Goal: Register for event/course: Sign up to attend an event or enroll in a course

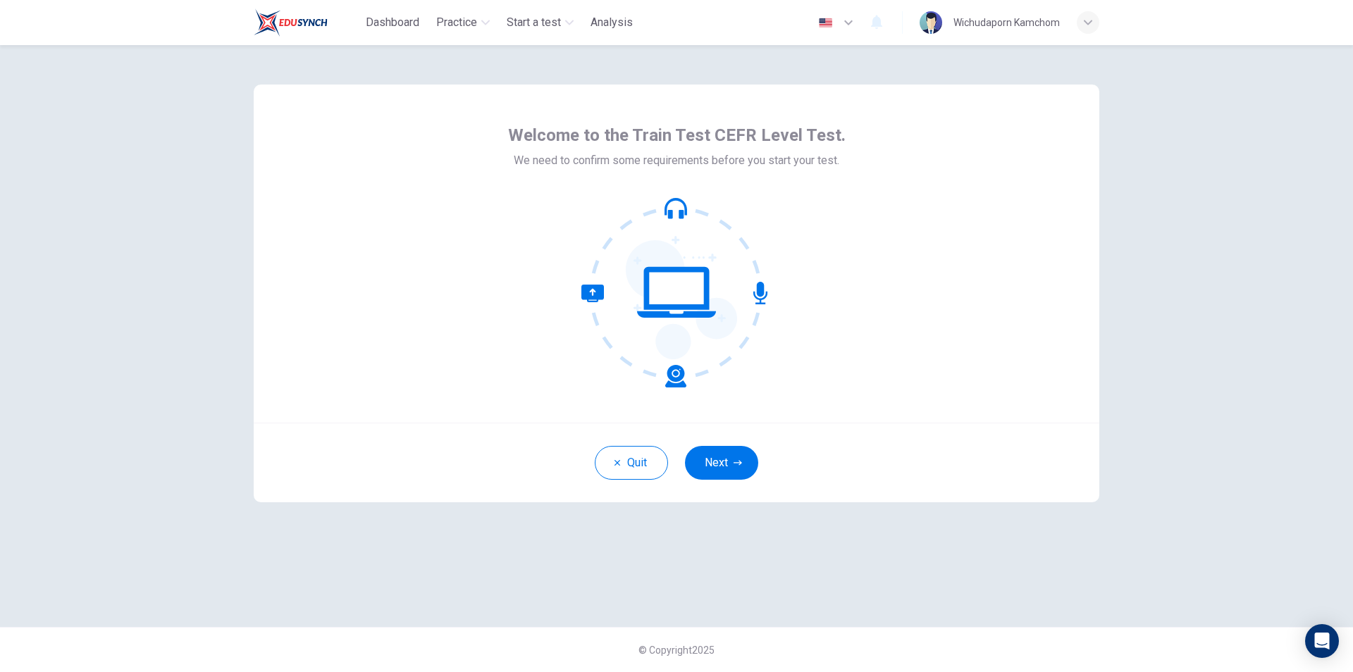
click at [732, 473] on button "Next" at bounding box center [721, 463] width 73 height 34
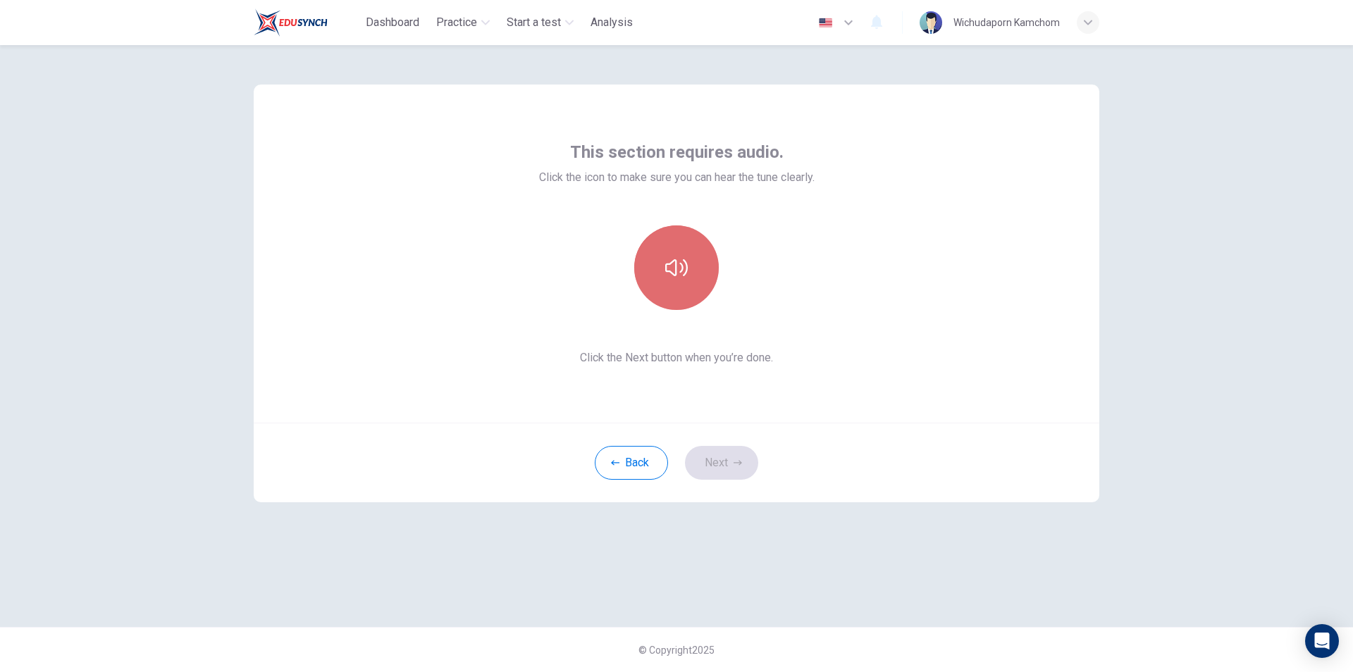
click at [695, 273] on button "button" at bounding box center [676, 267] width 85 height 85
click at [733, 461] on icon "button" at bounding box center [737, 463] width 8 height 8
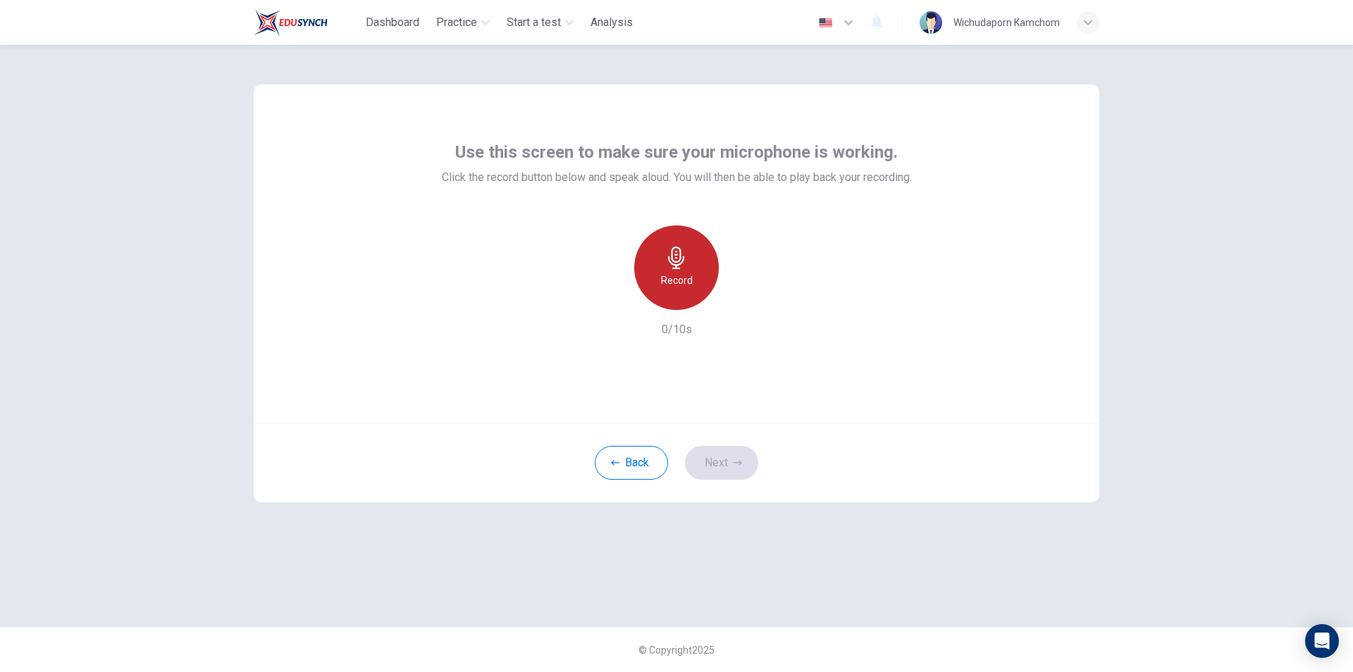
click at [686, 270] on div "Record" at bounding box center [676, 267] width 85 height 85
click at [686, 270] on div "Stop" at bounding box center [676, 267] width 85 height 85
click at [744, 294] on icon "button" at bounding box center [741, 299] width 14 height 14
click at [740, 299] on icon "button" at bounding box center [741, 299] width 10 height 11
click at [742, 297] on icon "button" at bounding box center [742, 298] width 6 height 8
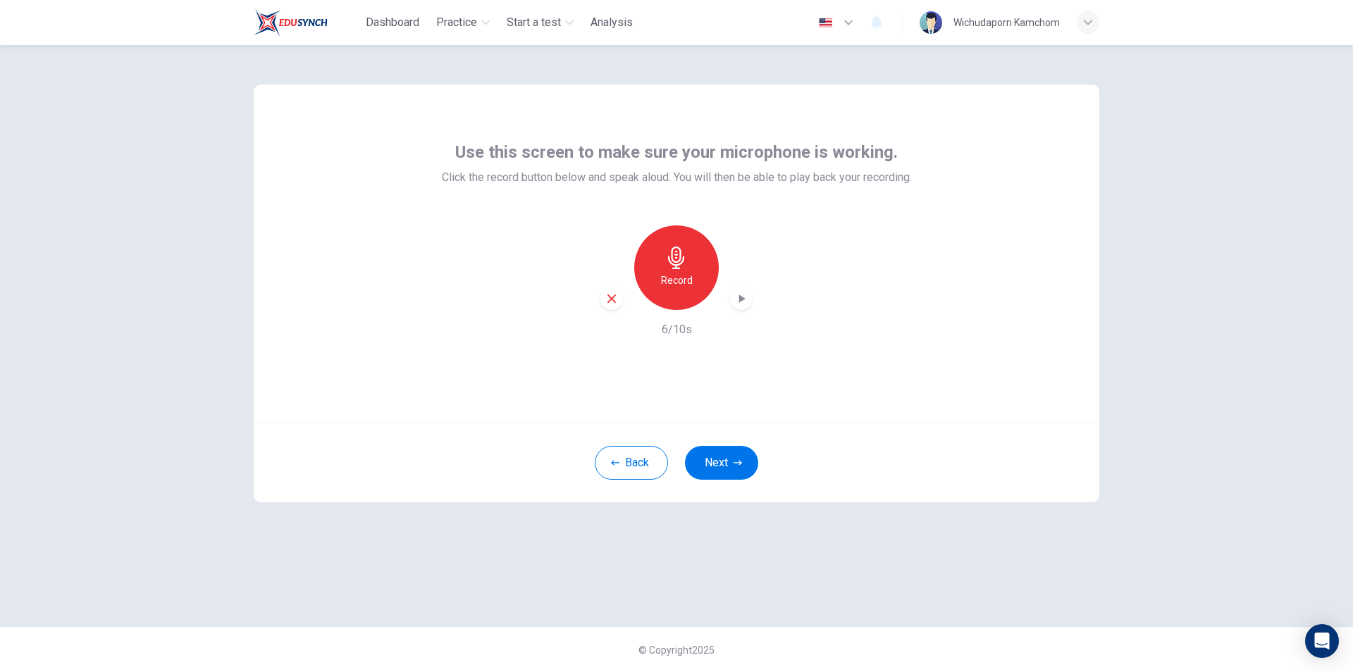
click at [674, 262] on icon "button" at bounding box center [676, 258] width 16 height 23
click at [676, 267] on icon "button" at bounding box center [676, 258] width 16 height 23
click at [733, 303] on div "button" at bounding box center [741, 298] width 23 height 23
click at [614, 303] on icon "button" at bounding box center [611, 298] width 13 height 13
click at [676, 261] on icon "button" at bounding box center [676, 258] width 23 height 23
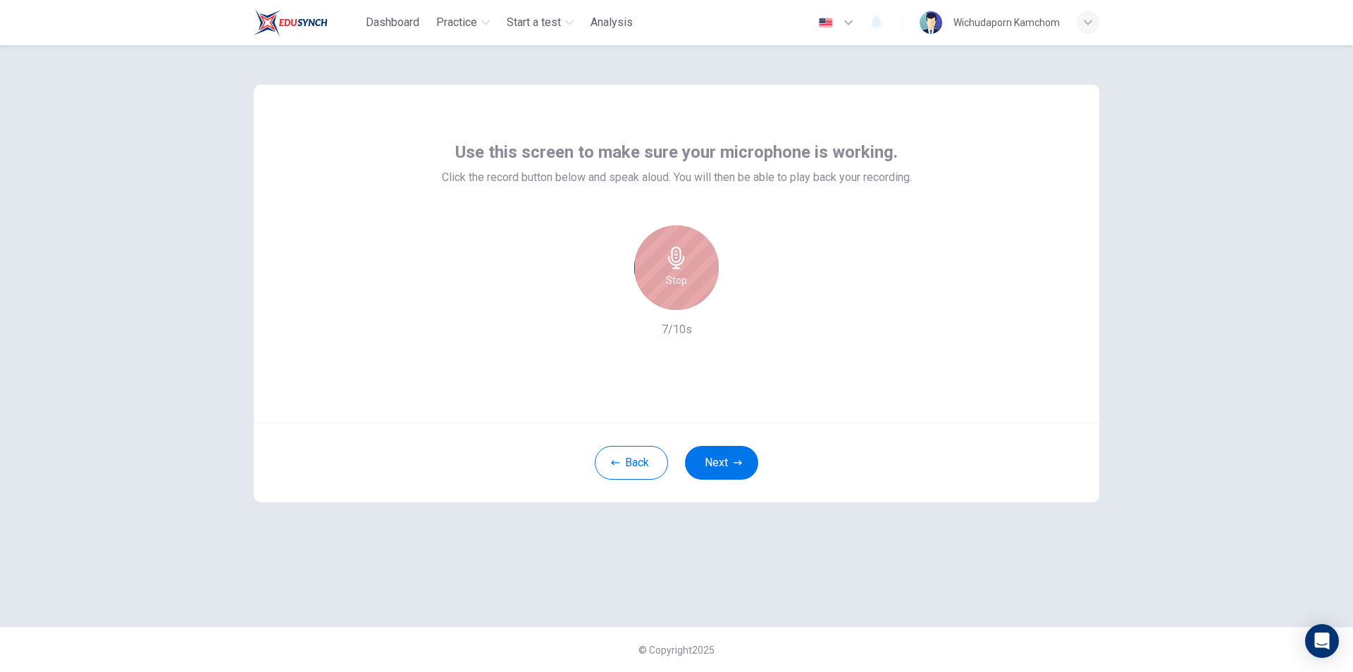
click at [691, 261] on div "Stop" at bounding box center [676, 267] width 85 height 85
click at [752, 302] on div "Record 7/10s" at bounding box center [677, 281] width 470 height 113
click at [751, 301] on div "button" at bounding box center [741, 298] width 23 height 23
click at [744, 299] on icon "button" at bounding box center [742, 298] width 6 height 8
click at [740, 302] on icon "button" at bounding box center [741, 299] width 14 height 14
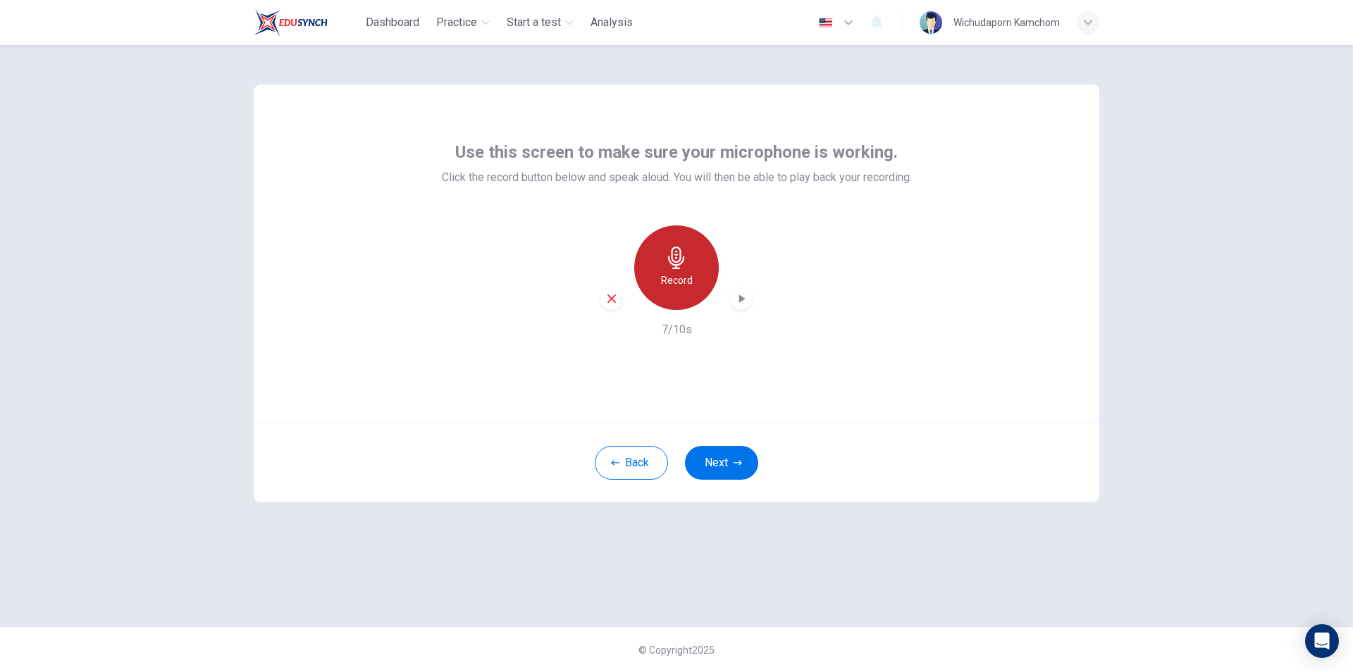
click at [673, 270] on div "Record" at bounding box center [676, 267] width 85 height 85
click at [673, 270] on div "Stop" at bounding box center [676, 267] width 85 height 85
click at [673, 270] on div "Record" at bounding box center [676, 267] width 85 height 85
click at [669, 263] on icon "button" at bounding box center [676, 258] width 23 height 23
click at [745, 299] on icon "button" at bounding box center [742, 298] width 6 height 8
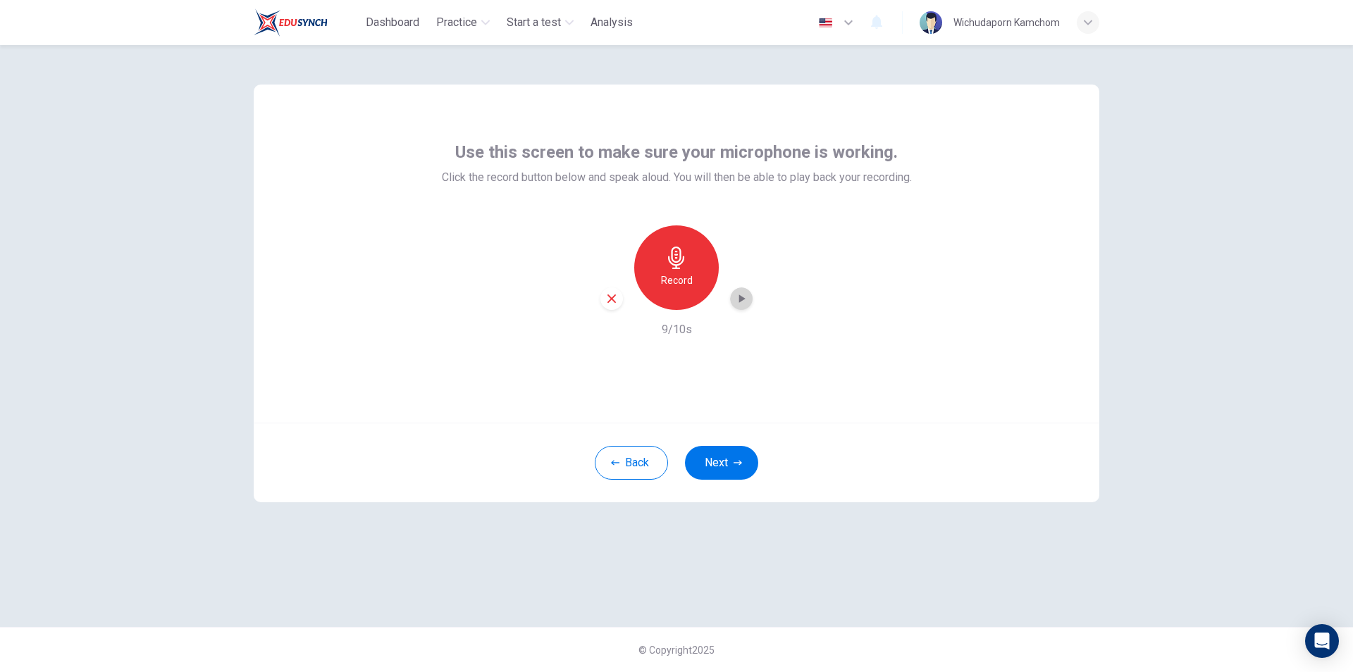
click at [736, 296] on icon "button" at bounding box center [741, 299] width 14 height 14
click at [743, 303] on icon "button" at bounding box center [741, 299] width 14 height 14
click at [744, 300] on icon "button" at bounding box center [741, 299] width 14 height 14
click at [747, 307] on div "Record" at bounding box center [676, 267] width 152 height 85
click at [744, 304] on icon "button" at bounding box center [741, 299] width 14 height 14
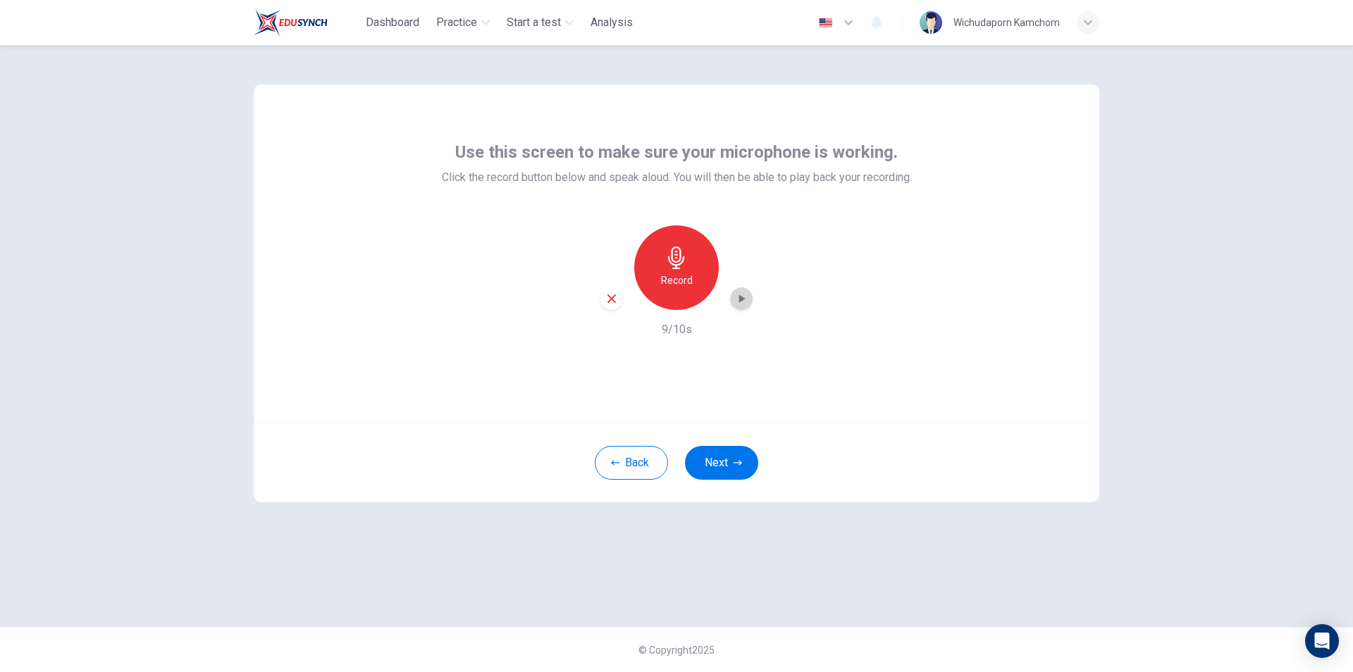
click at [735, 300] on icon "button" at bounding box center [741, 299] width 14 height 14
click at [611, 303] on icon "button" at bounding box center [611, 298] width 13 height 13
click at [678, 263] on icon "button" at bounding box center [676, 258] width 23 height 23
click at [678, 268] on icon "button" at bounding box center [676, 258] width 16 height 23
click at [749, 301] on div "button" at bounding box center [741, 298] width 23 height 23
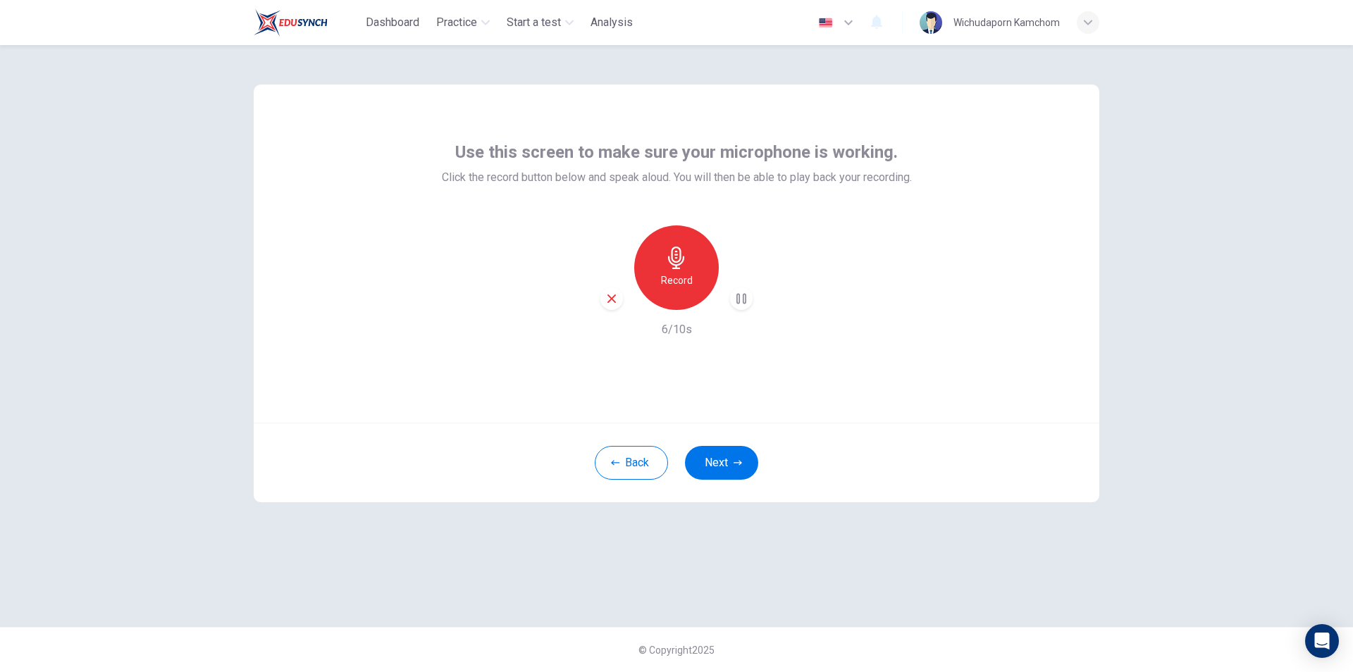
click at [733, 280] on div "Record" at bounding box center [676, 267] width 152 height 85
click at [740, 289] on div "button" at bounding box center [741, 298] width 23 height 23
click at [607, 309] on div "button" at bounding box center [611, 298] width 23 height 23
click at [683, 259] on icon "button" at bounding box center [676, 258] width 16 height 23
click at [675, 290] on div "Stop" at bounding box center [676, 267] width 85 height 85
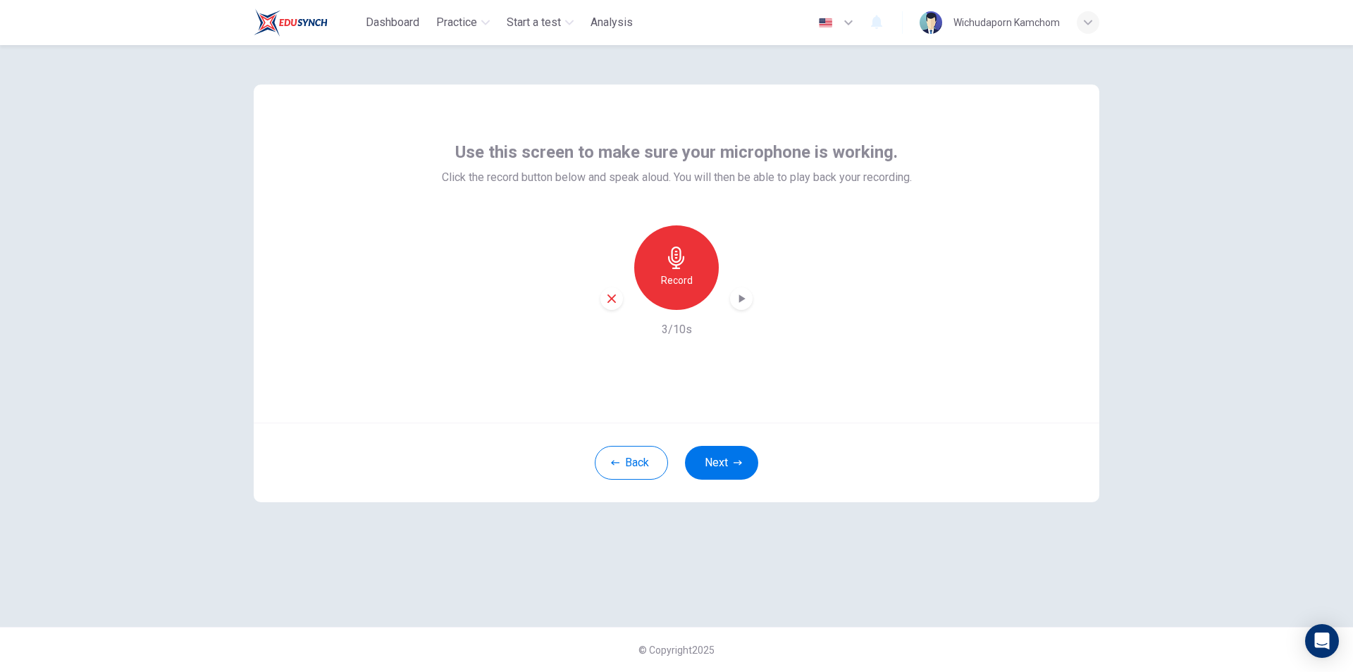
click at [742, 301] on icon "button" at bounding box center [742, 298] width 6 height 8
click at [624, 307] on div "Record" at bounding box center [676, 267] width 152 height 85
click at [615, 304] on icon "button" at bounding box center [611, 298] width 13 height 13
click at [696, 276] on div "Record" at bounding box center [676, 267] width 85 height 85
click at [685, 280] on h6 "Stop" at bounding box center [676, 280] width 21 height 17
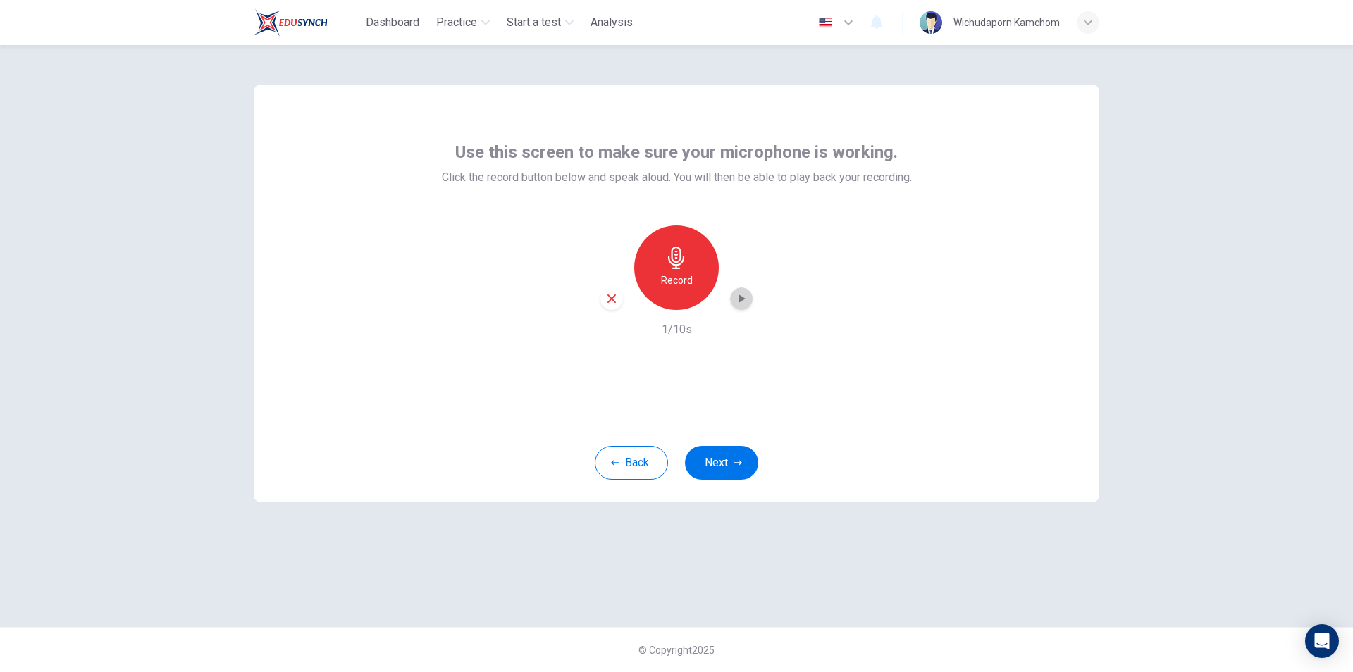
click at [747, 306] on div "button" at bounding box center [741, 298] width 23 height 23
click at [611, 291] on div "button" at bounding box center [611, 298] width 23 height 23
click at [681, 249] on icon "button" at bounding box center [676, 258] width 23 height 23
click at [679, 261] on icon "button" at bounding box center [676, 258] width 16 height 23
click at [745, 302] on icon "button" at bounding box center [741, 299] width 14 height 14
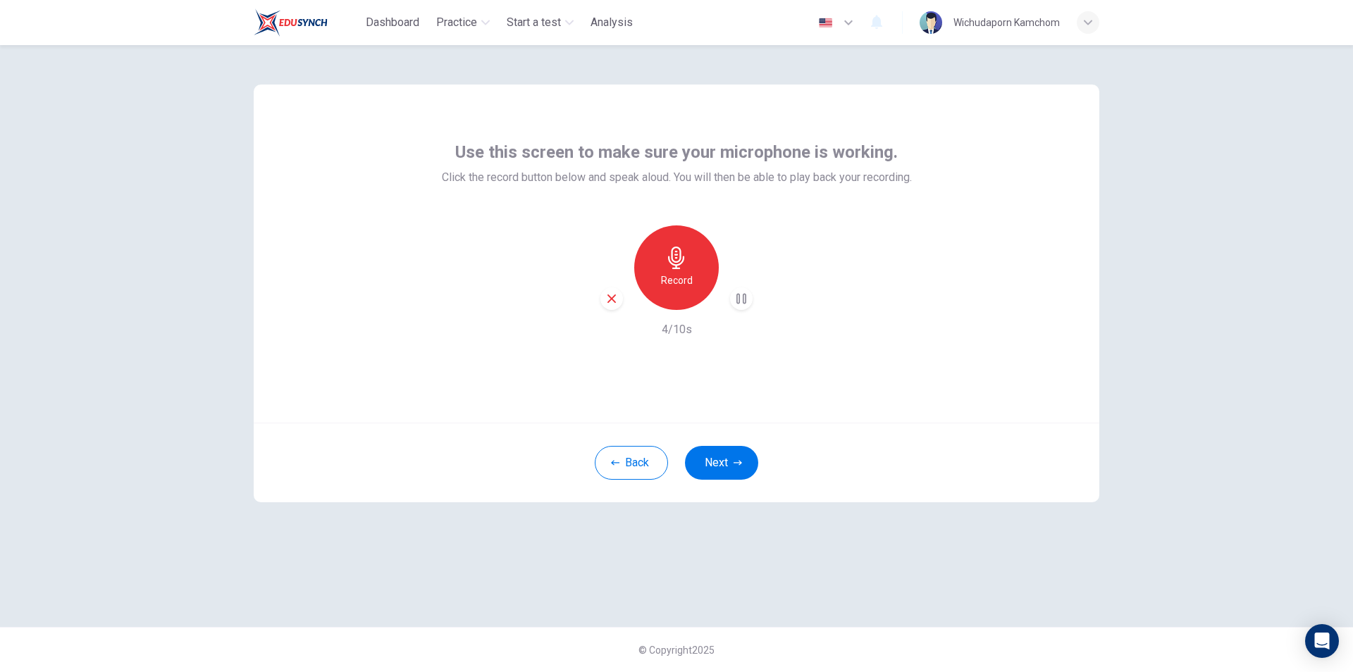
click at [750, 300] on div "button" at bounding box center [741, 298] width 23 height 23
click at [729, 461] on button "Next" at bounding box center [721, 463] width 73 height 34
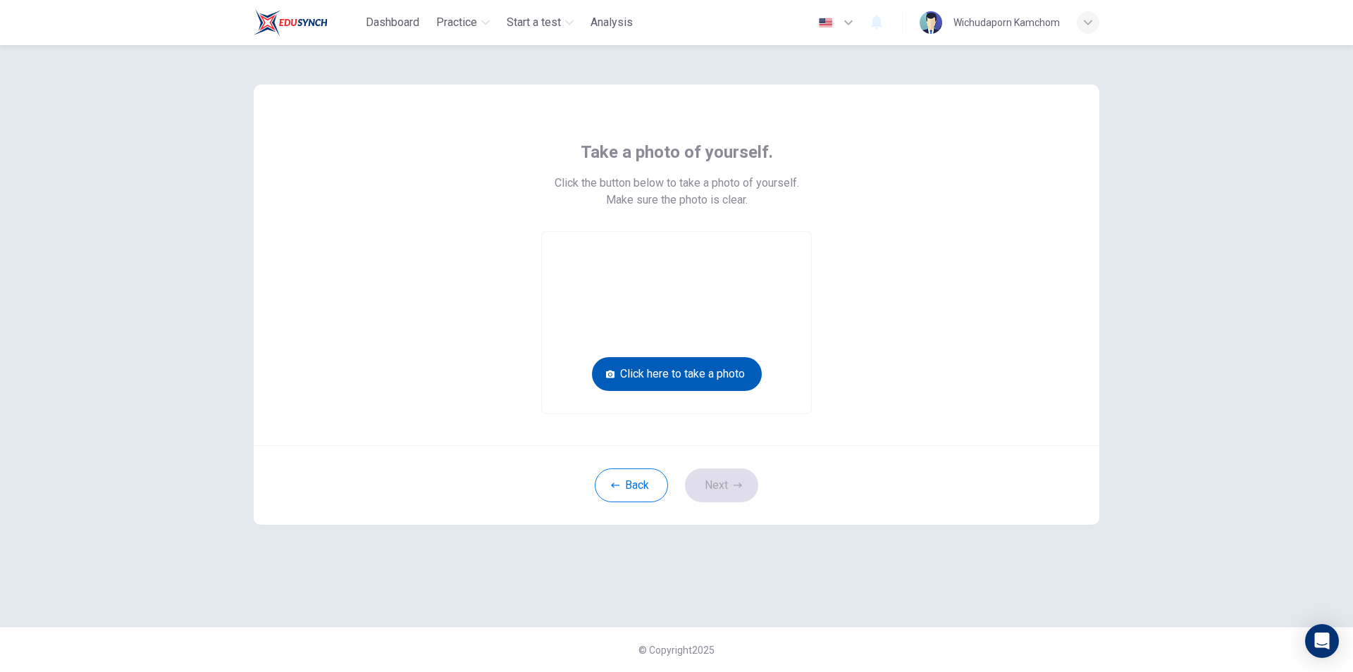
click at [706, 368] on button "Click here to take a photo" at bounding box center [677, 374] width 170 height 34
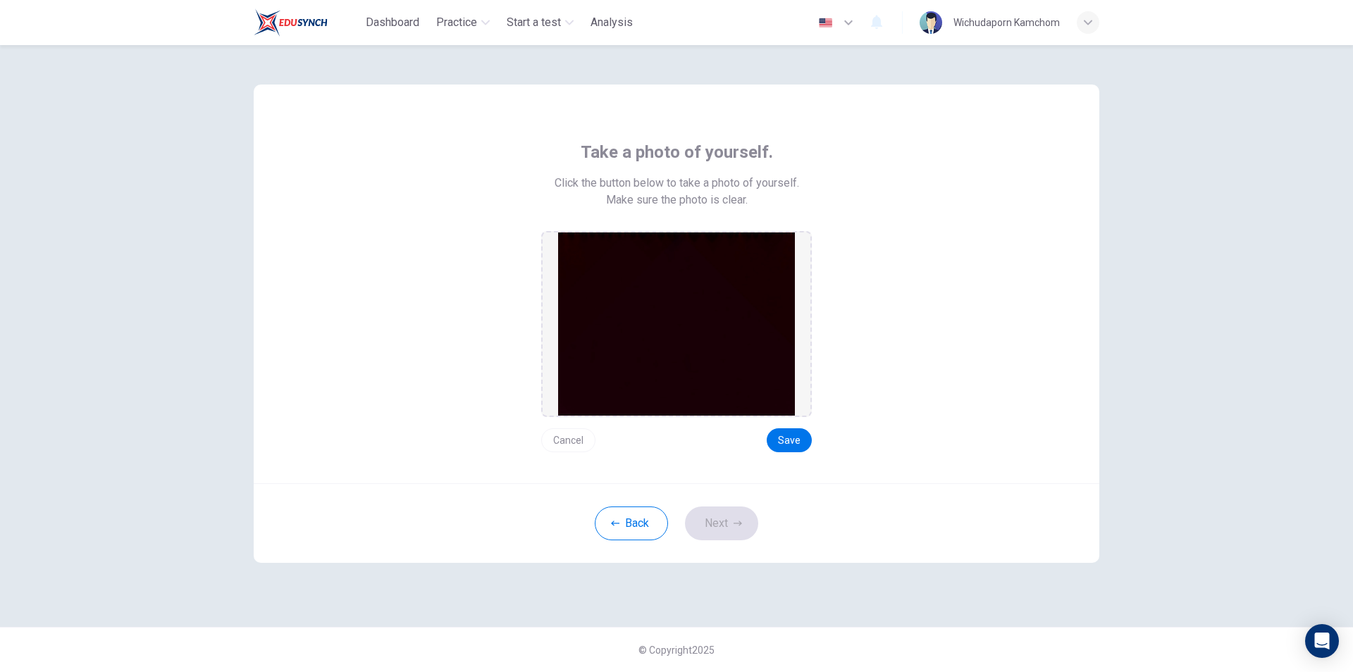
click at [649, 286] on img at bounding box center [676, 323] width 237 height 183
click at [701, 340] on img at bounding box center [676, 323] width 237 height 183
click at [633, 515] on button "Back" at bounding box center [631, 524] width 73 height 34
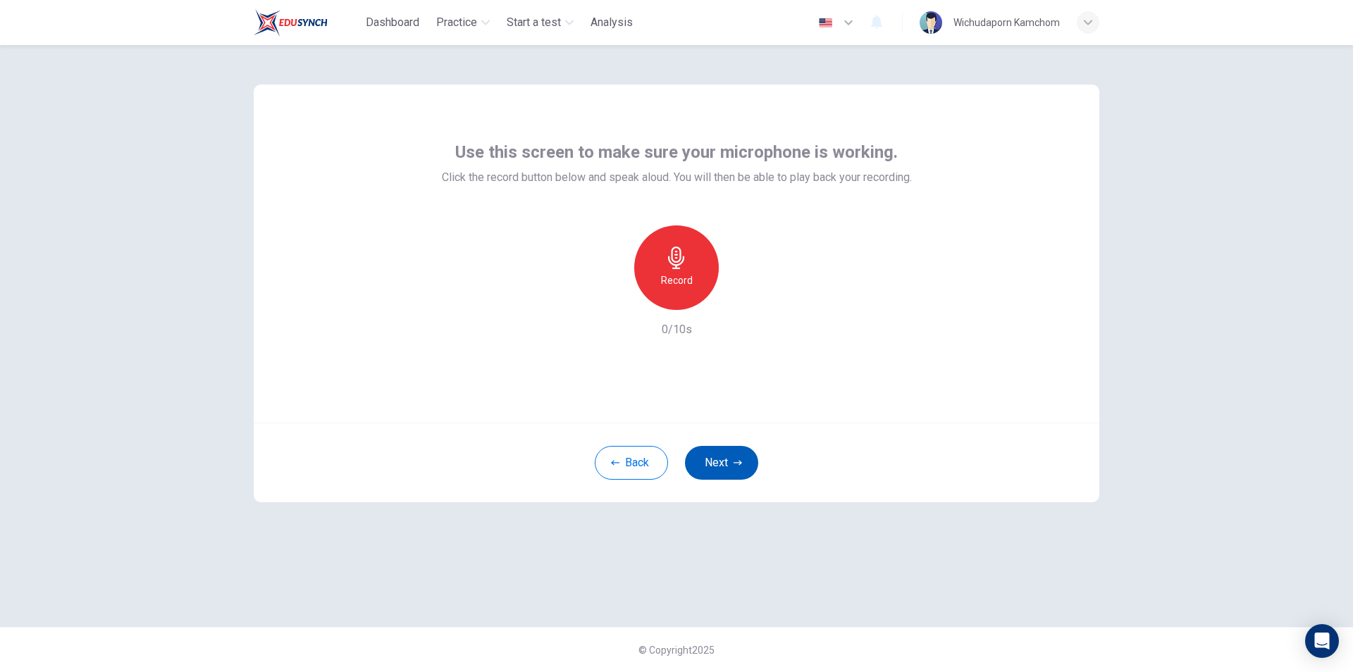
click at [708, 466] on button "Next" at bounding box center [721, 463] width 73 height 34
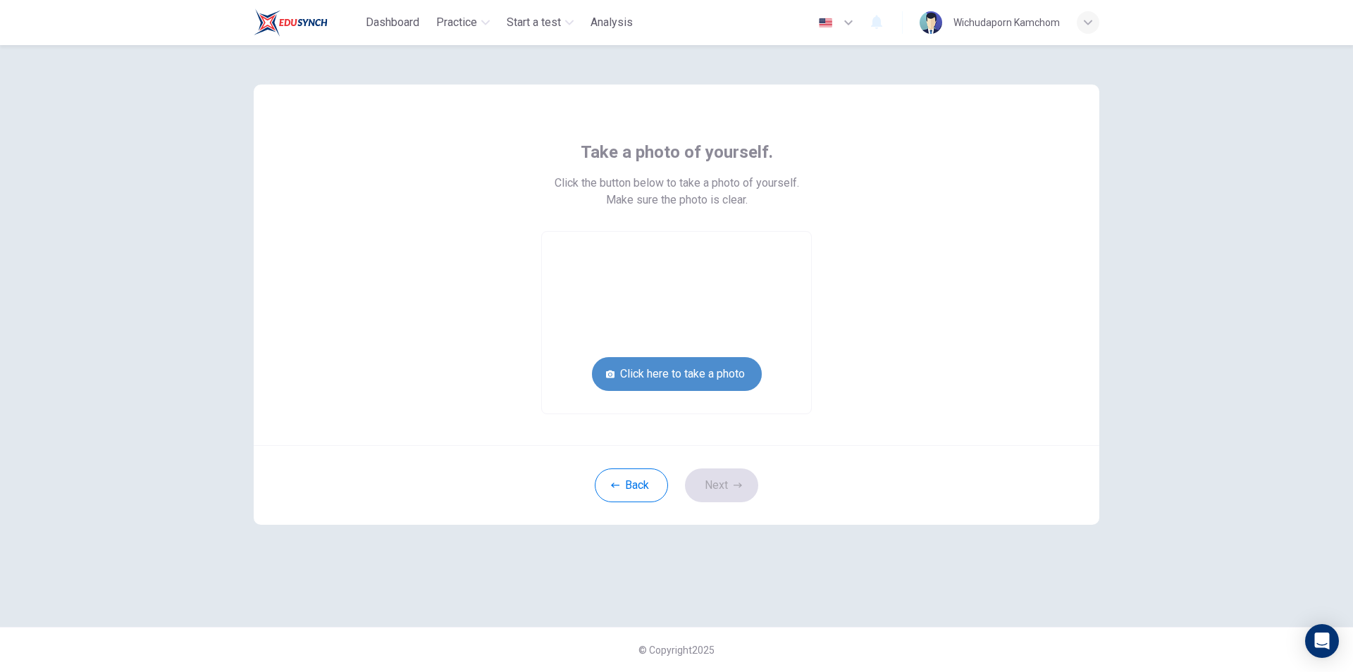
click at [692, 378] on button "Click here to take a photo" at bounding box center [677, 374] width 170 height 34
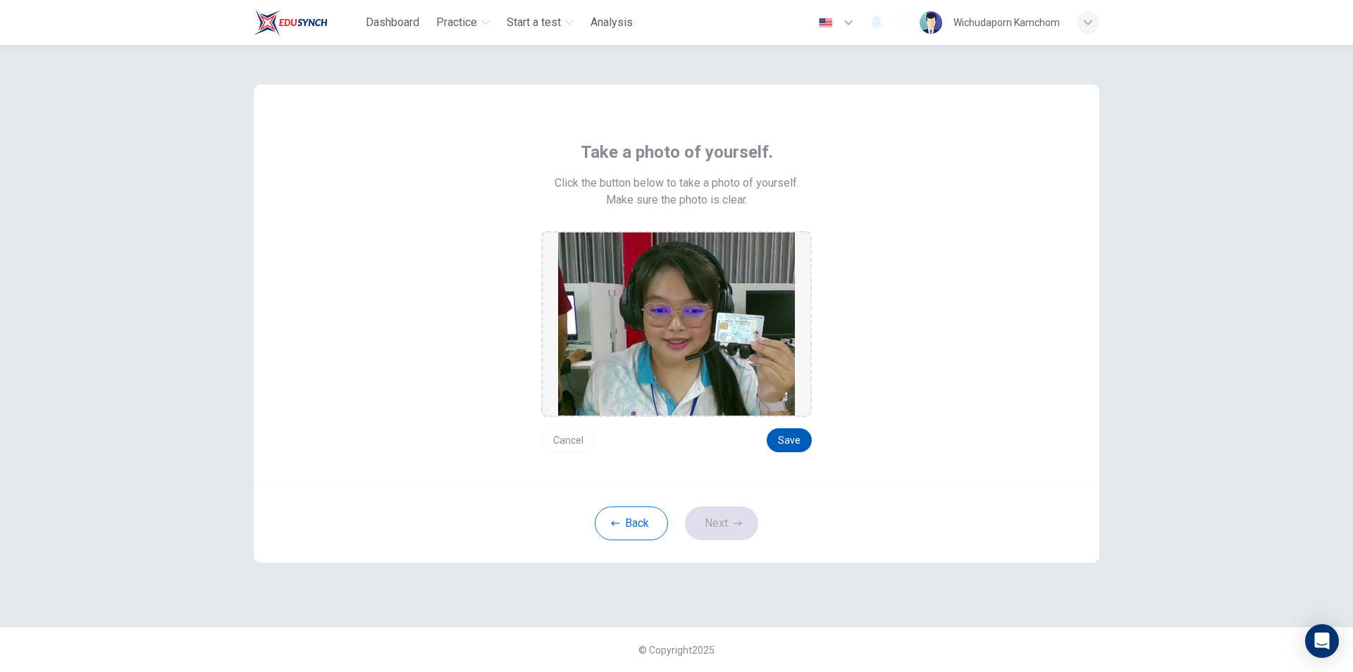
click at [782, 435] on button "Save" at bounding box center [789, 440] width 45 height 24
click at [793, 438] on button "Save" at bounding box center [789, 440] width 45 height 24
click at [789, 444] on button "Save" at bounding box center [789, 440] width 45 height 24
click at [733, 519] on button "Next" at bounding box center [721, 524] width 73 height 34
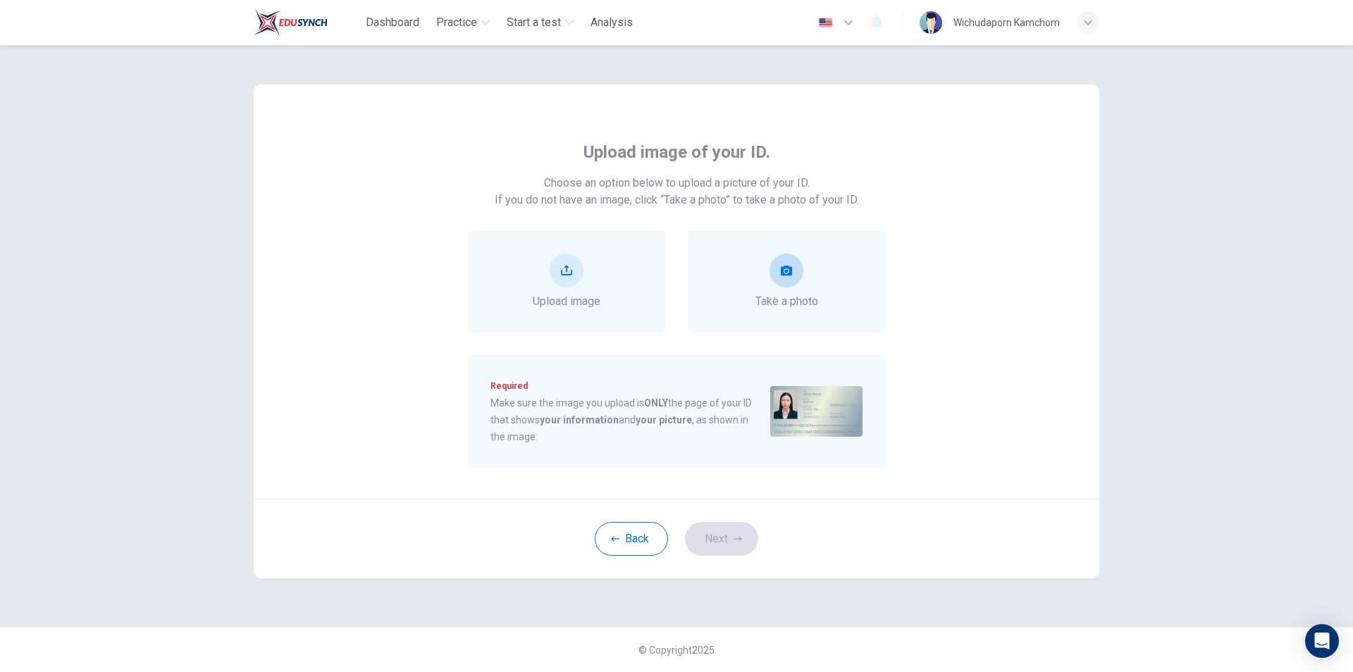
click at [781, 271] on icon "take photo" at bounding box center [786, 270] width 11 height 11
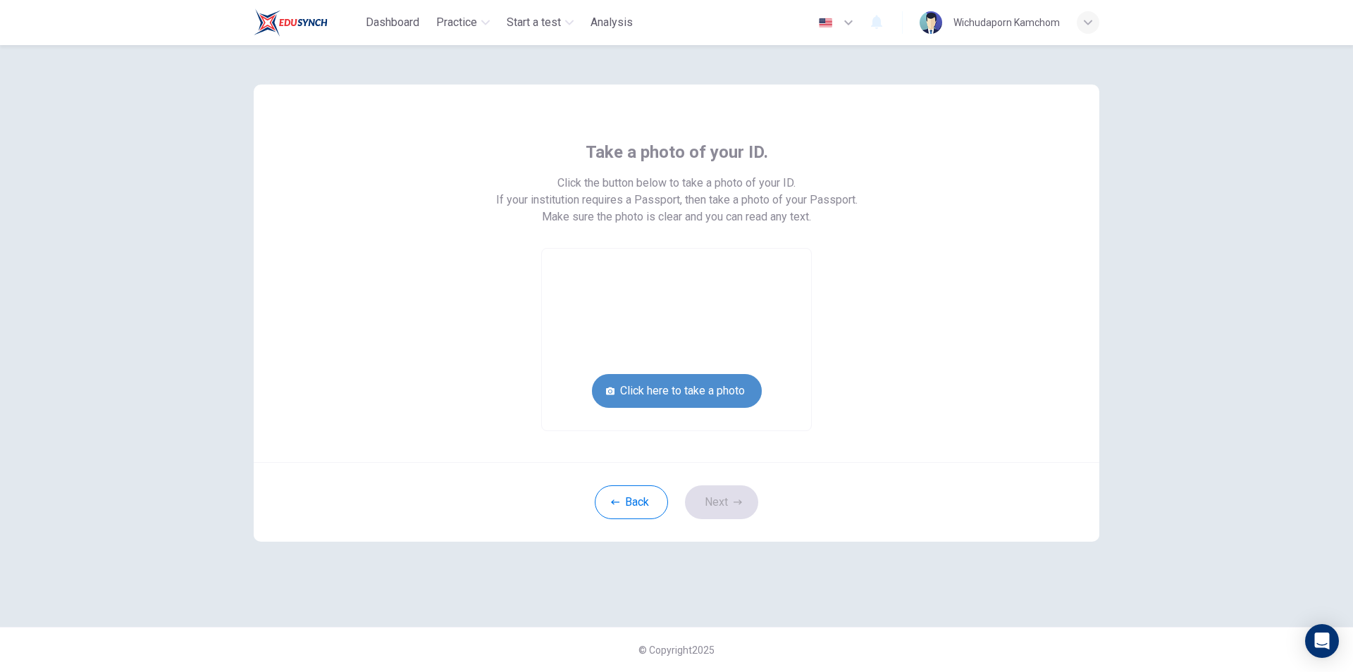
click at [733, 395] on button "Click here to take a photo" at bounding box center [677, 391] width 170 height 34
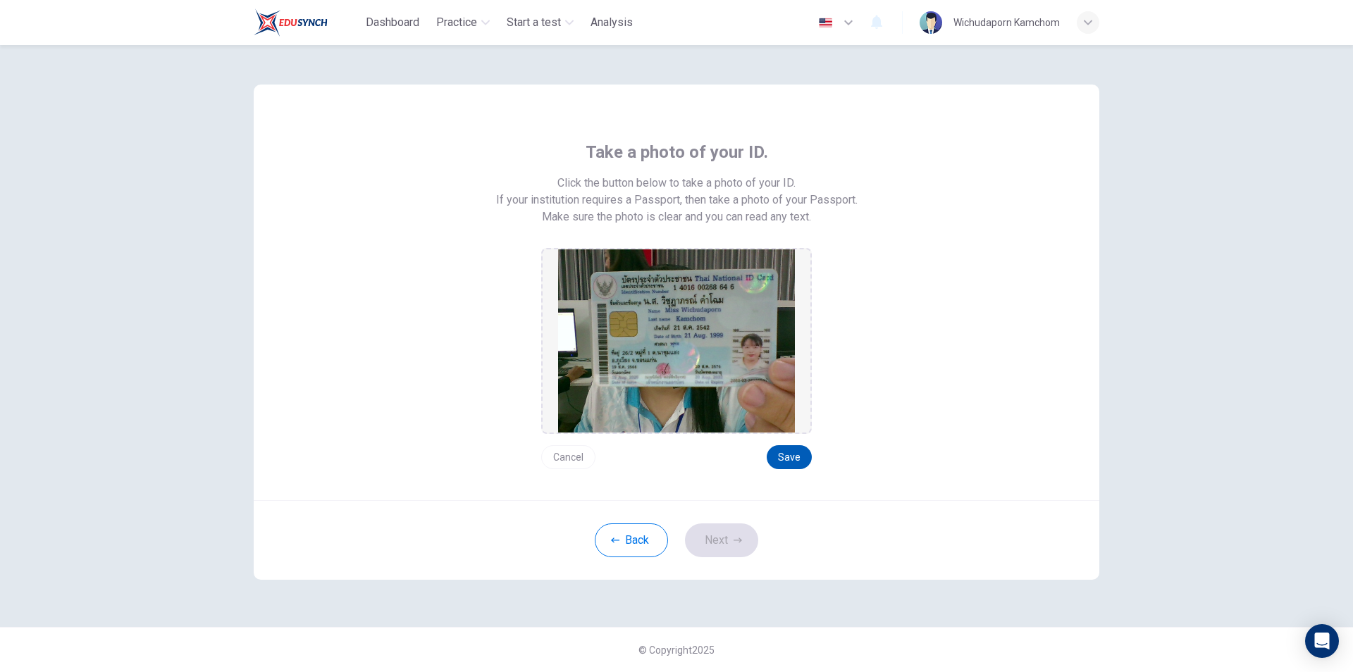
click at [790, 456] on button "Save" at bounding box center [789, 457] width 45 height 24
click at [728, 538] on button "Next" at bounding box center [721, 540] width 73 height 34
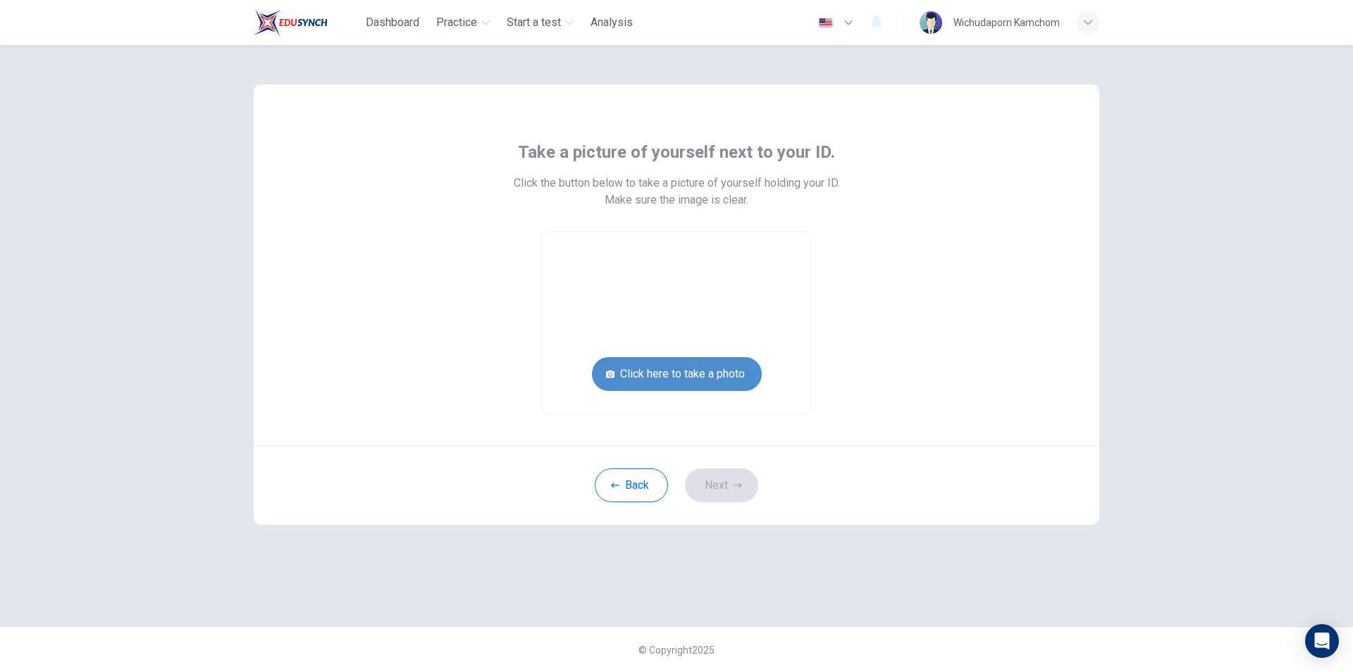
click at [678, 377] on button "Click here to take a photo" at bounding box center [677, 374] width 170 height 34
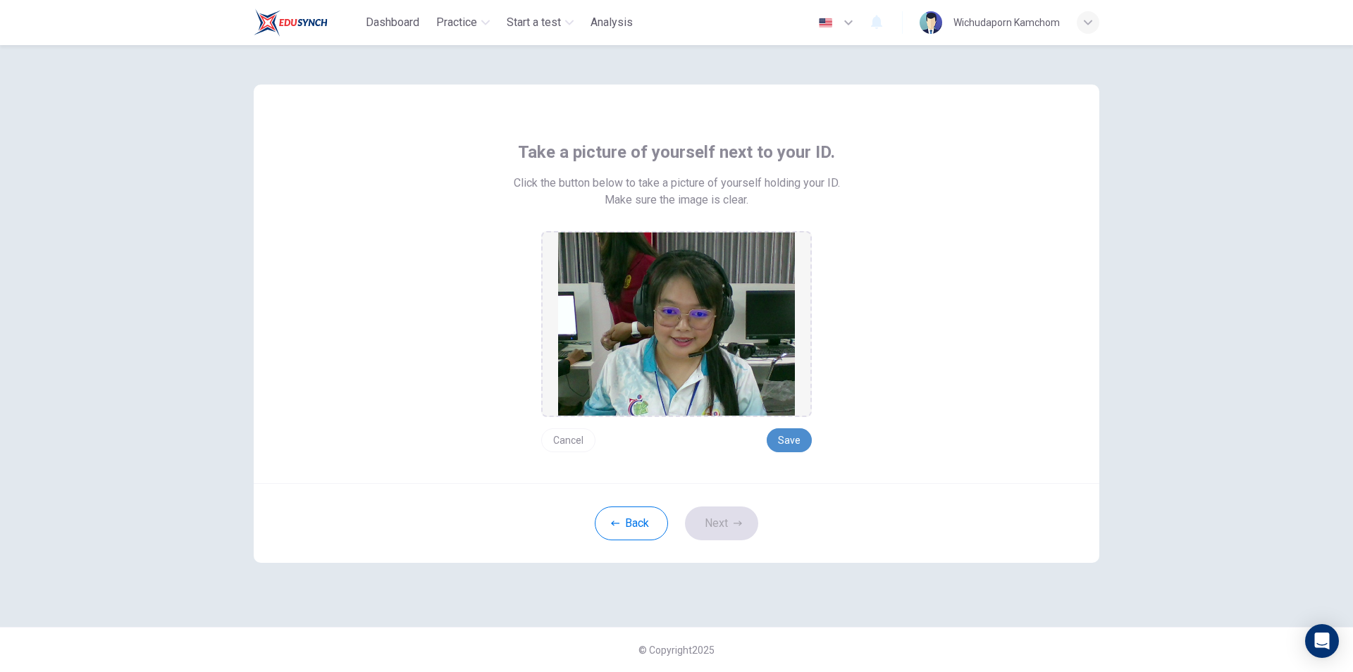
click at [794, 439] on button "Save" at bounding box center [789, 440] width 45 height 24
click at [711, 520] on button "Next" at bounding box center [721, 524] width 73 height 34
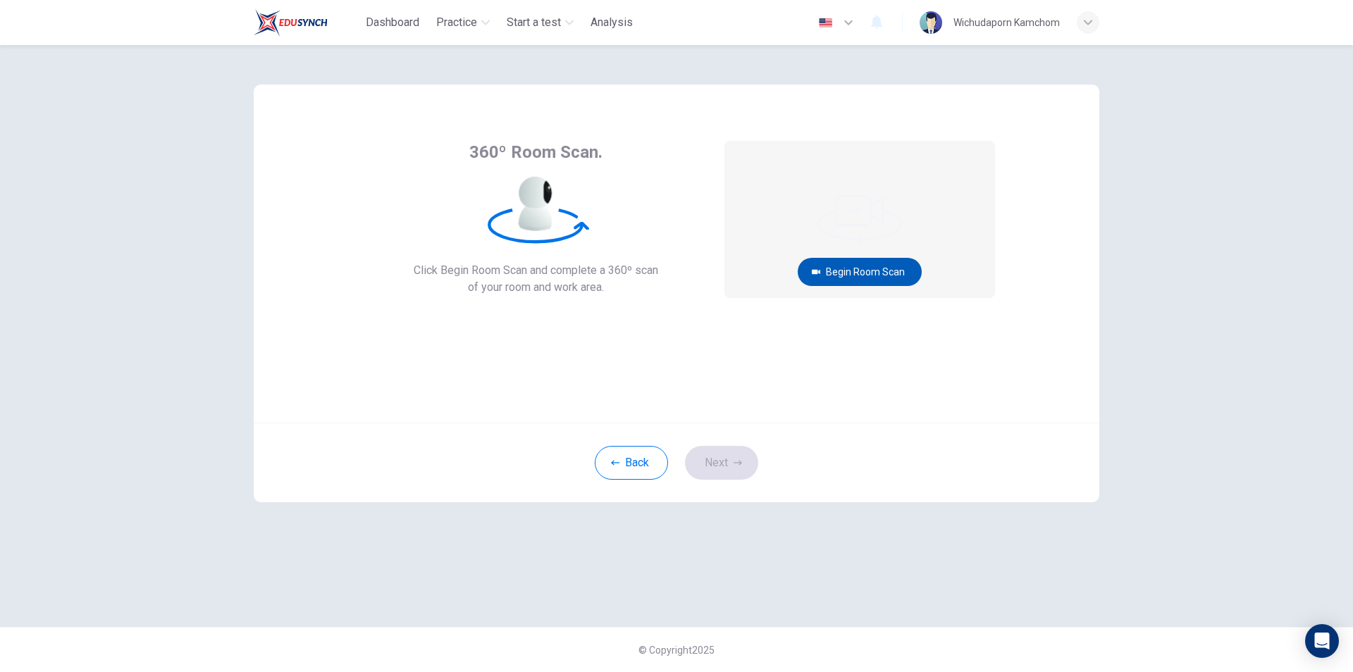
click at [840, 269] on button "Begin Room Scan" at bounding box center [860, 272] width 124 height 28
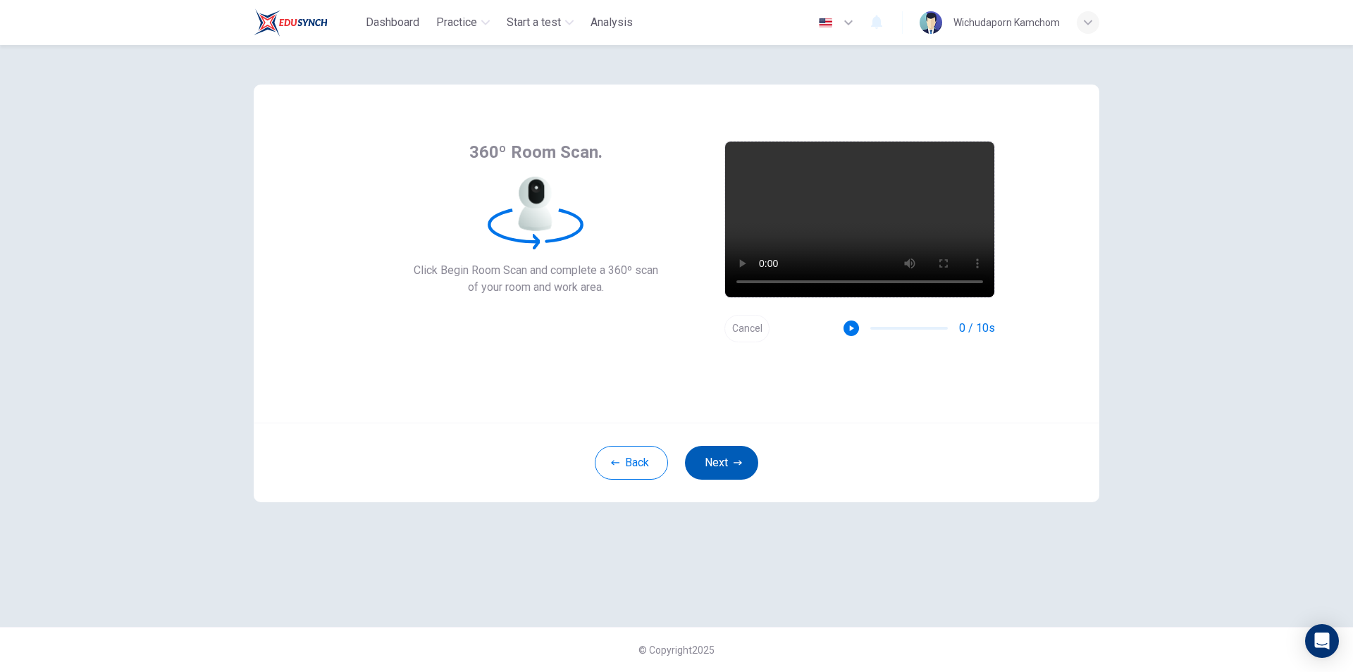
click at [723, 459] on button "Next" at bounding box center [721, 463] width 73 height 34
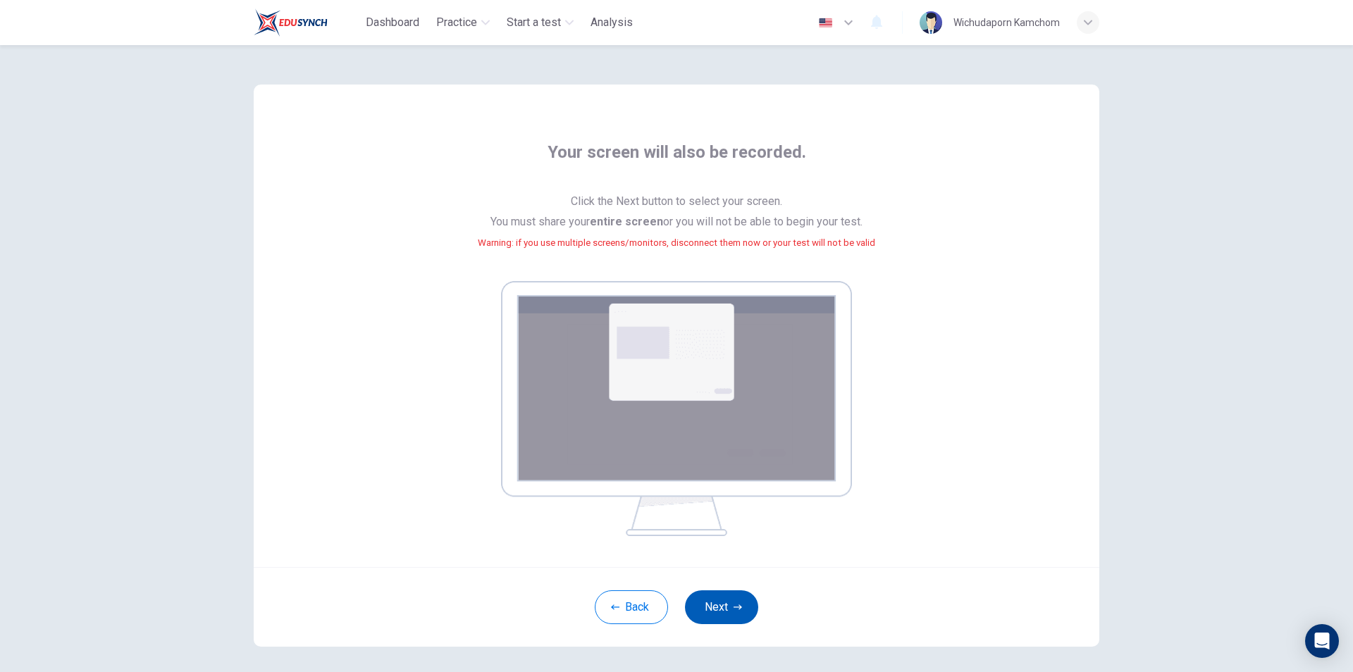
click at [732, 594] on button "Next" at bounding box center [721, 607] width 73 height 34
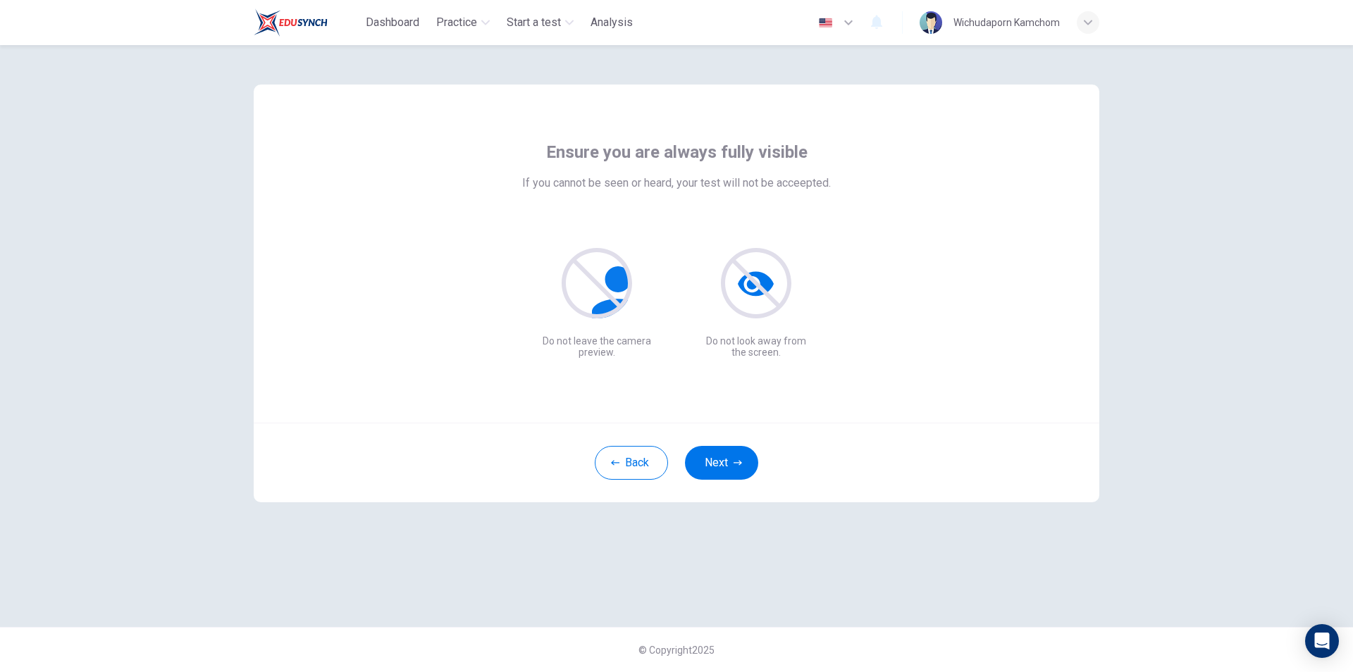
click at [595, 292] on icon at bounding box center [596, 283] width 70 height 70
click at [738, 285] on icon at bounding box center [756, 284] width 36 height 25
click at [745, 464] on button "Next" at bounding box center [721, 463] width 73 height 34
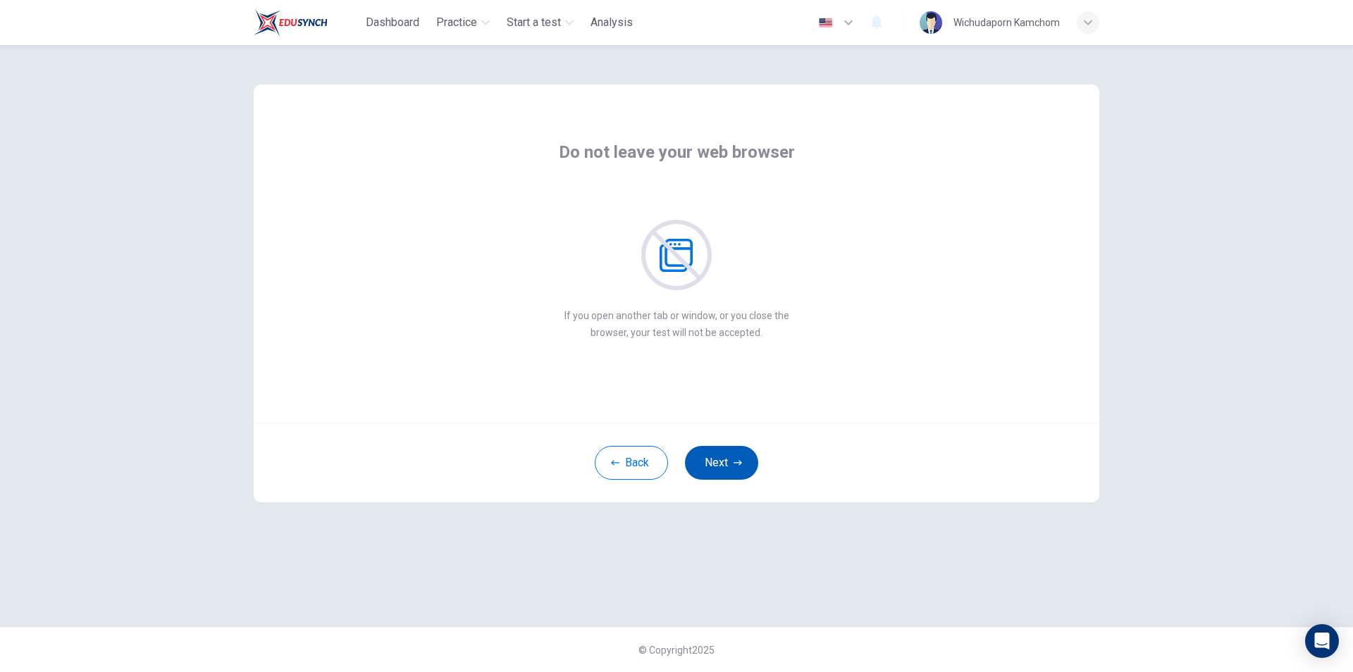
click at [745, 457] on button "Next" at bounding box center [721, 463] width 73 height 34
click at [750, 448] on button "Next" at bounding box center [721, 463] width 73 height 34
click at [749, 457] on button "Next" at bounding box center [721, 463] width 73 height 34
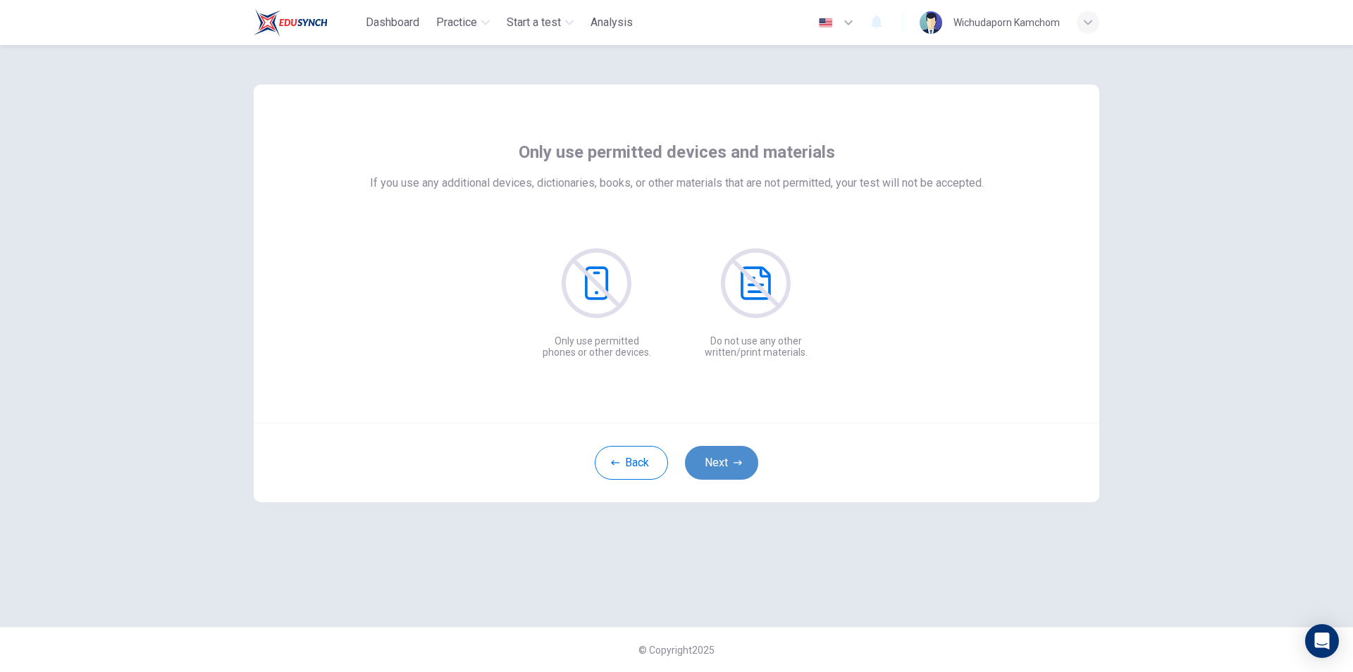
click at [747, 462] on button "Next" at bounding box center [721, 463] width 73 height 34
click at [740, 464] on icon "button" at bounding box center [737, 462] width 8 height 5
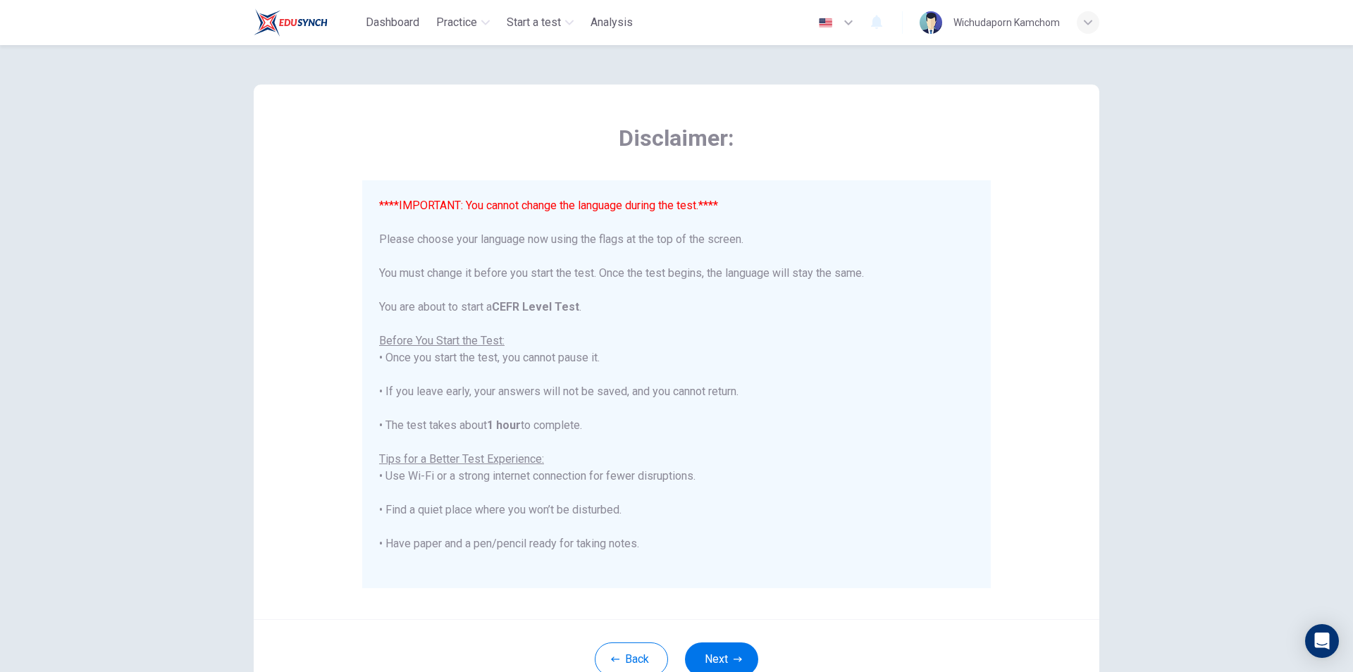
scroll to position [135, 0]
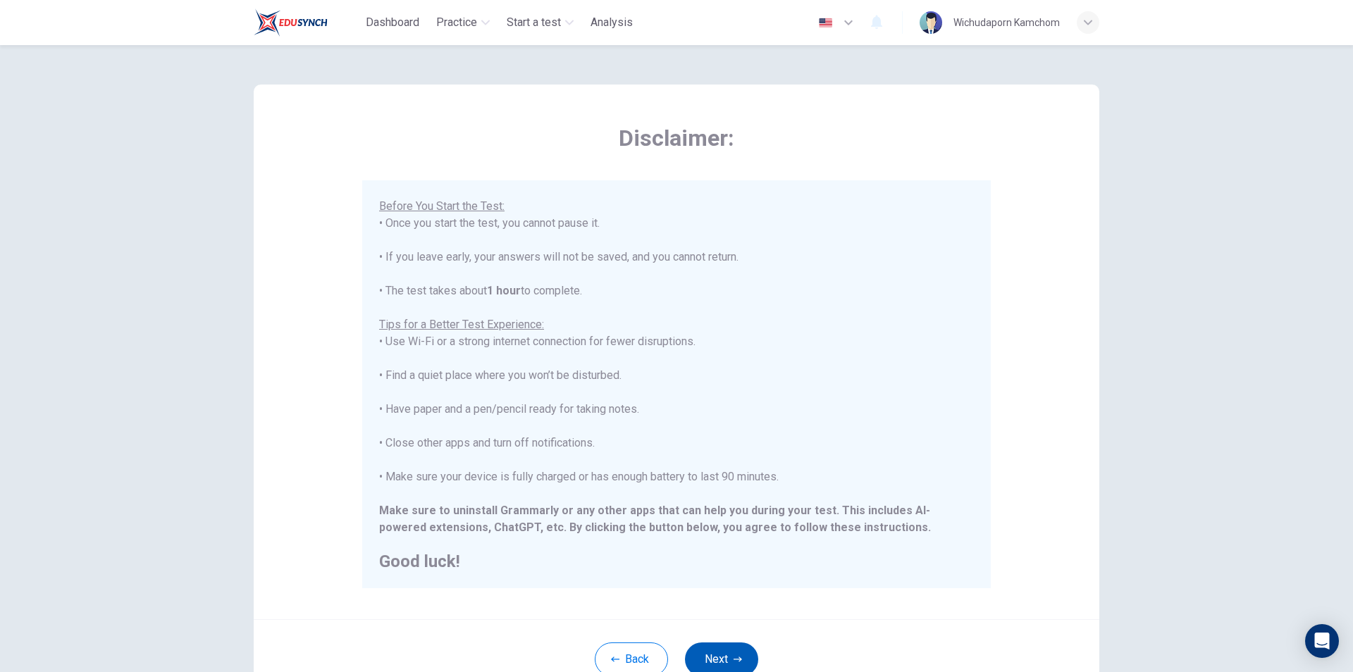
click at [733, 658] on icon "button" at bounding box center [737, 659] width 8 height 8
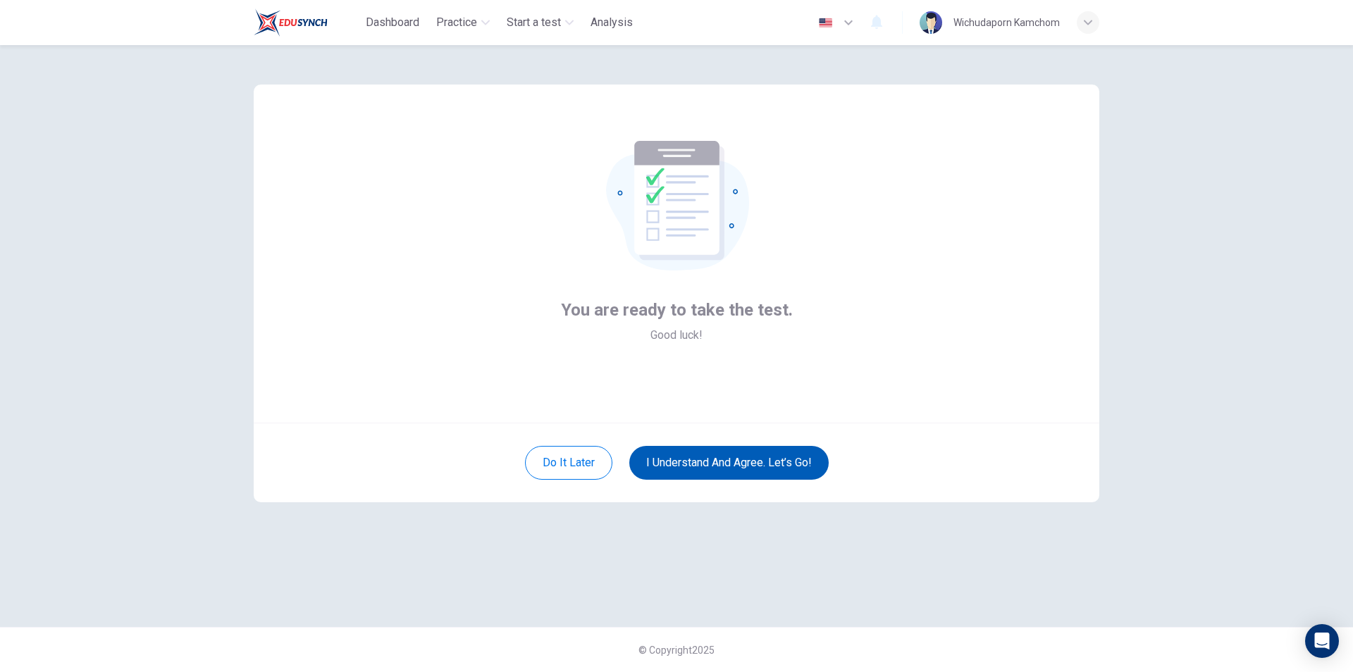
click at [793, 461] on button "I understand and agree. Let’s go!" at bounding box center [728, 463] width 199 height 34
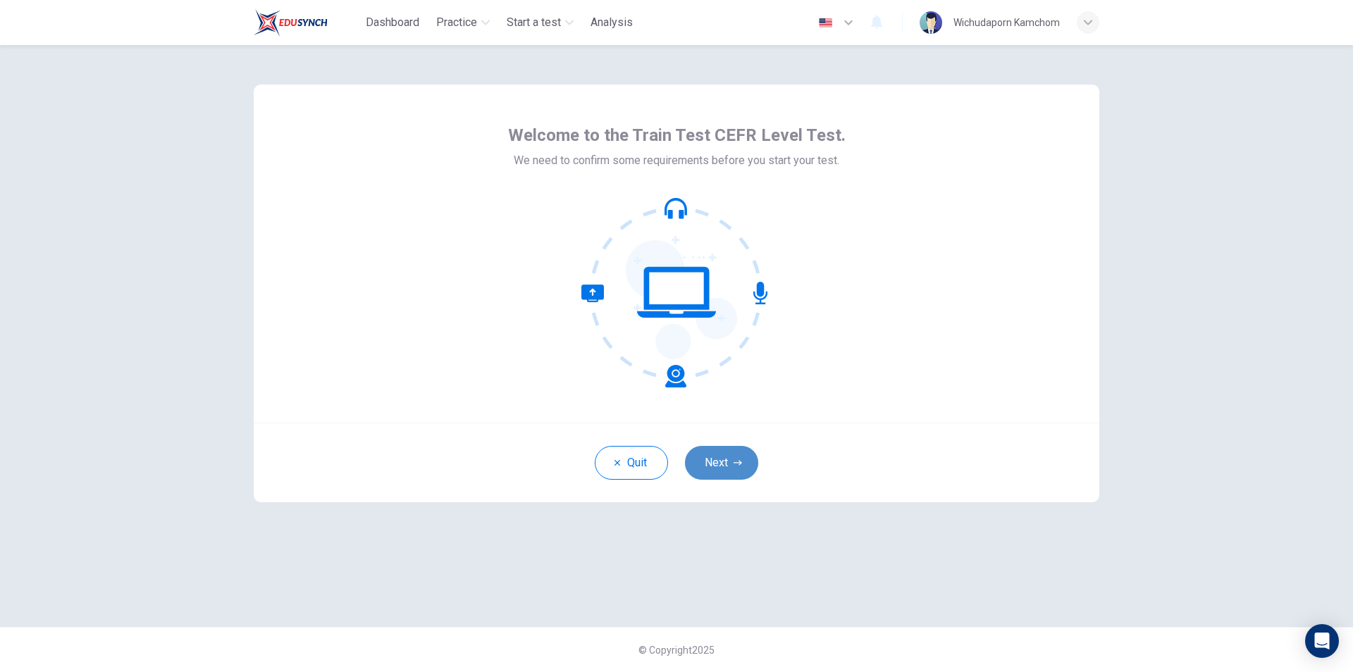
click at [738, 458] on button "Next" at bounding box center [721, 463] width 73 height 34
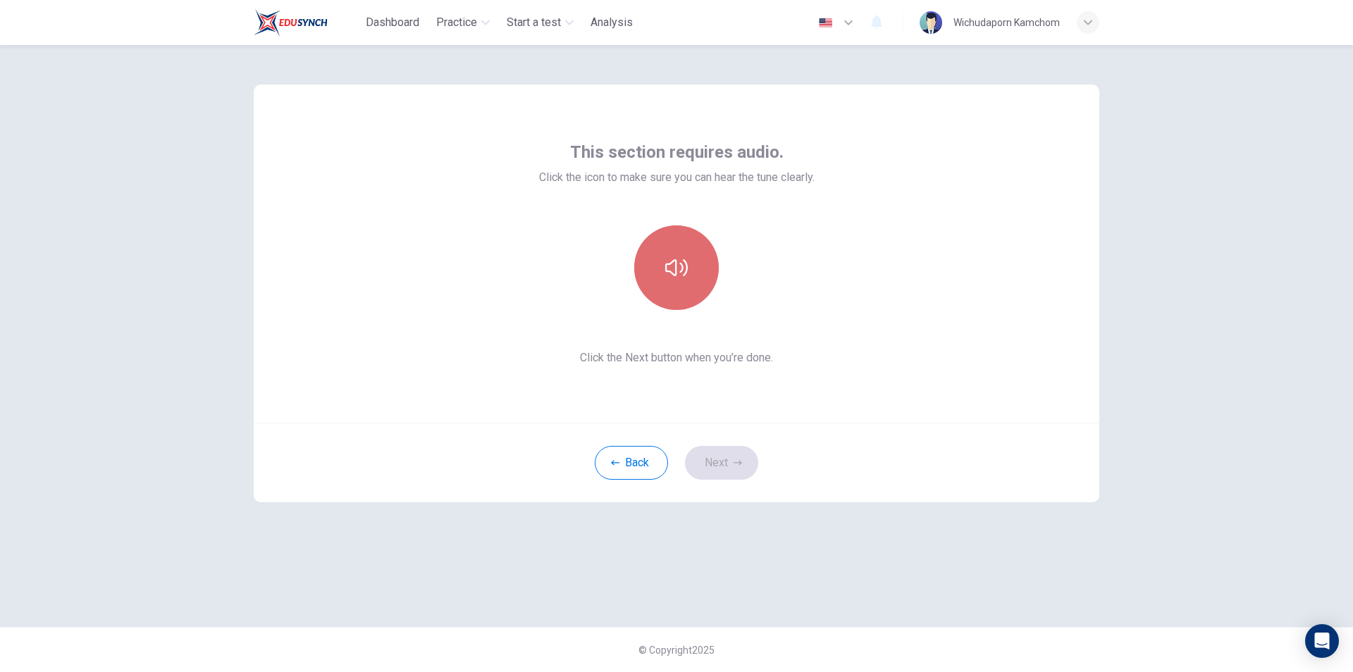
click at [689, 242] on button "button" at bounding box center [676, 267] width 85 height 85
click at [733, 471] on button "Next" at bounding box center [721, 463] width 73 height 34
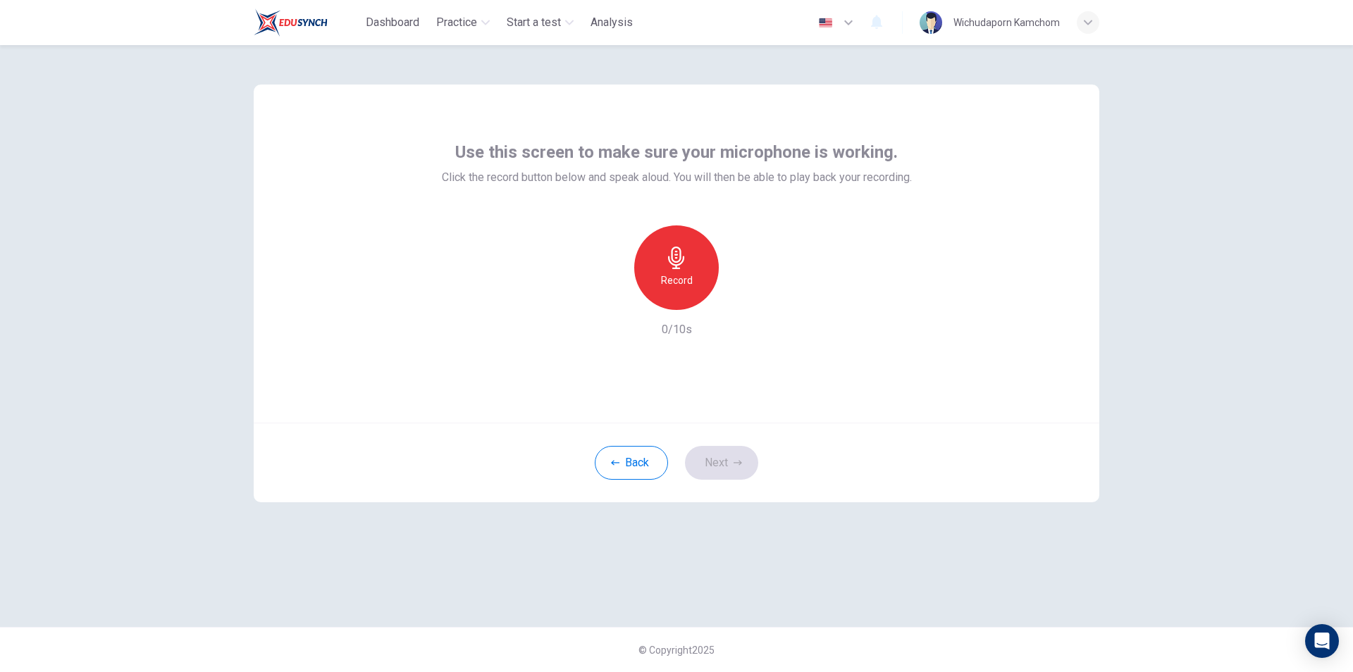
click at [676, 254] on icon "button" at bounding box center [676, 258] width 16 height 23
click at [664, 259] on div "Stop" at bounding box center [676, 267] width 85 height 85
drag, startPoint x: 731, startPoint y: 294, endPoint x: 788, endPoint y: 323, distance: 64.3
click at [731, 293] on div "button" at bounding box center [741, 298] width 23 height 23
click at [725, 470] on button "Next" at bounding box center [721, 463] width 73 height 34
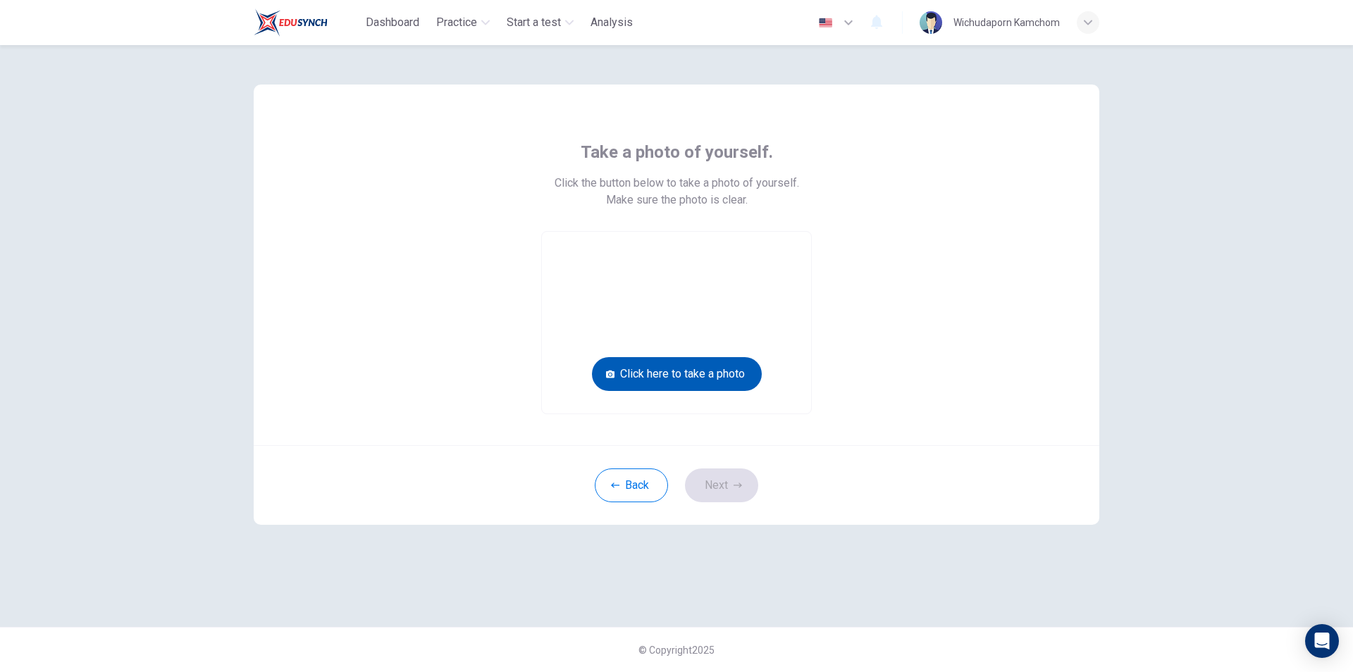
click at [691, 376] on button "Click here to take a photo" at bounding box center [677, 374] width 170 height 34
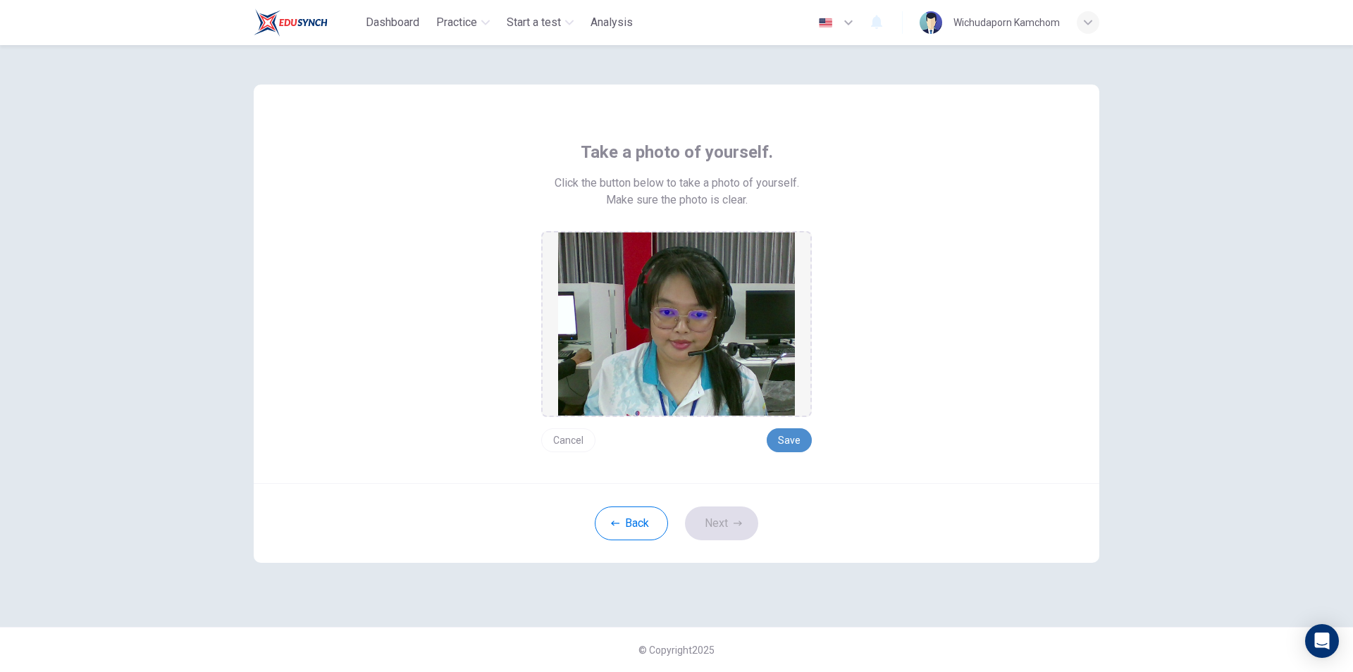
click at [797, 435] on button "Save" at bounding box center [789, 440] width 45 height 24
click at [726, 517] on button "Next" at bounding box center [721, 524] width 73 height 34
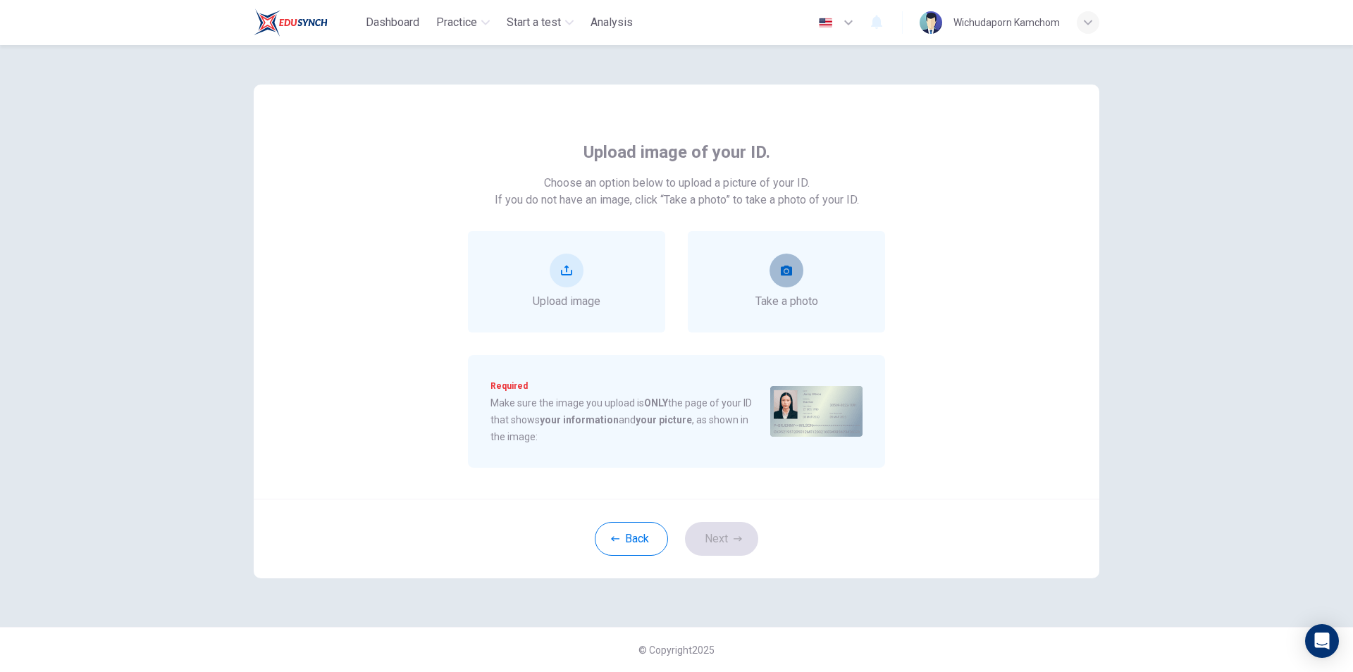
click at [784, 270] on icon "take photo" at bounding box center [786, 270] width 11 height 11
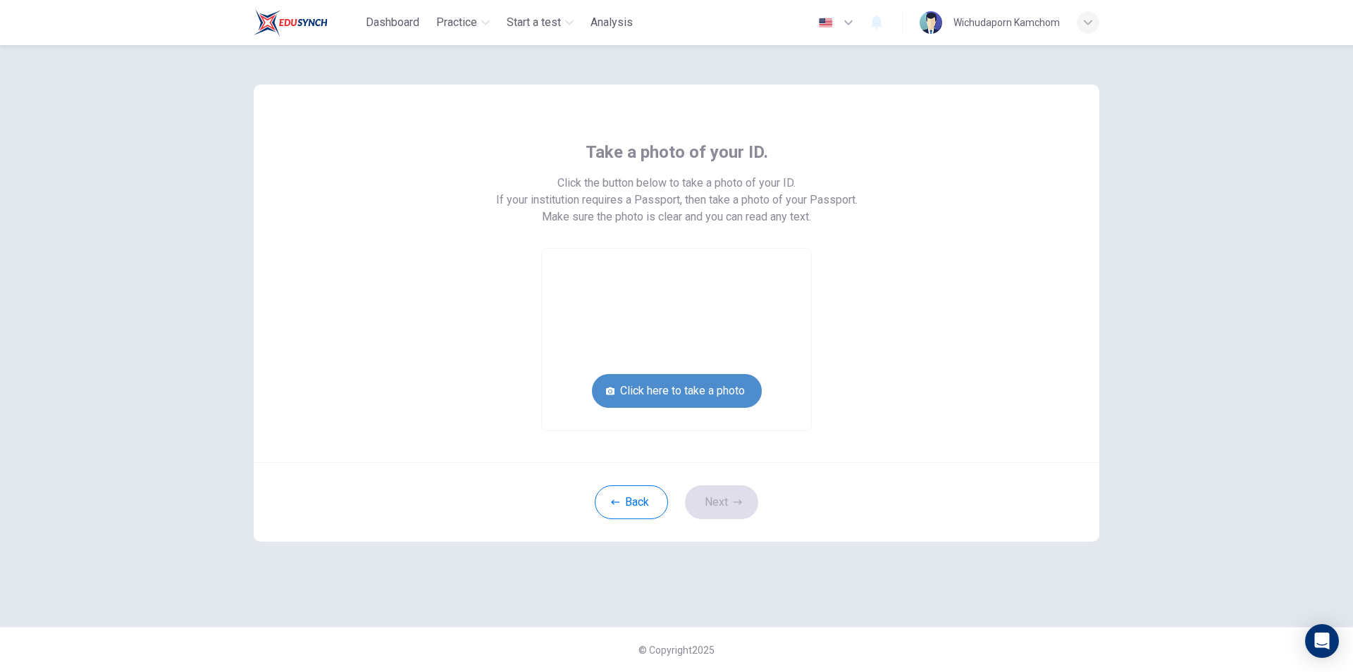
click at [678, 391] on button "Click here to take a photo" at bounding box center [677, 391] width 170 height 34
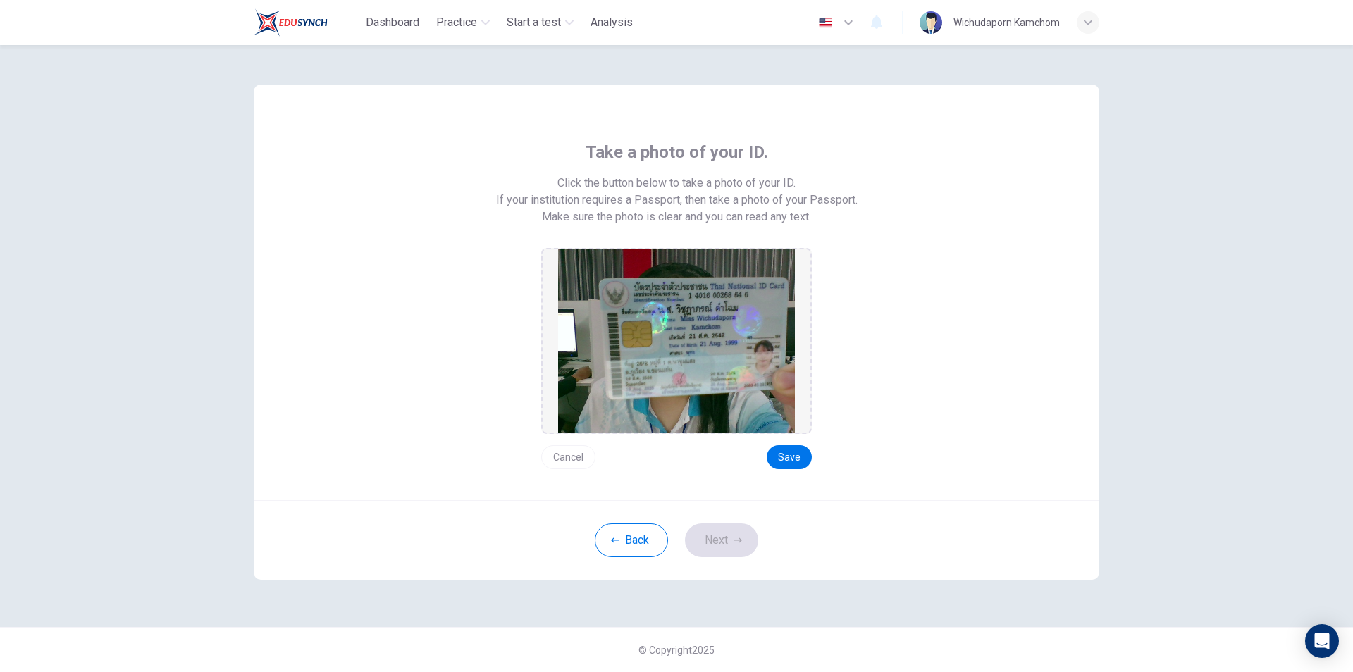
click at [578, 455] on button "Cancel" at bounding box center [568, 457] width 54 height 24
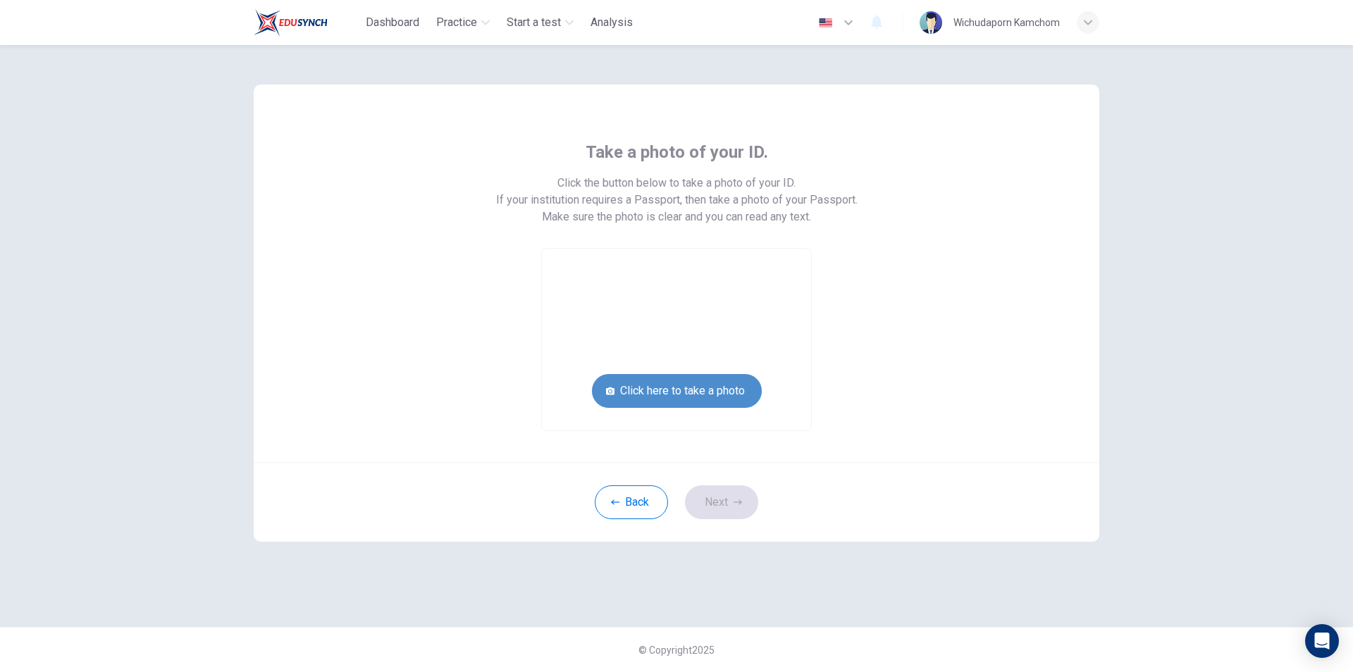
click at [670, 397] on button "Click here to take a photo" at bounding box center [677, 391] width 170 height 34
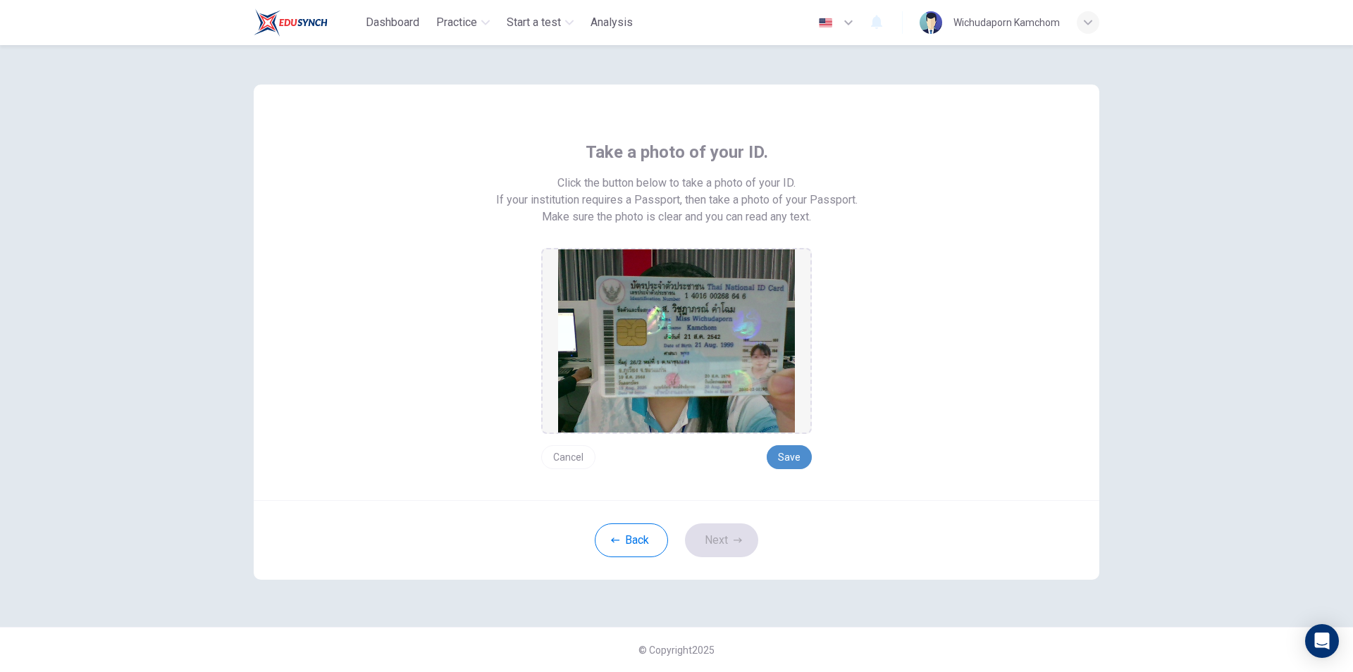
click at [783, 449] on button "Save" at bounding box center [789, 457] width 45 height 24
click at [723, 540] on button "Next" at bounding box center [721, 540] width 73 height 34
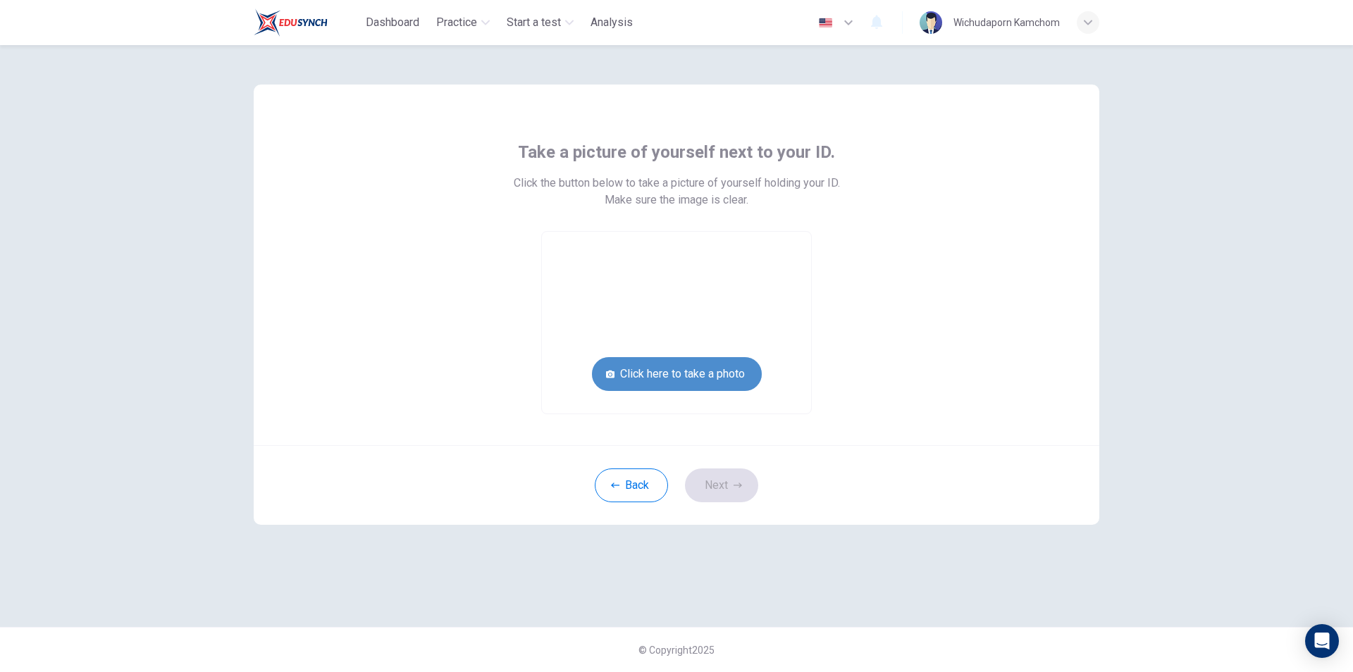
click at [640, 373] on button "Click here to take a photo" at bounding box center [677, 374] width 170 height 34
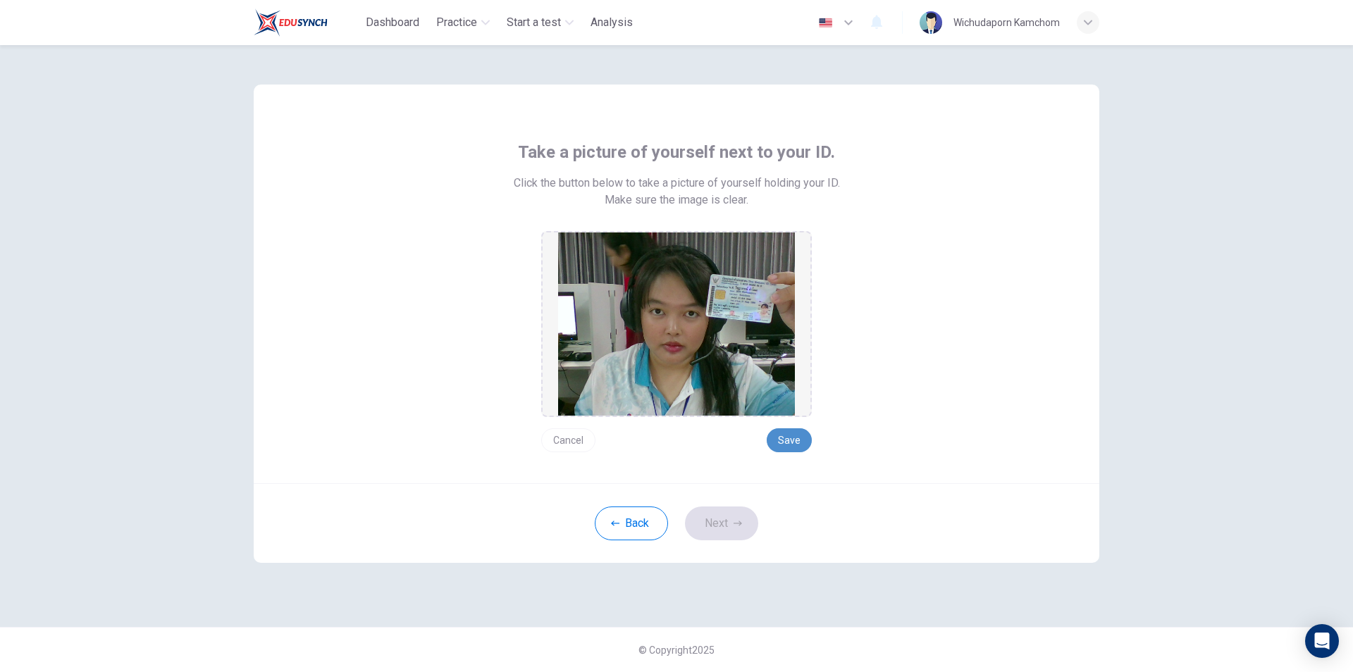
click at [801, 438] on button "Save" at bounding box center [789, 440] width 45 height 24
click at [693, 535] on button "Next" at bounding box center [721, 524] width 73 height 34
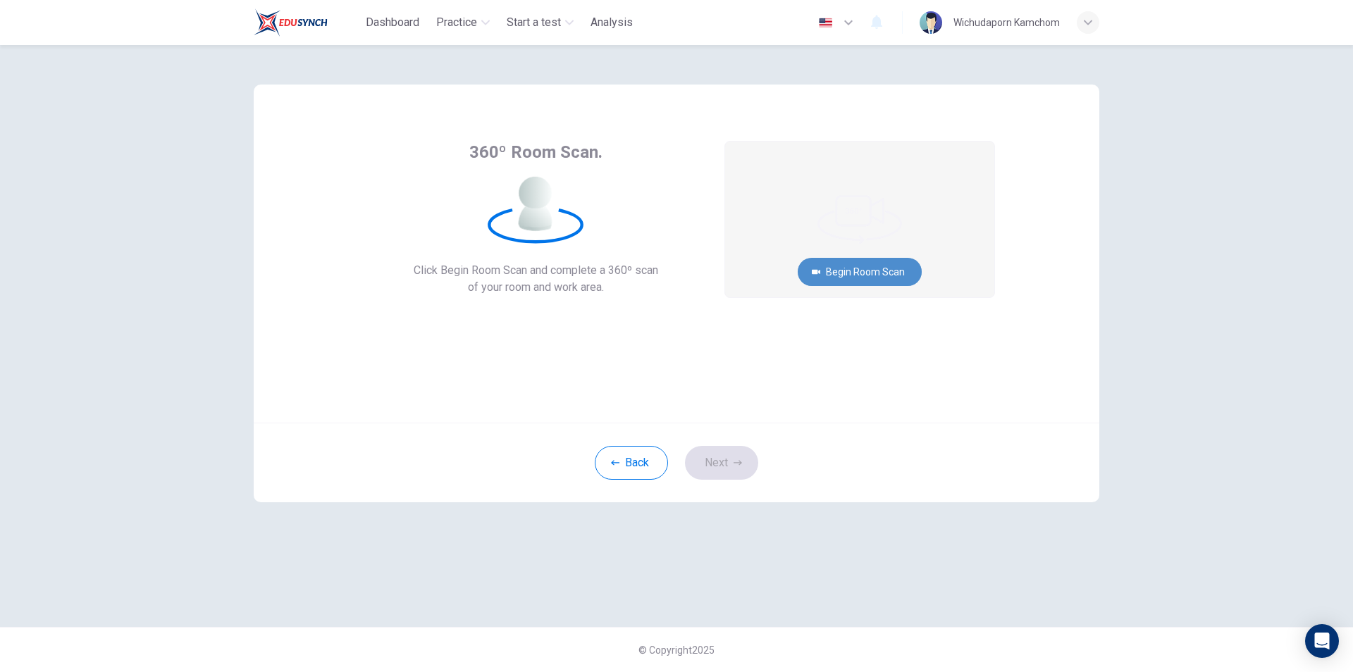
click at [835, 283] on button "Begin Room Scan" at bounding box center [860, 272] width 124 height 28
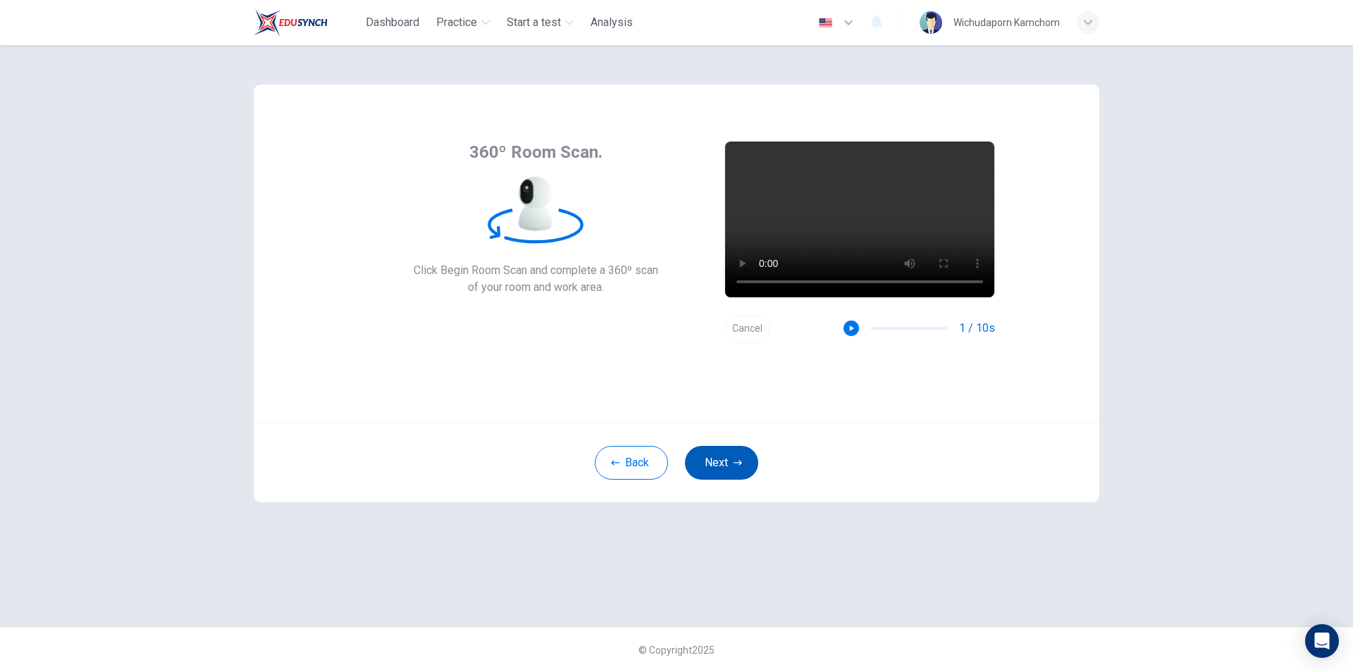
click at [732, 466] on button "Next" at bounding box center [721, 463] width 73 height 34
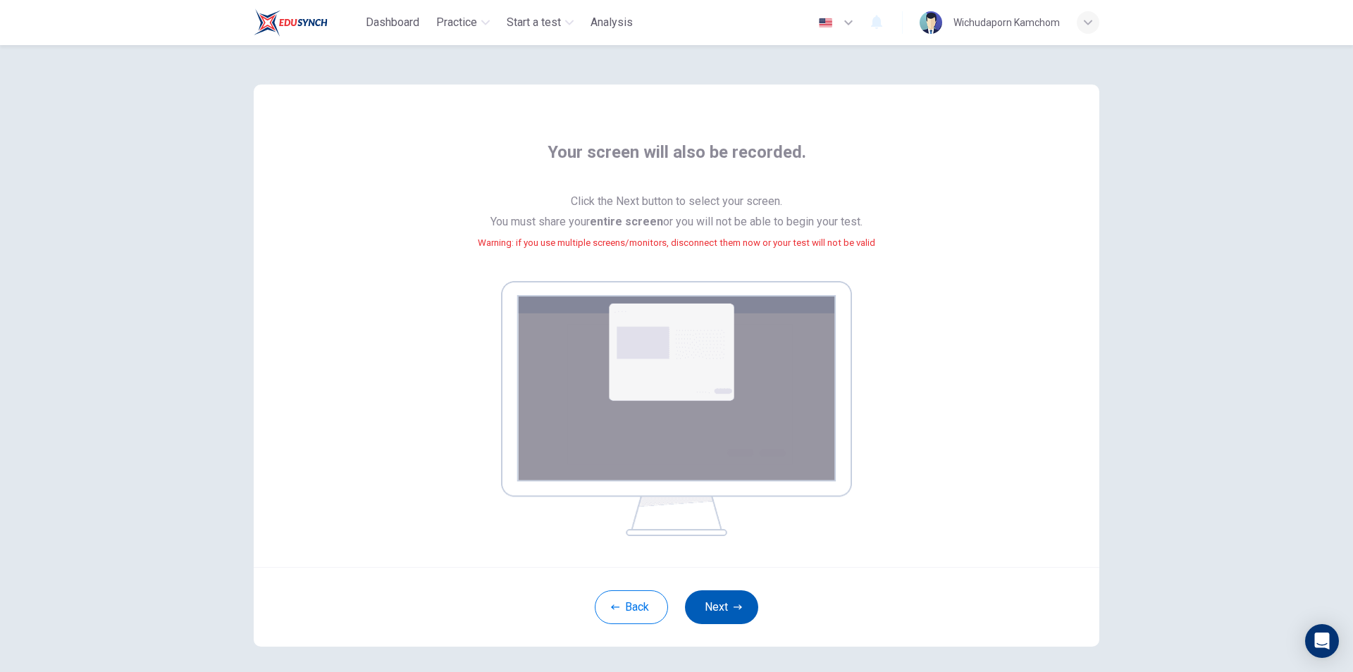
click at [721, 593] on button "Next" at bounding box center [721, 607] width 73 height 34
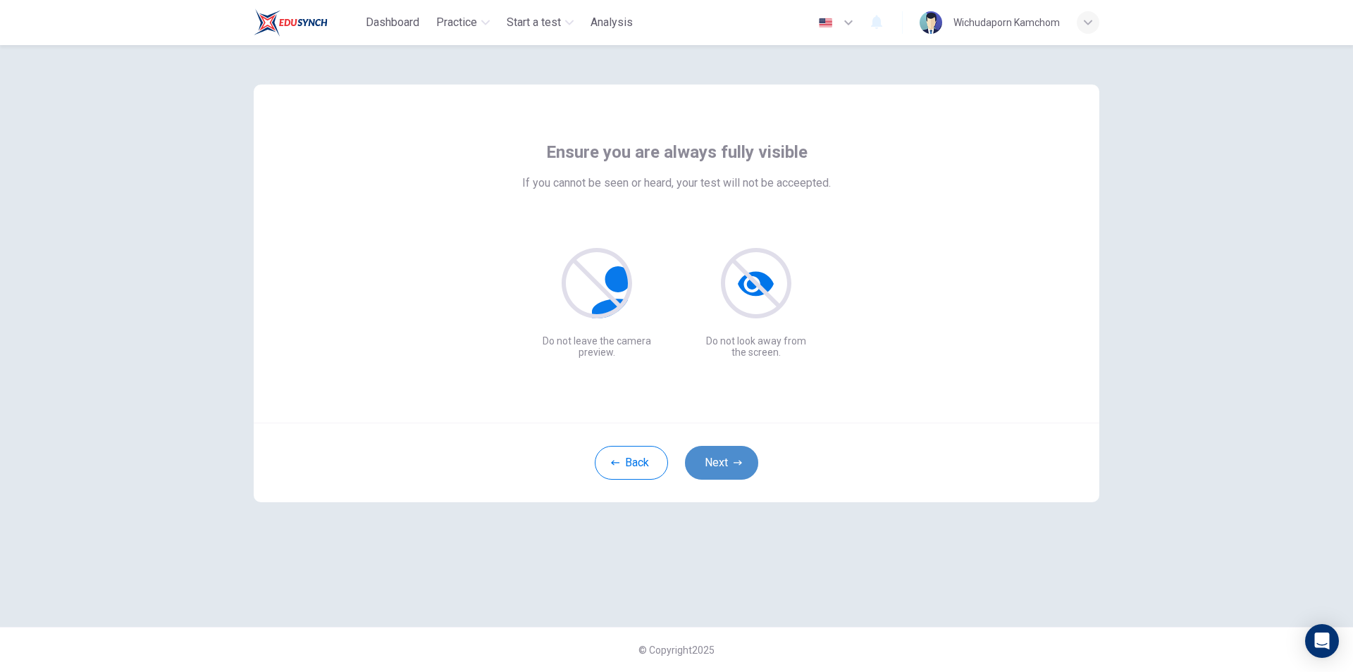
click at [727, 470] on button "Next" at bounding box center [721, 463] width 73 height 34
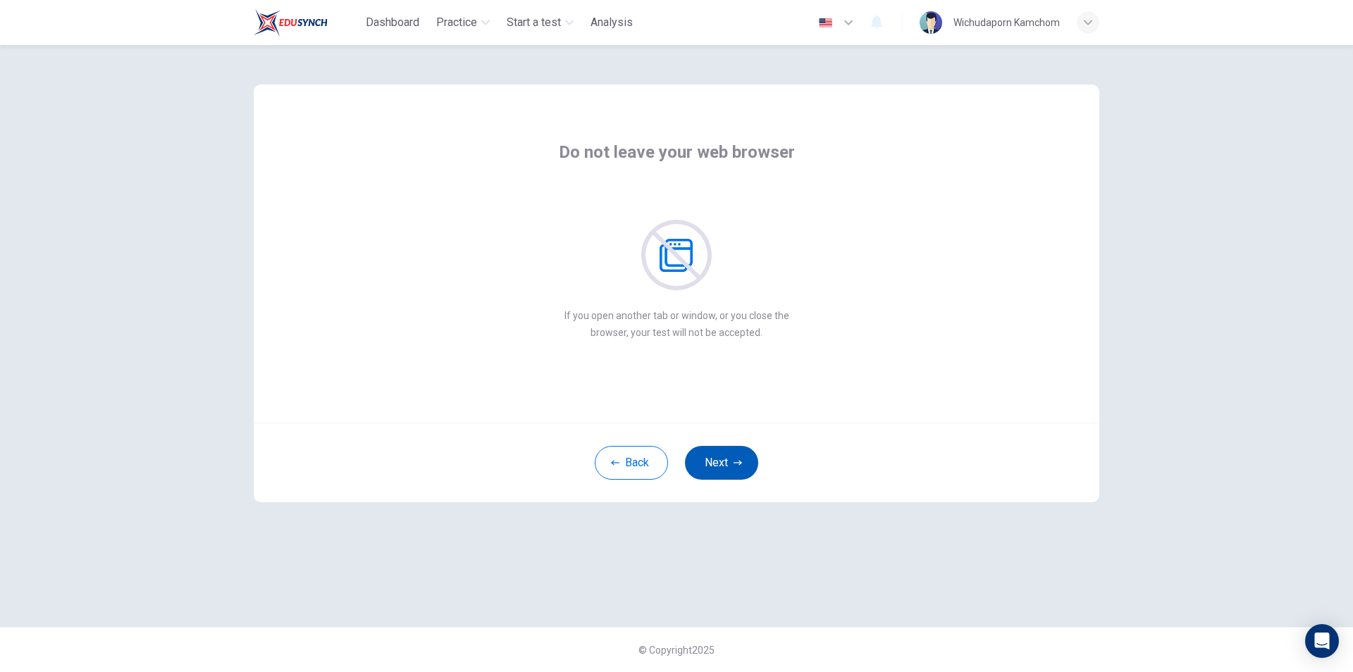
click at [727, 470] on button "Next" at bounding box center [721, 463] width 73 height 34
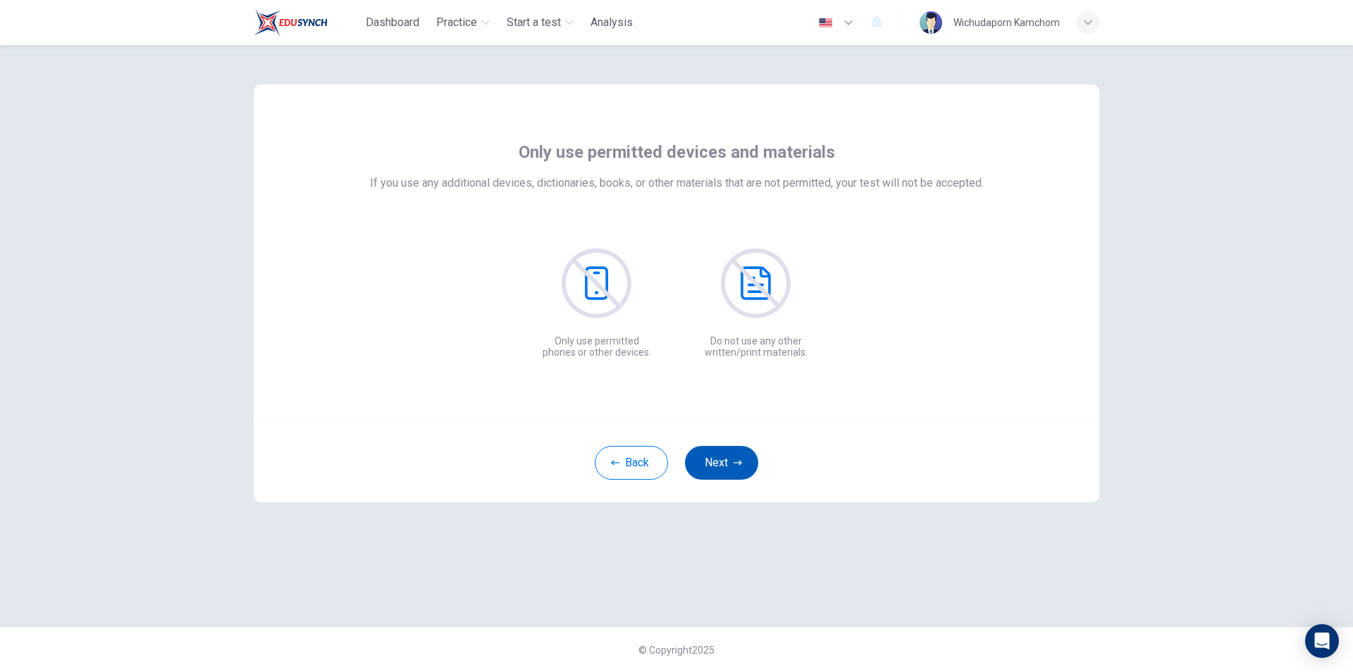
click at [727, 470] on button "Next" at bounding box center [721, 463] width 73 height 34
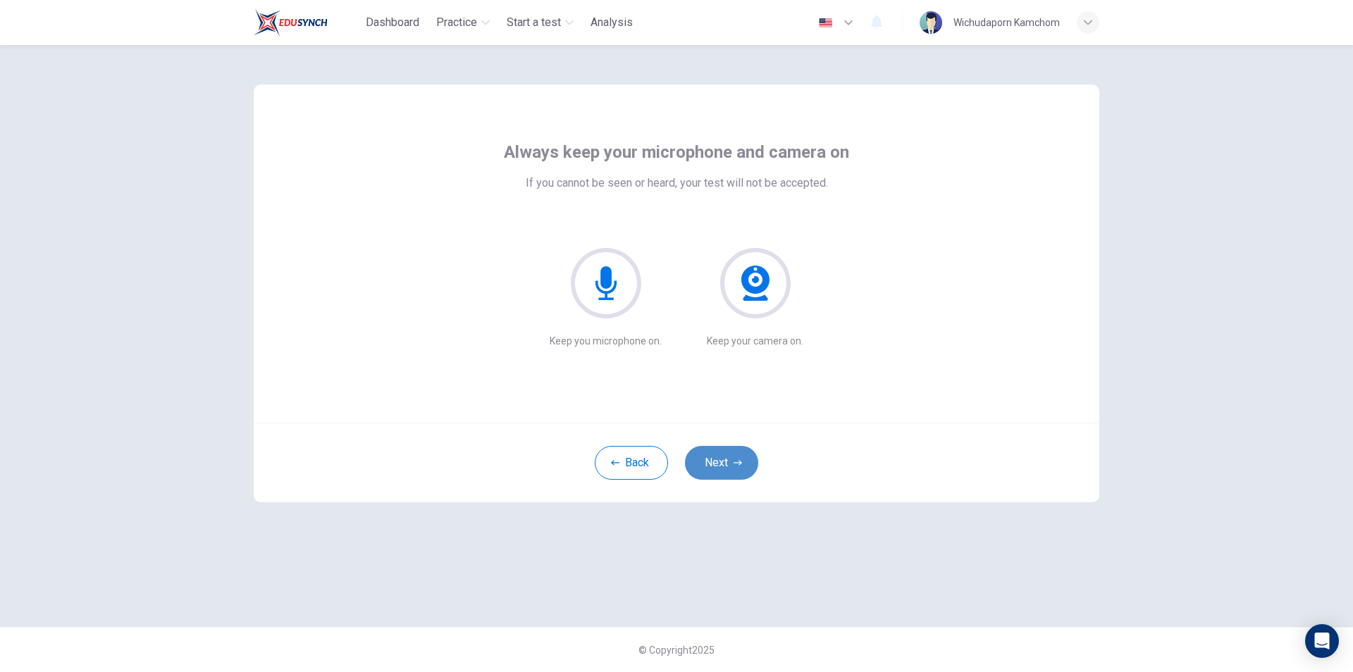
click at [727, 470] on button "Next" at bounding box center [721, 463] width 73 height 34
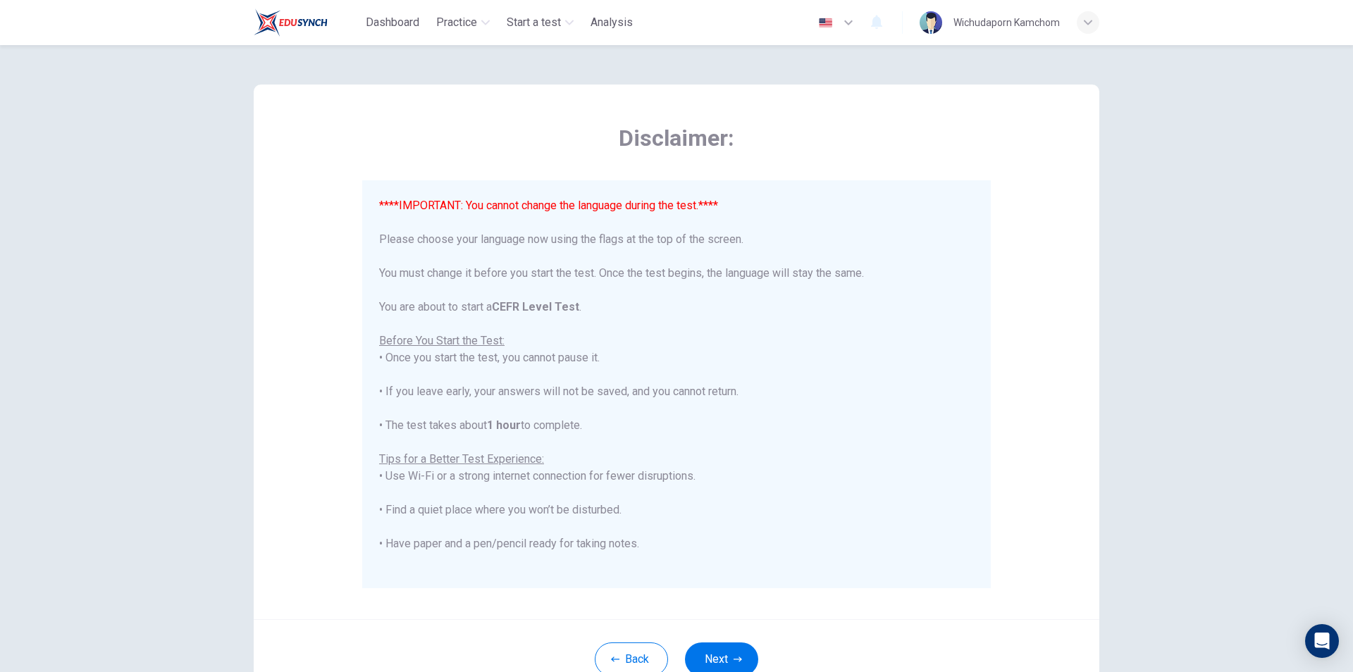
scroll to position [135, 0]
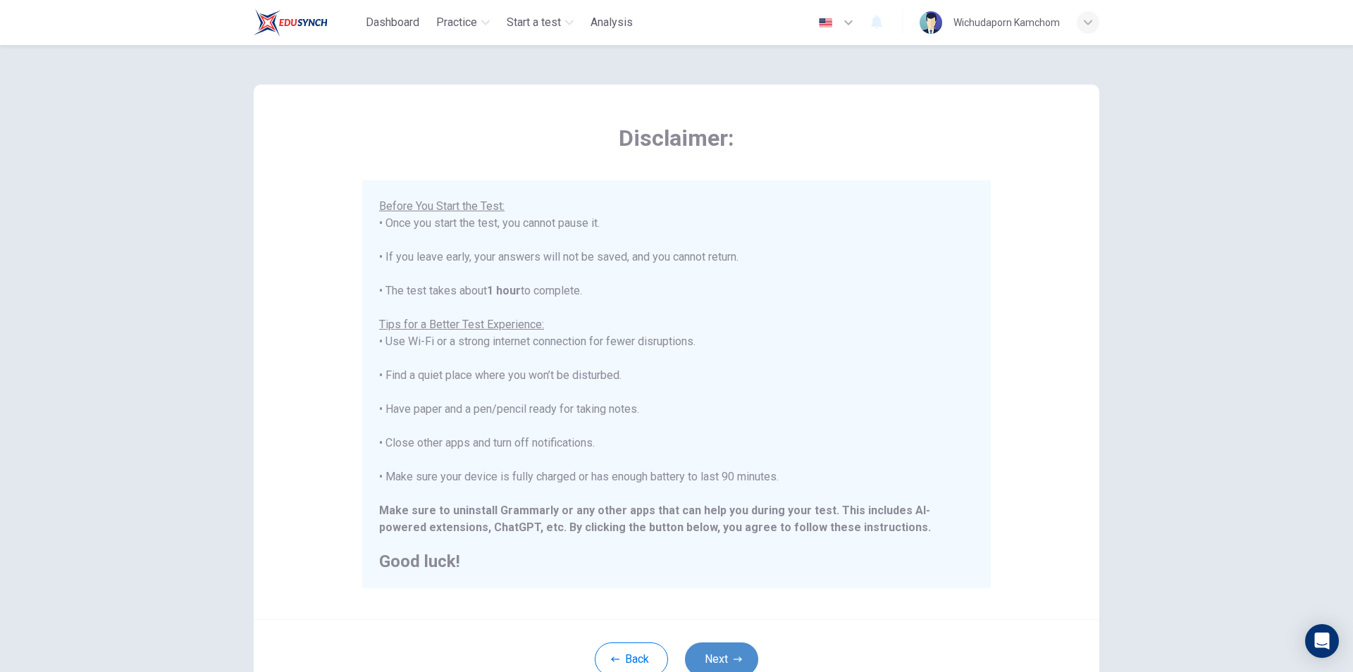
click at [716, 650] on button "Next" at bounding box center [721, 660] width 73 height 34
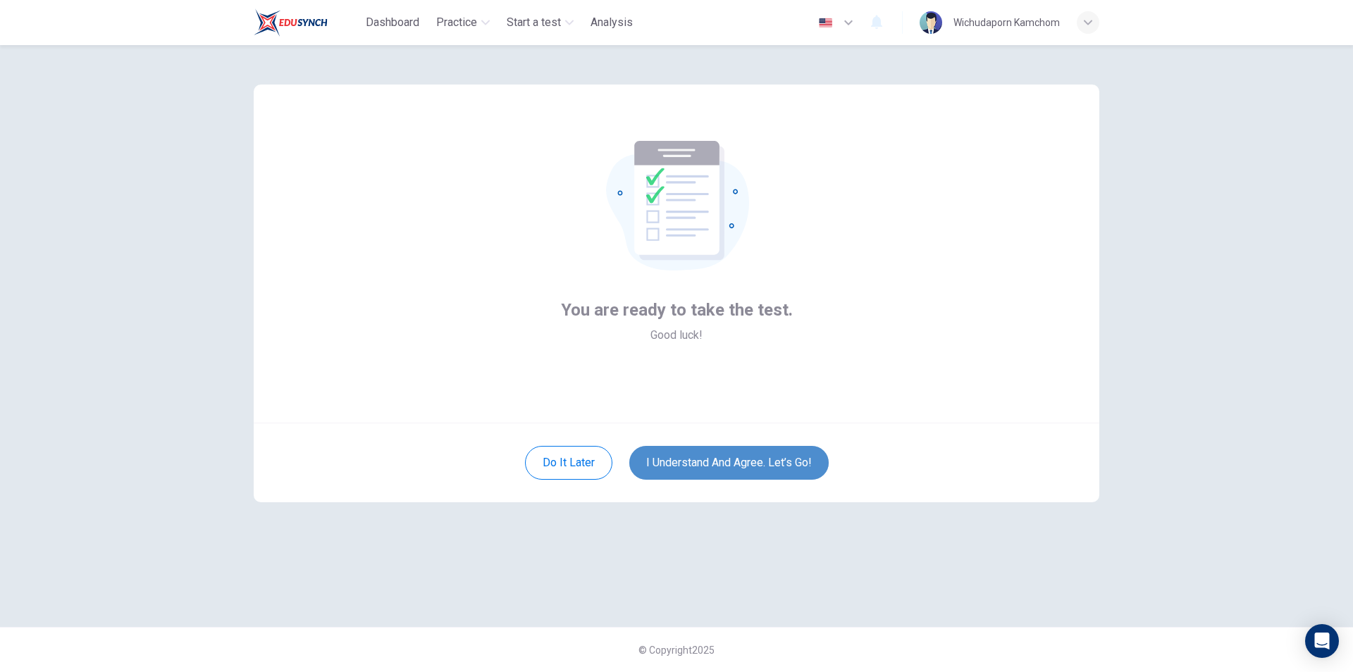
click at [757, 469] on button "I understand and agree. Let’s go!" at bounding box center [728, 463] width 199 height 34
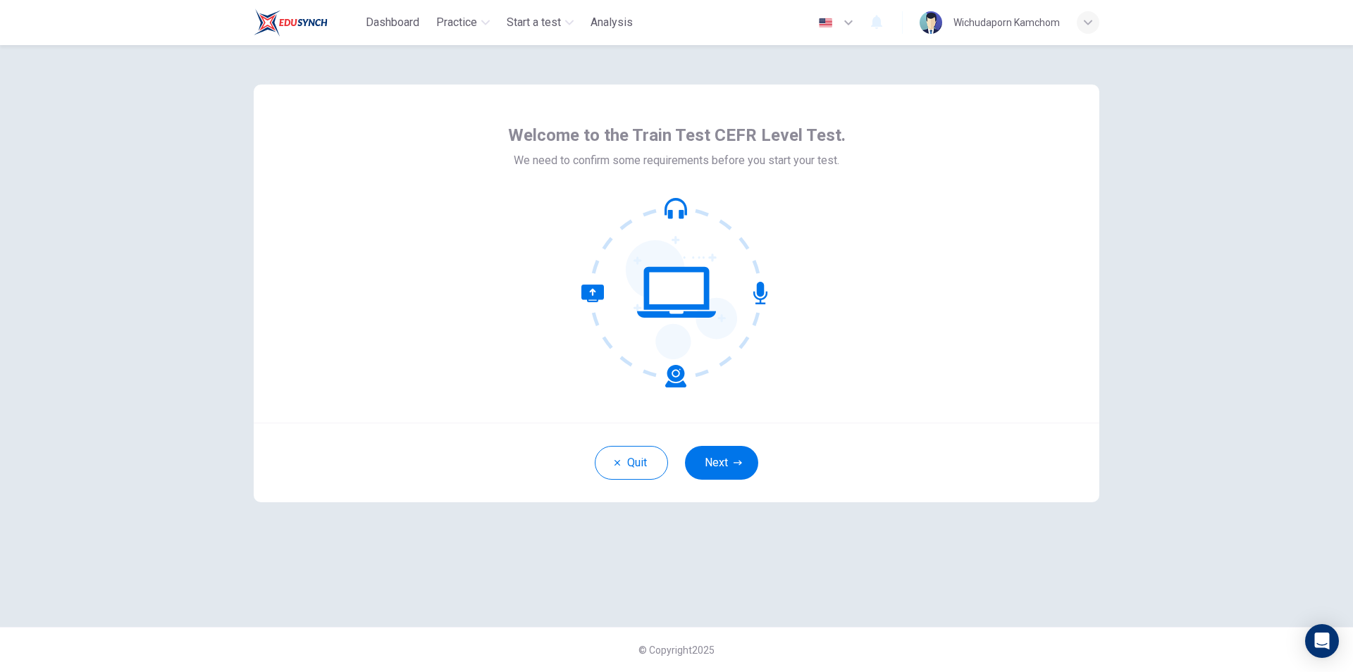
click at [710, 471] on button "Next" at bounding box center [721, 463] width 73 height 34
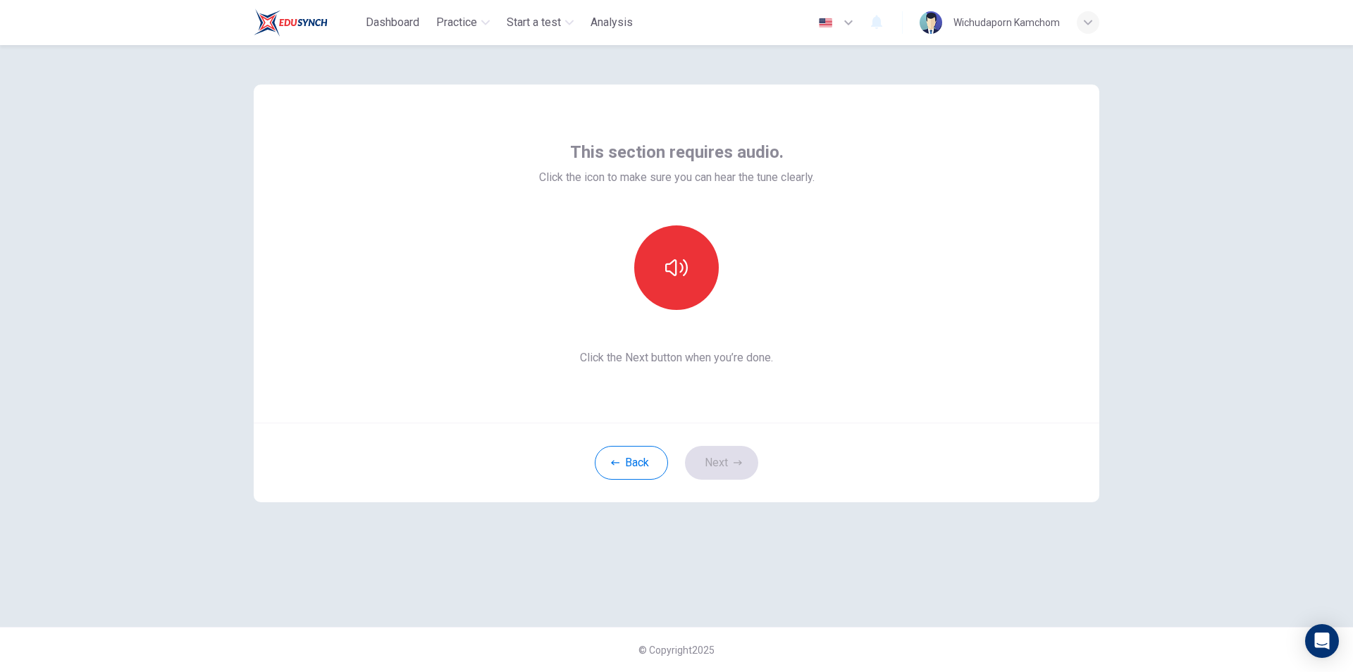
click at [720, 278] on div at bounding box center [676, 267] width 152 height 85
click at [670, 279] on button "button" at bounding box center [676, 267] width 85 height 85
click at [714, 490] on div "Back Next" at bounding box center [676, 463] width 845 height 80
click at [725, 467] on button "Next" at bounding box center [721, 463] width 73 height 34
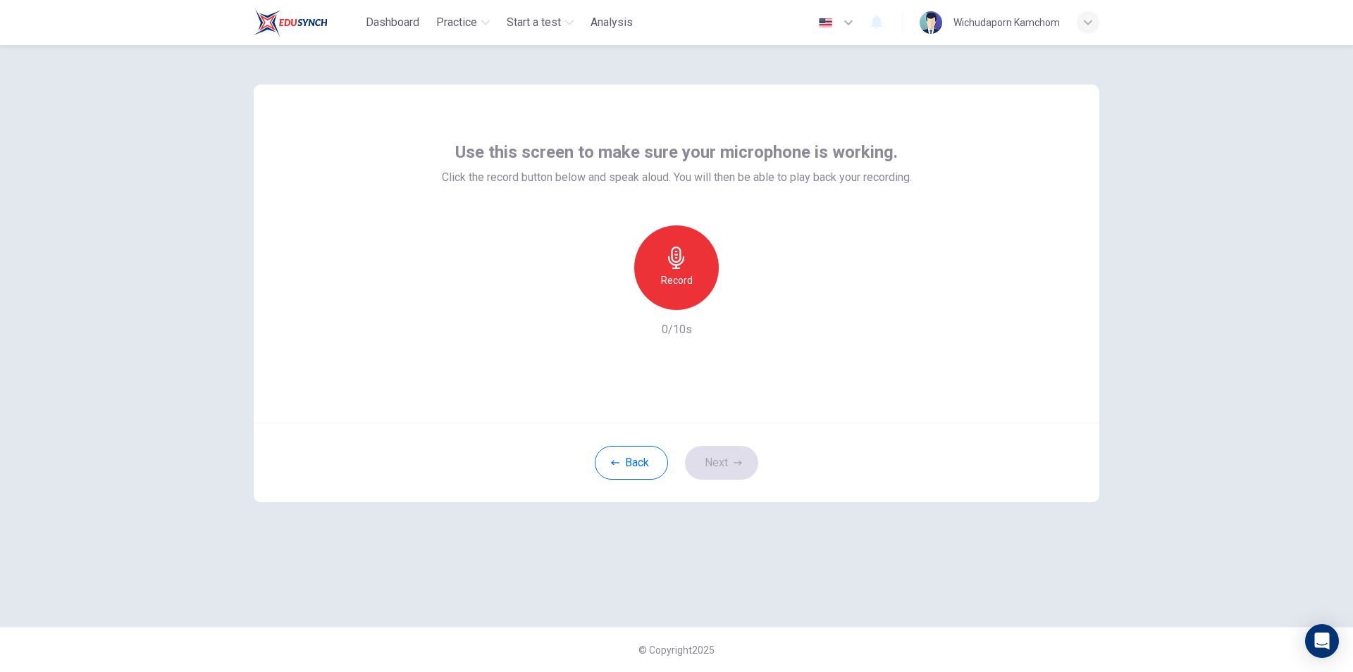
click at [672, 272] on h6 "Record" at bounding box center [677, 280] width 32 height 17
click at [678, 284] on h6 "Stop" at bounding box center [676, 280] width 21 height 17
click at [737, 302] on icon "button" at bounding box center [741, 299] width 14 height 14
click at [717, 460] on button "Next" at bounding box center [721, 463] width 73 height 34
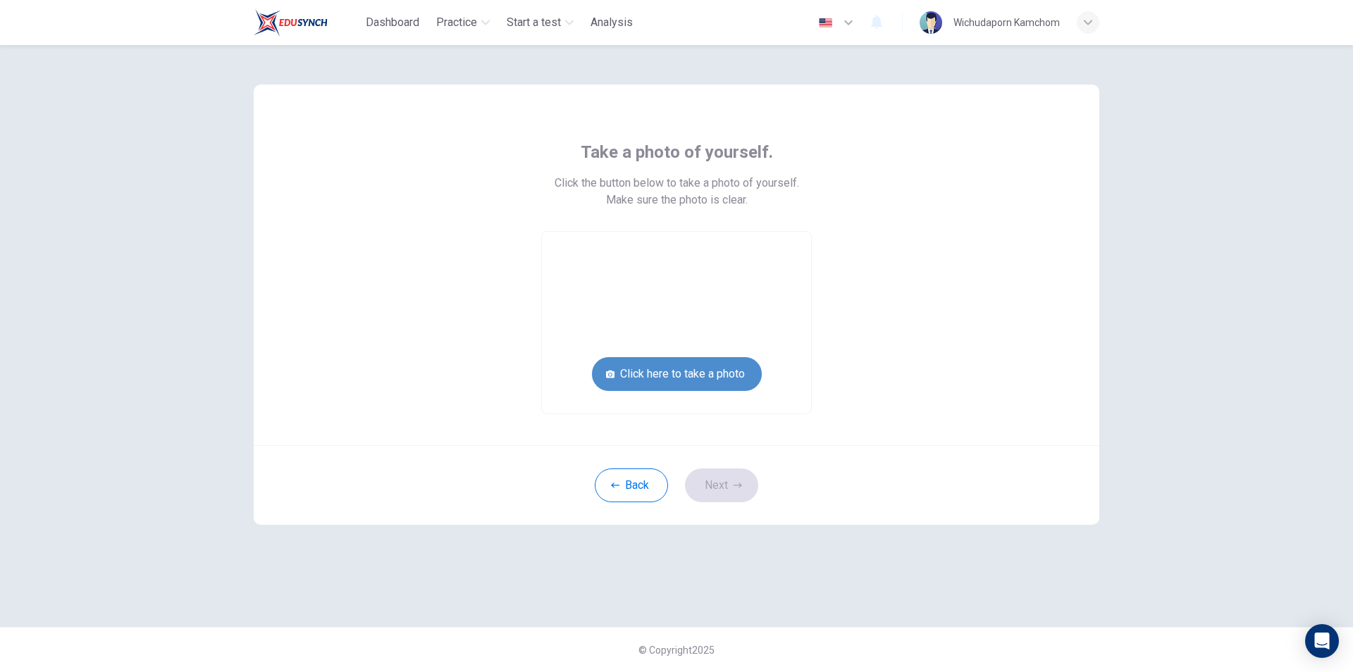
click at [683, 372] on button "Click here to take a photo" at bounding box center [677, 374] width 170 height 34
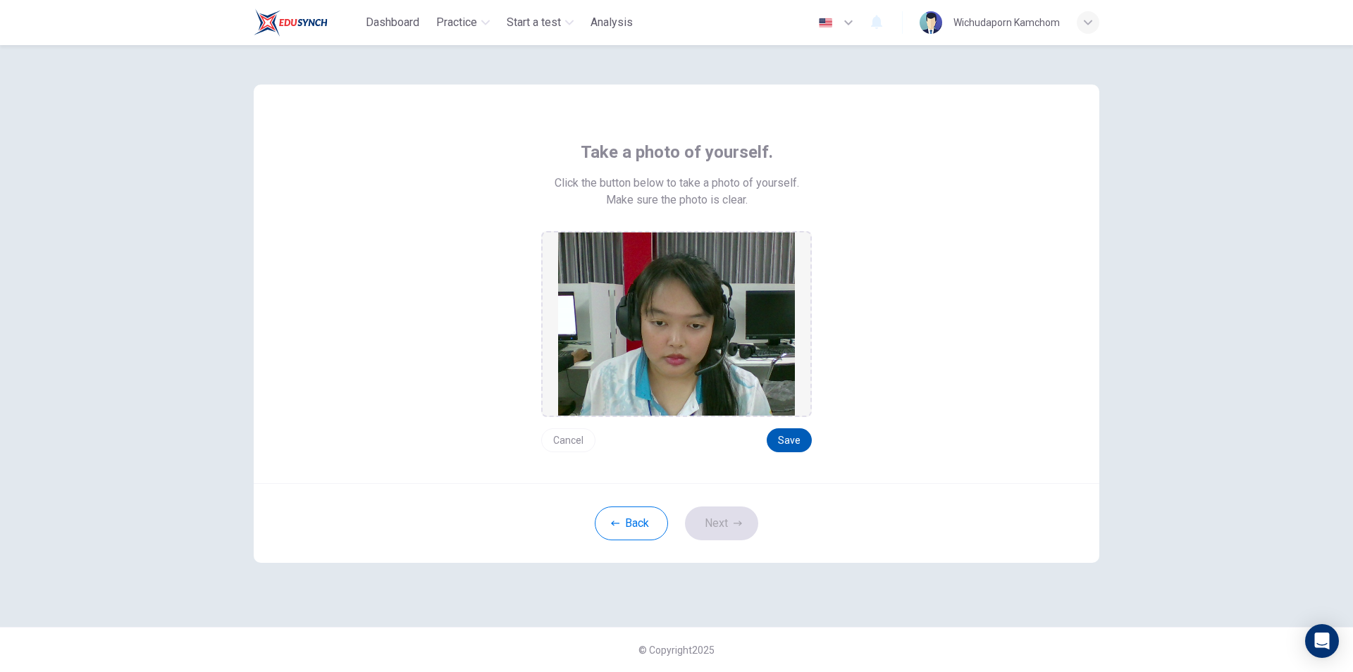
click at [800, 442] on button "Save" at bounding box center [789, 440] width 45 height 24
click at [731, 515] on button "Next" at bounding box center [721, 524] width 73 height 34
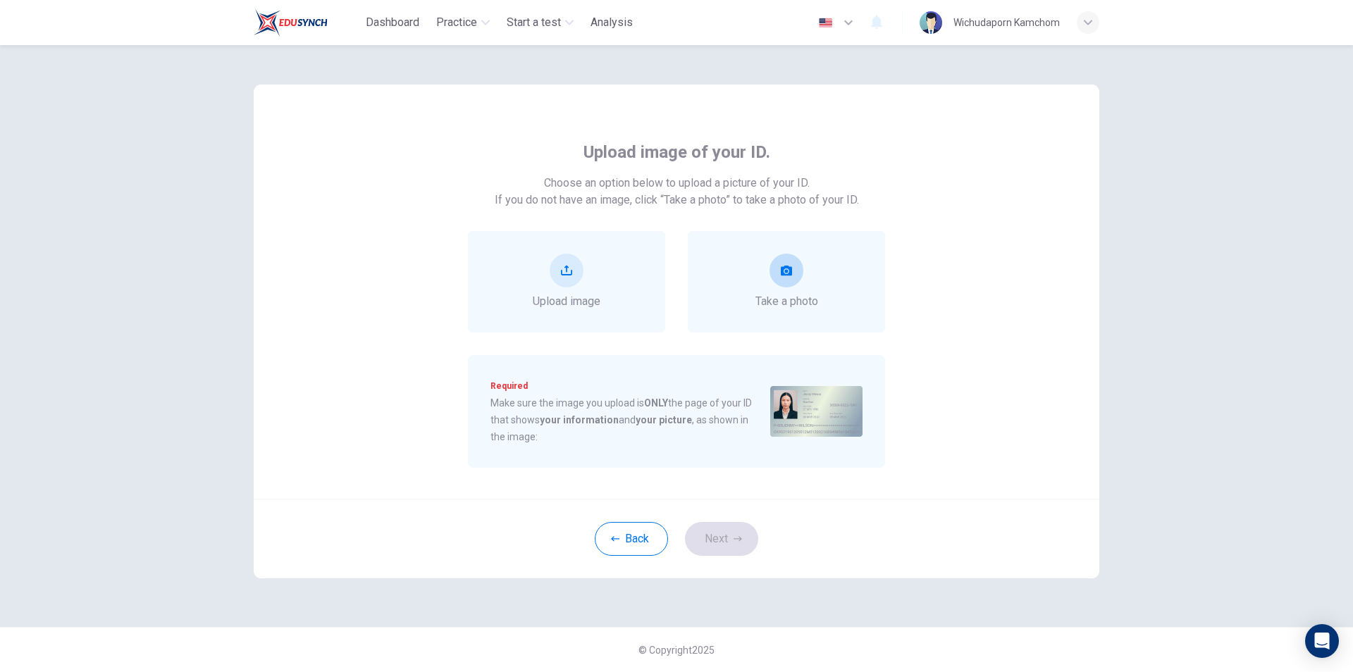
click at [800, 318] on div "Take a photo" at bounding box center [786, 281] width 197 height 101
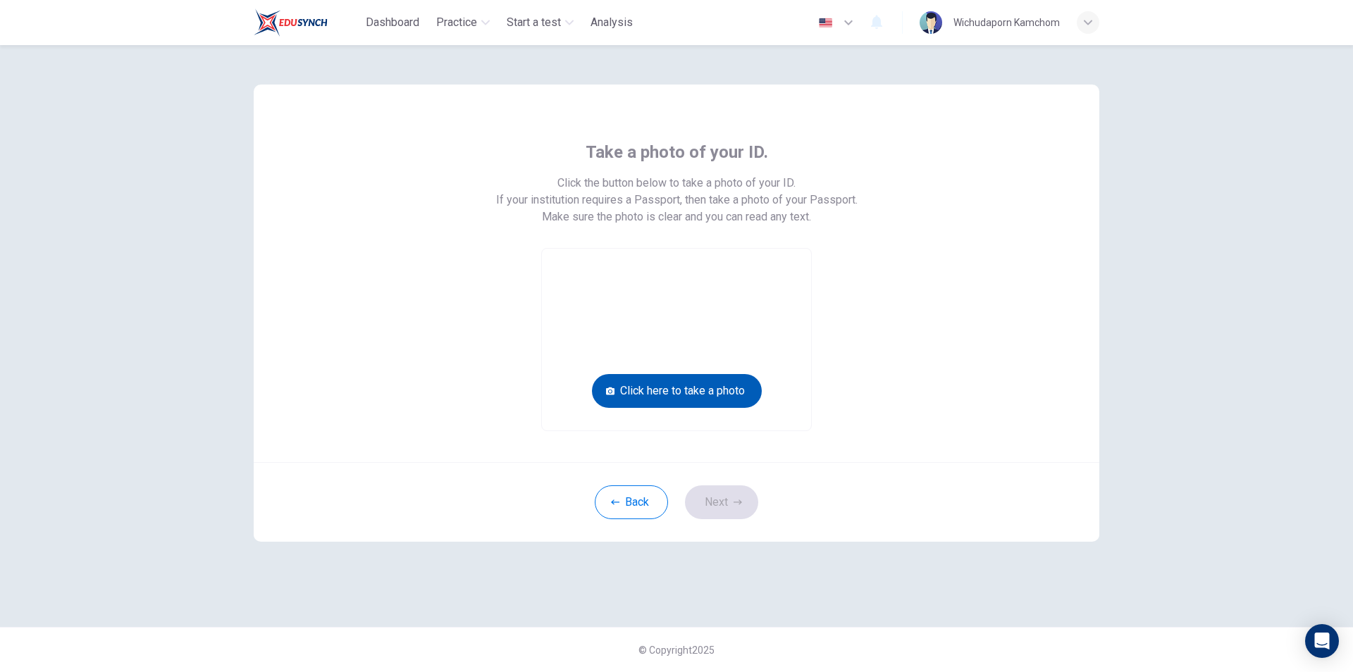
click at [729, 380] on button "Click here to take a photo" at bounding box center [677, 391] width 170 height 34
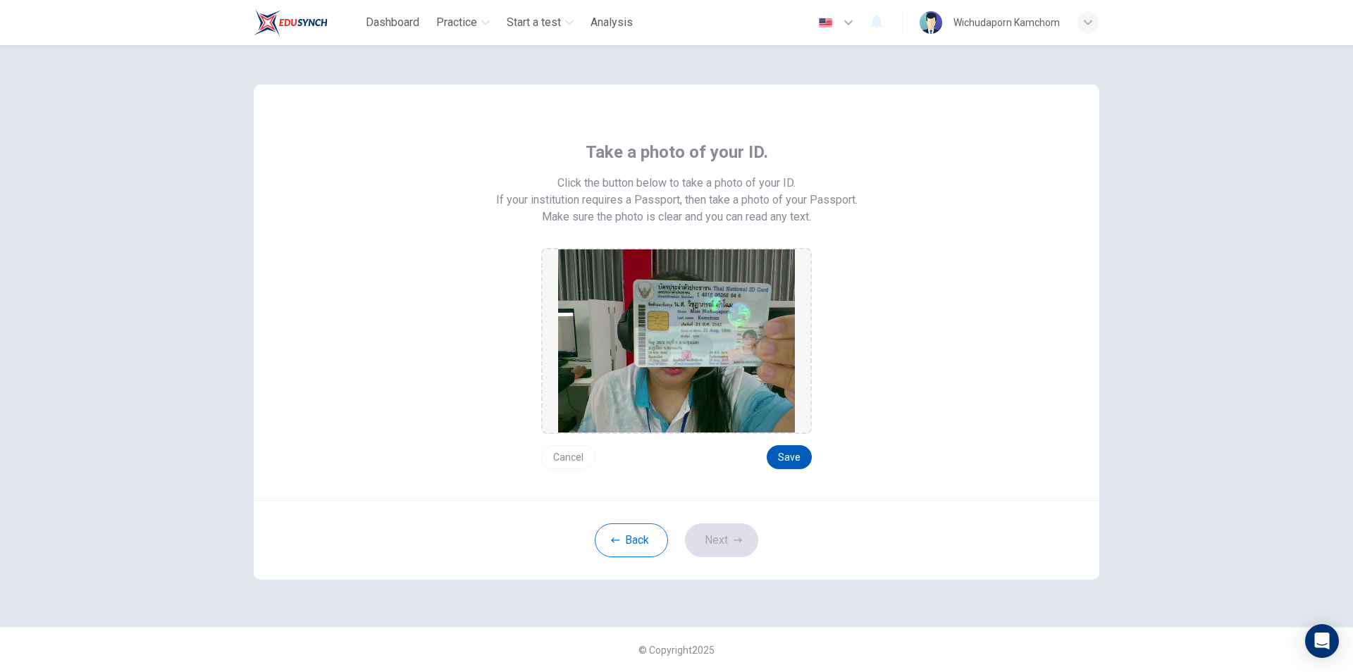
click at [788, 454] on button "Save" at bounding box center [789, 457] width 45 height 24
click at [716, 539] on button "Next" at bounding box center [721, 540] width 73 height 34
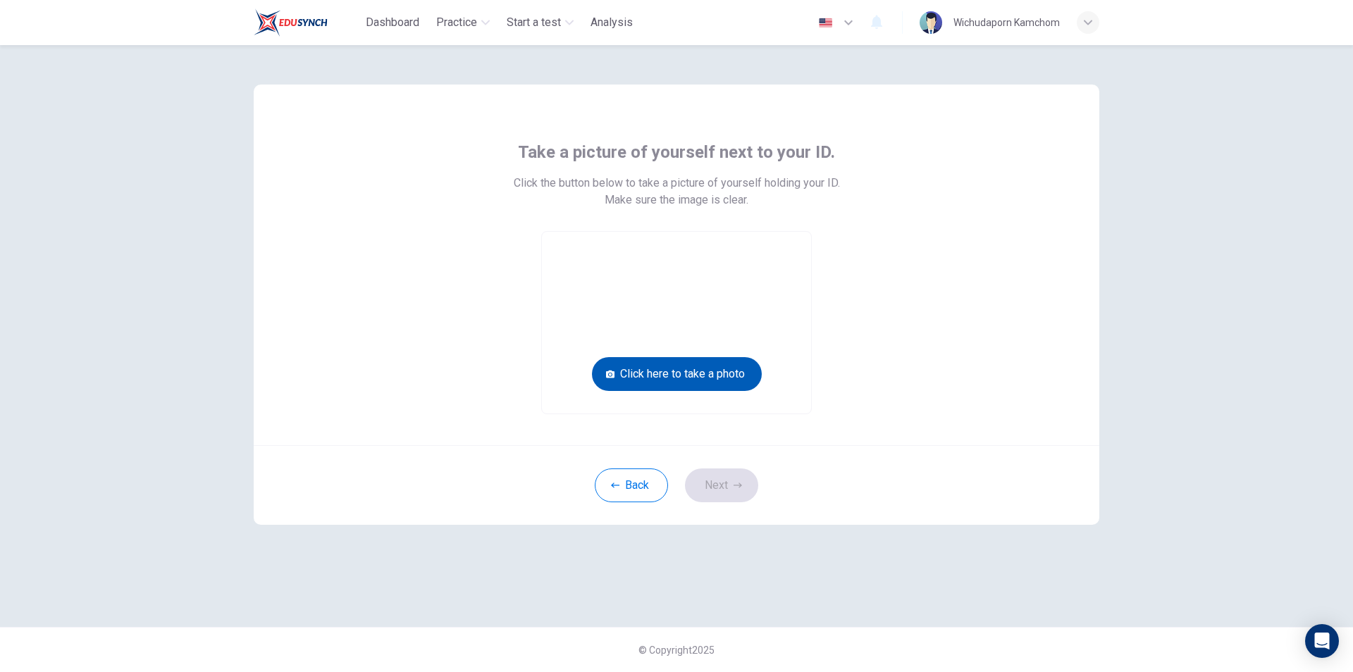
click at [707, 373] on button "Click here to take a photo" at bounding box center [677, 374] width 170 height 34
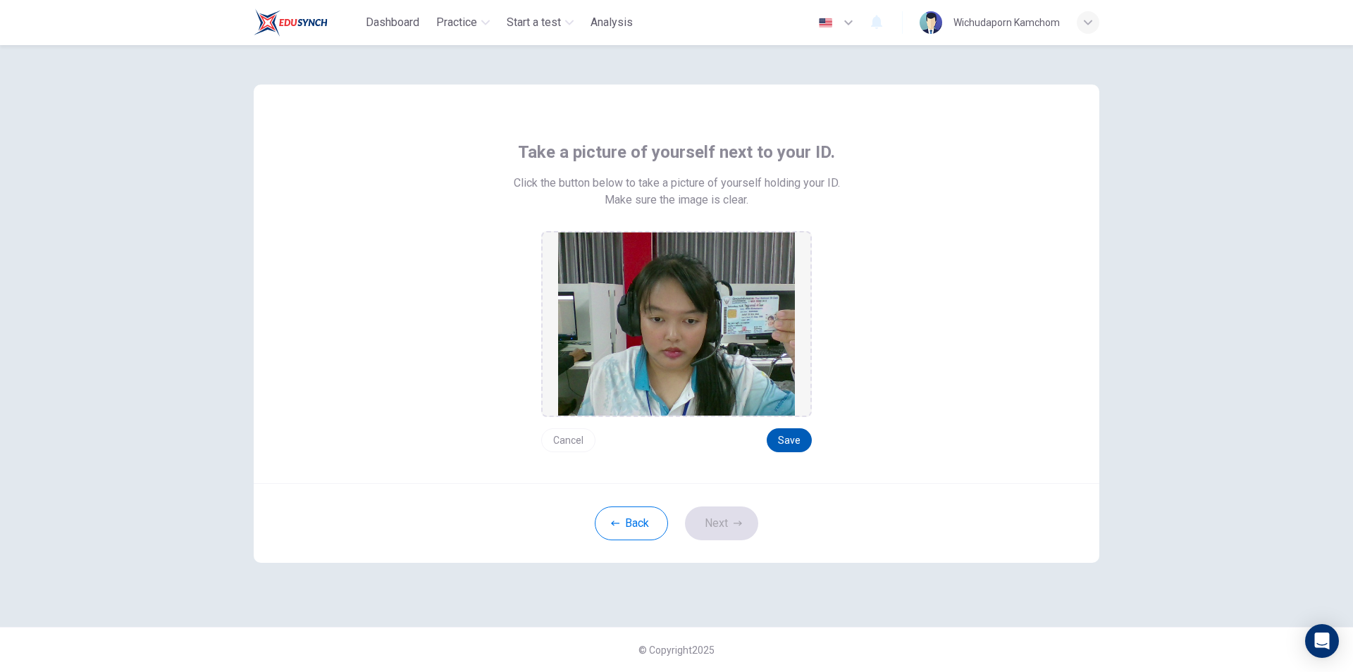
click at [808, 440] on button "Save" at bounding box center [789, 440] width 45 height 24
click at [799, 444] on button "Save" at bounding box center [789, 440] width 45 height 24
click at [736, 525] on icon "button" at bounding box center [737, 523] width 8 height 8
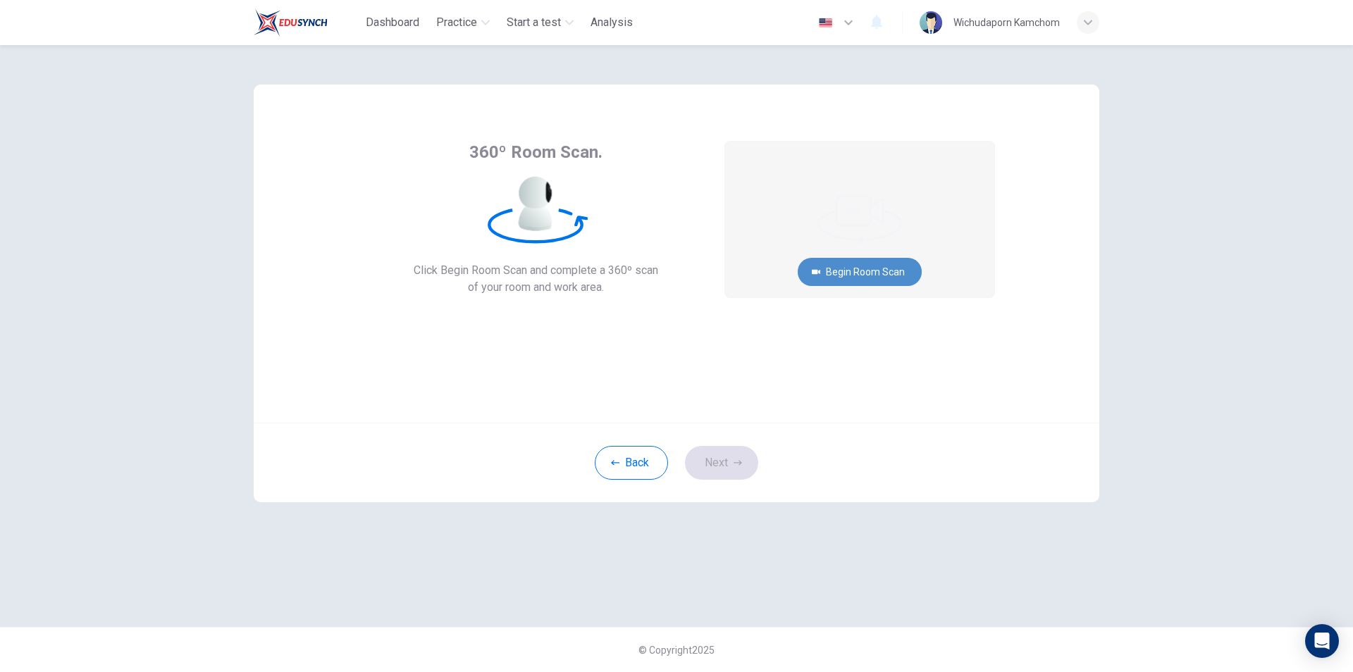
click at [869, 271] on button "Begin Room Scan" at bounding box center [860, 272] width 124 height 28
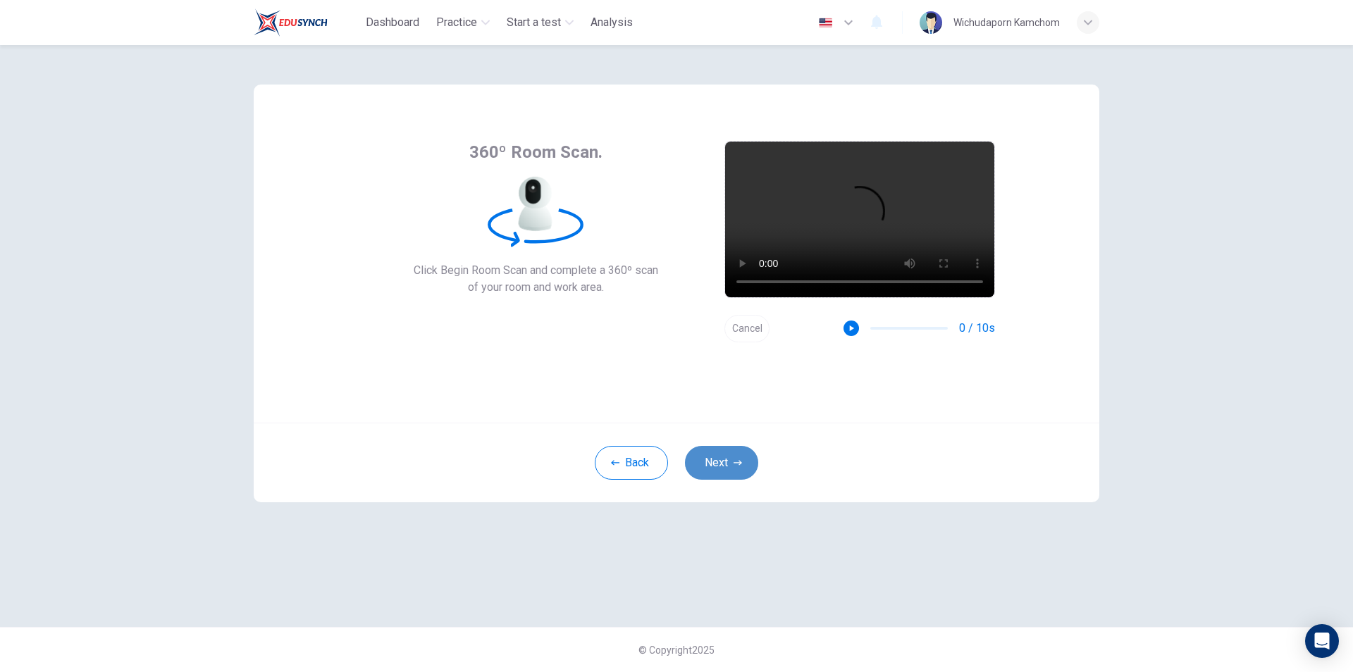
click at [749, 463] on button "Next" at bounding box center [721, 463] width 73 height 34
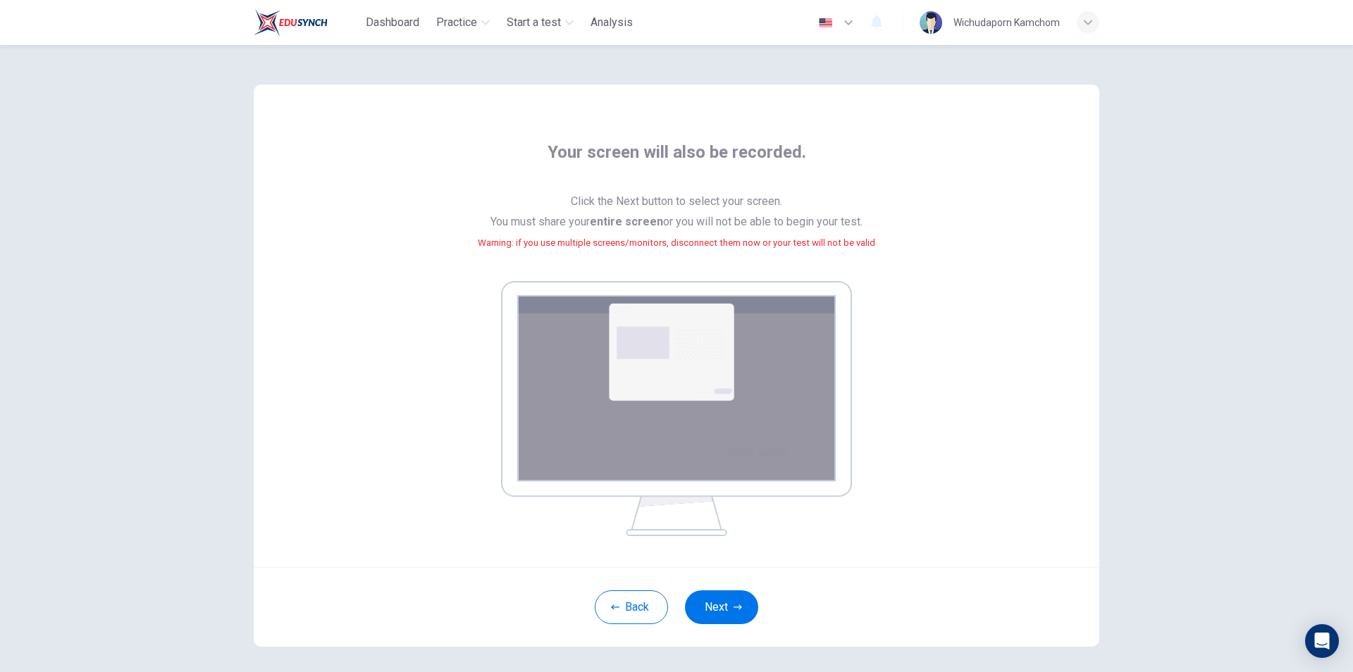
drag, startPoint x: 735, startPoint y: 416, endPoint x: 759, endPoint y: 550, distance: 136.7
click at [736, 416] on img at bounding box center [676, 408] width 351 height 255
click at [728, 604] on button "Next" at bounding box center [721, 607] width 73 height 34
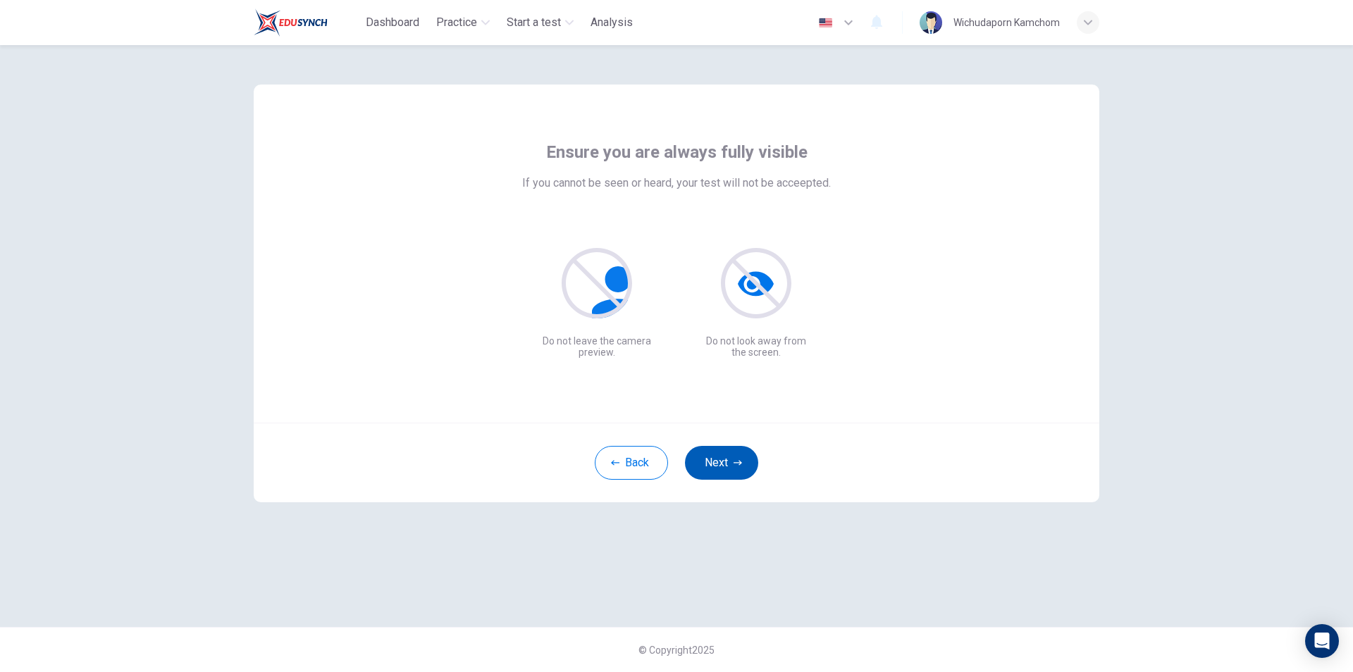
click at [745, 455] on button "Next" at bounding box center [721, 463] width 73 height 34
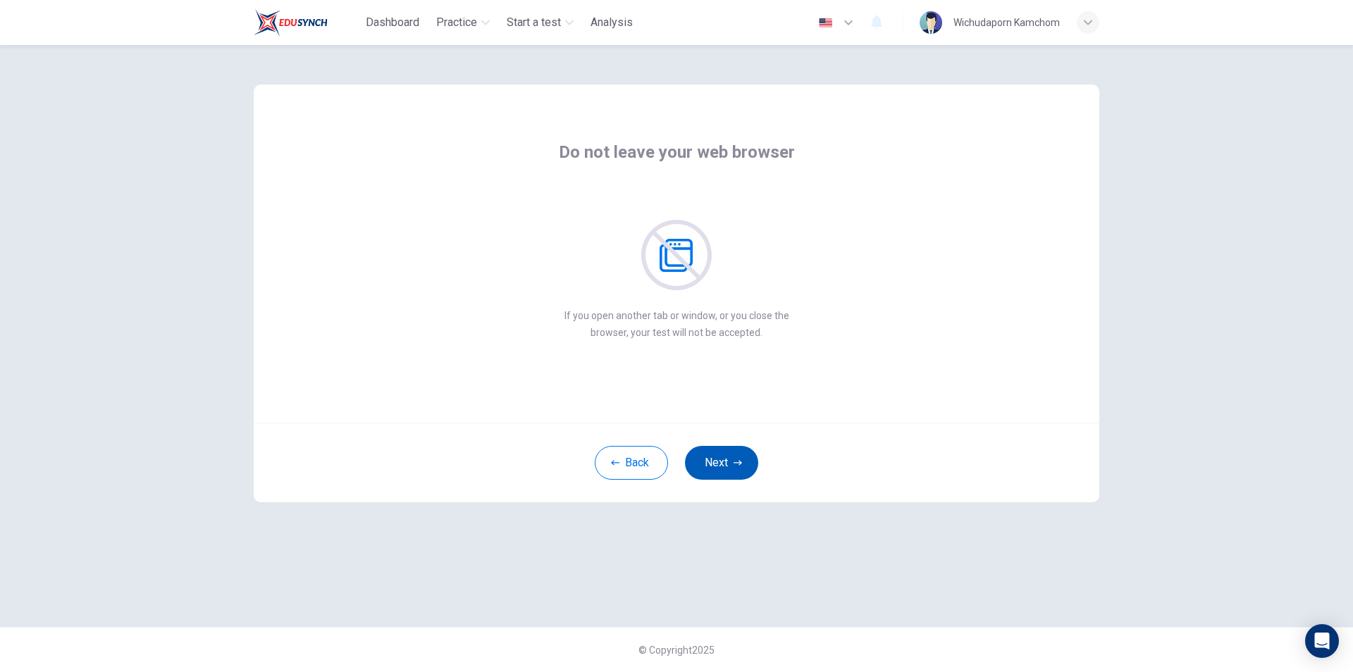
click at [742, 461] on button "Next" at bounding box center [721, 463] width 73 height 34
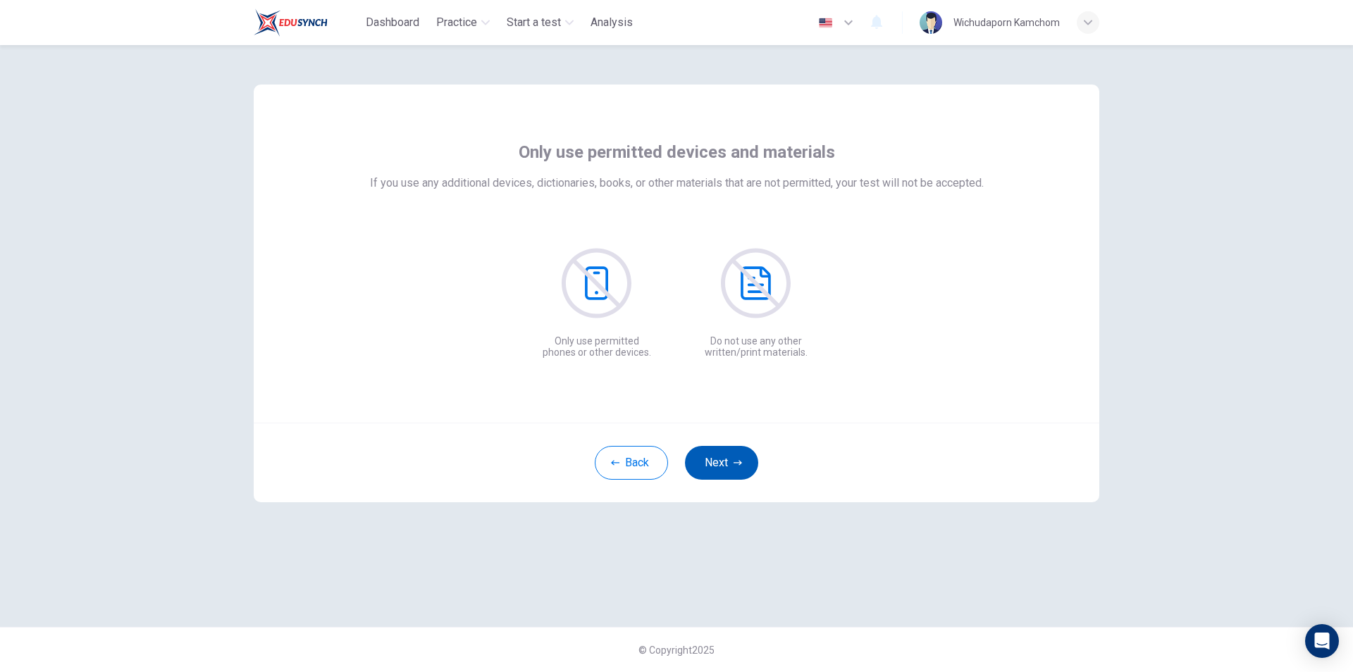
click at [742, 461] on button "Next" at bounding box center [721, 463] width 73 height 34
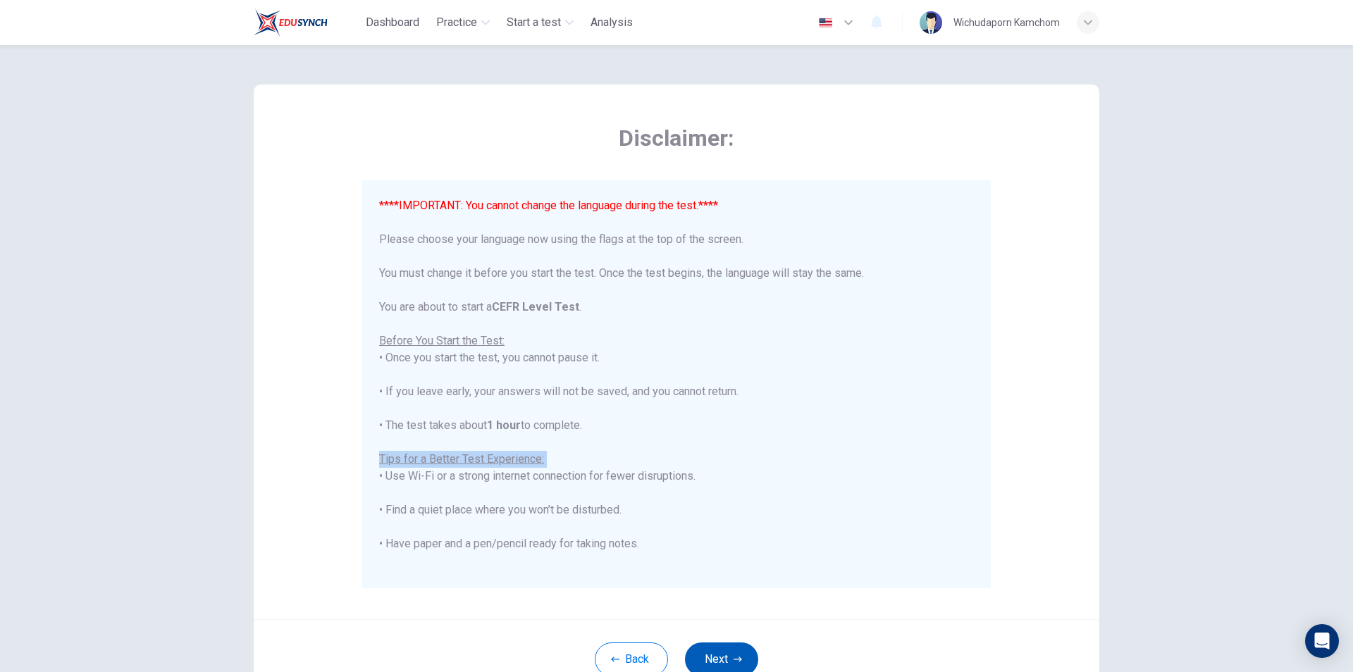
click at [742, 461] on div "****IMPORTANT: You cannot change the language during the test.**** Please choos…" at bounding box center [676, 450] width 595 height 507
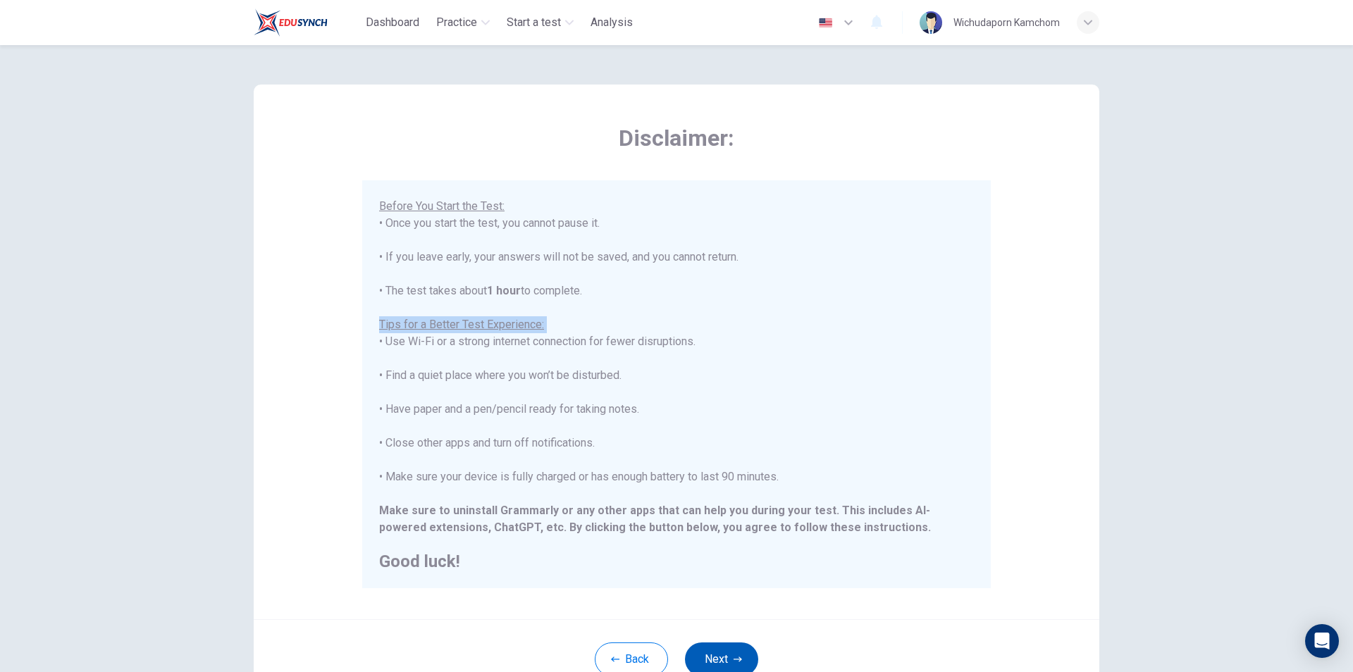
click at [733, 663] on icon "button" at bounding box center [737, 659] width 8 height 8
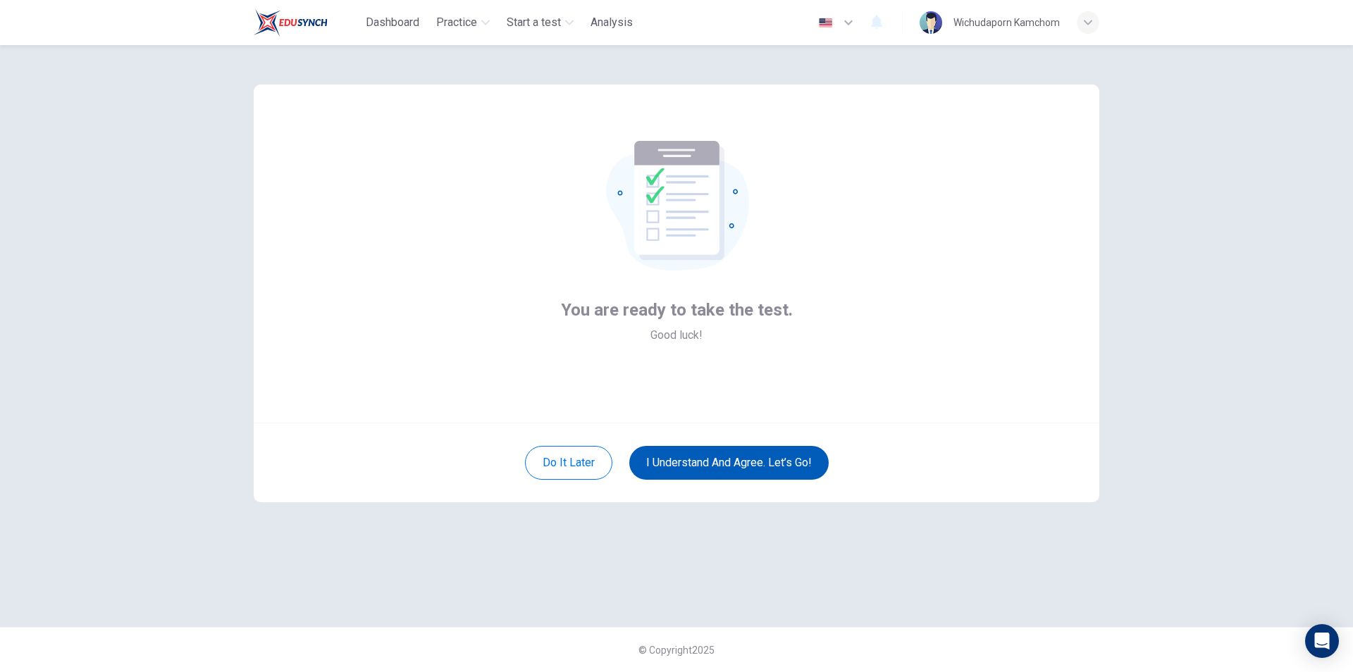
click at [781, 469] on button "I understand and agree. Let’s go!" at bounding box center [728, 463] width 199 height 34
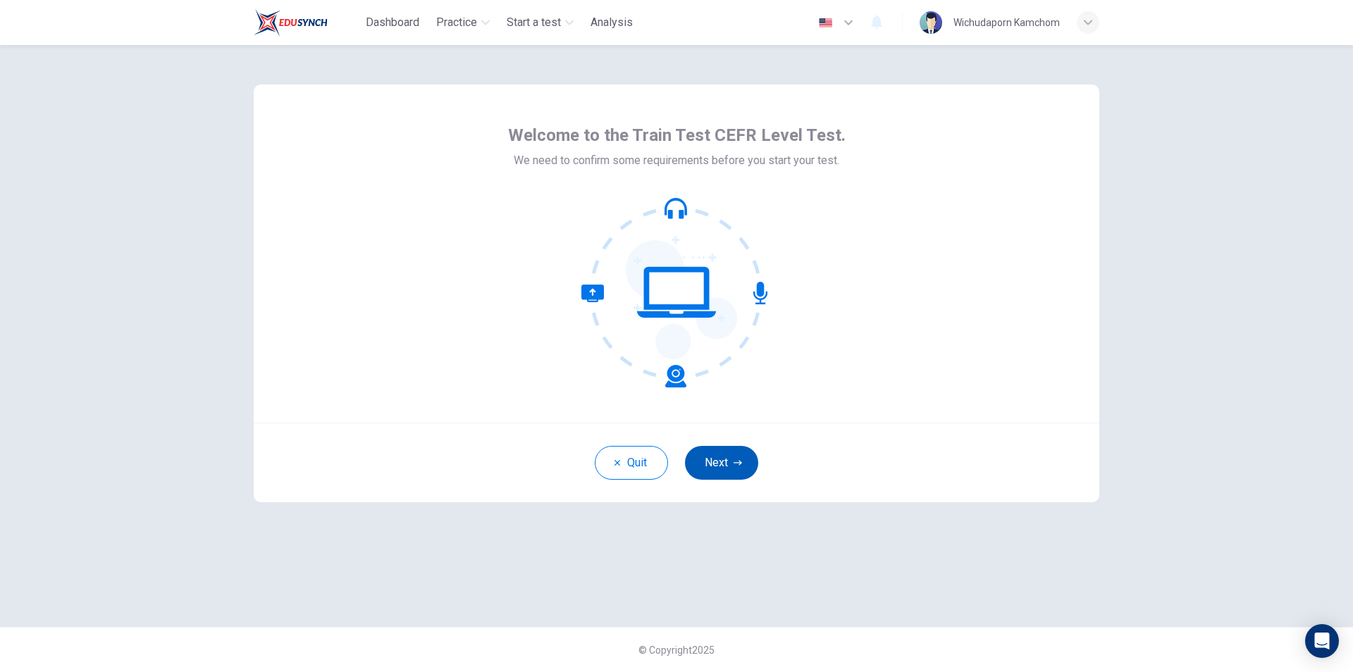
click at [728, 464] on button "Next" at bounding box center [721, 463] width 73 height 34
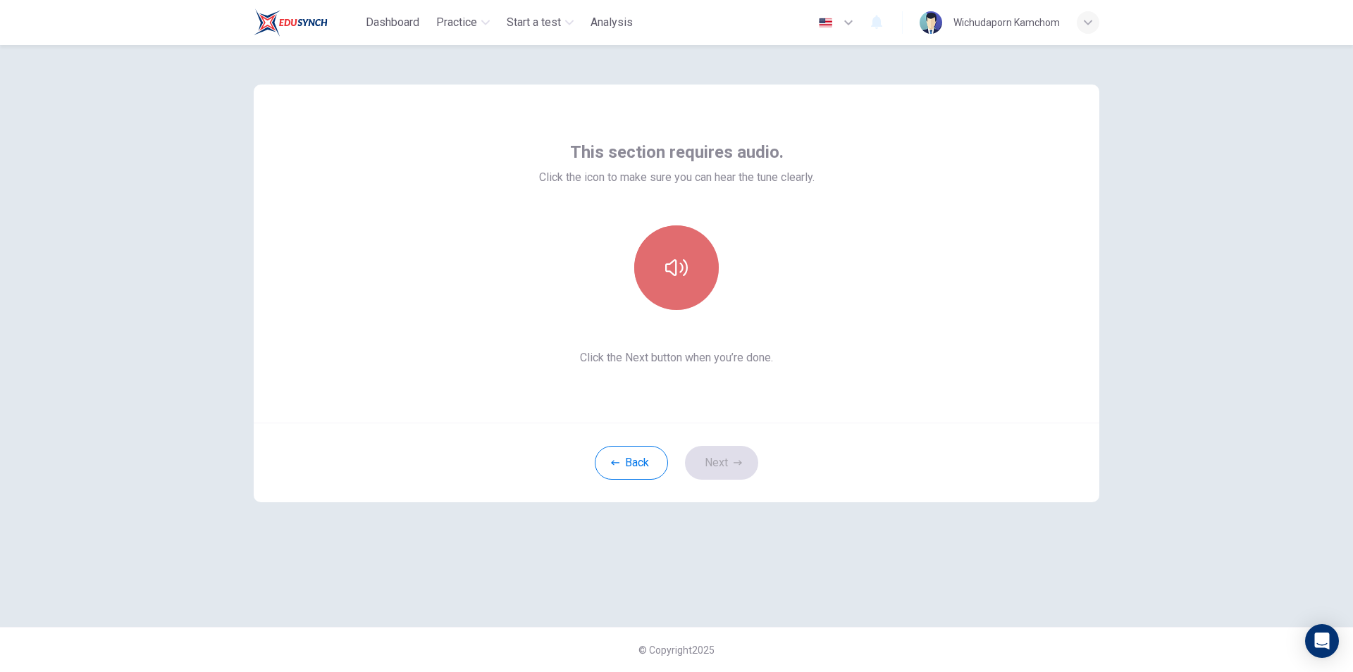
click at [685, 262] on icon "button" at bounding box center [676, 267] width 23 height 17
click at [709, 451] on button "Next" at bounding box center [721, 463] width 73 height 34
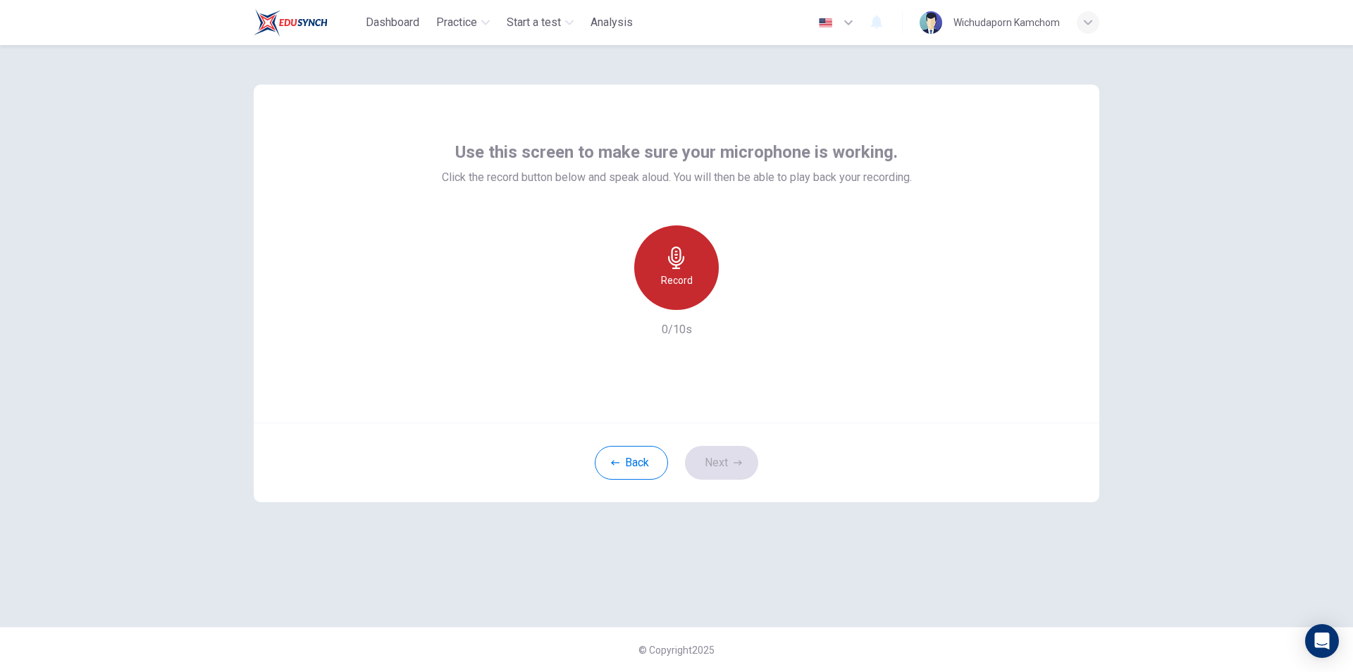
click at [668, 263] on icon "button" at bounding box center [676, 258] width 23 height 23
click at [677, 278] on h6 "Stop" at bounding box center [676, 280] width 21 height 17
click at [742, 303] on icon "button" at bounding box center [741, 299] width 14 height 14
click at [738, 469] on button "Next" at bounding box center [721, 463] width 73 height 34
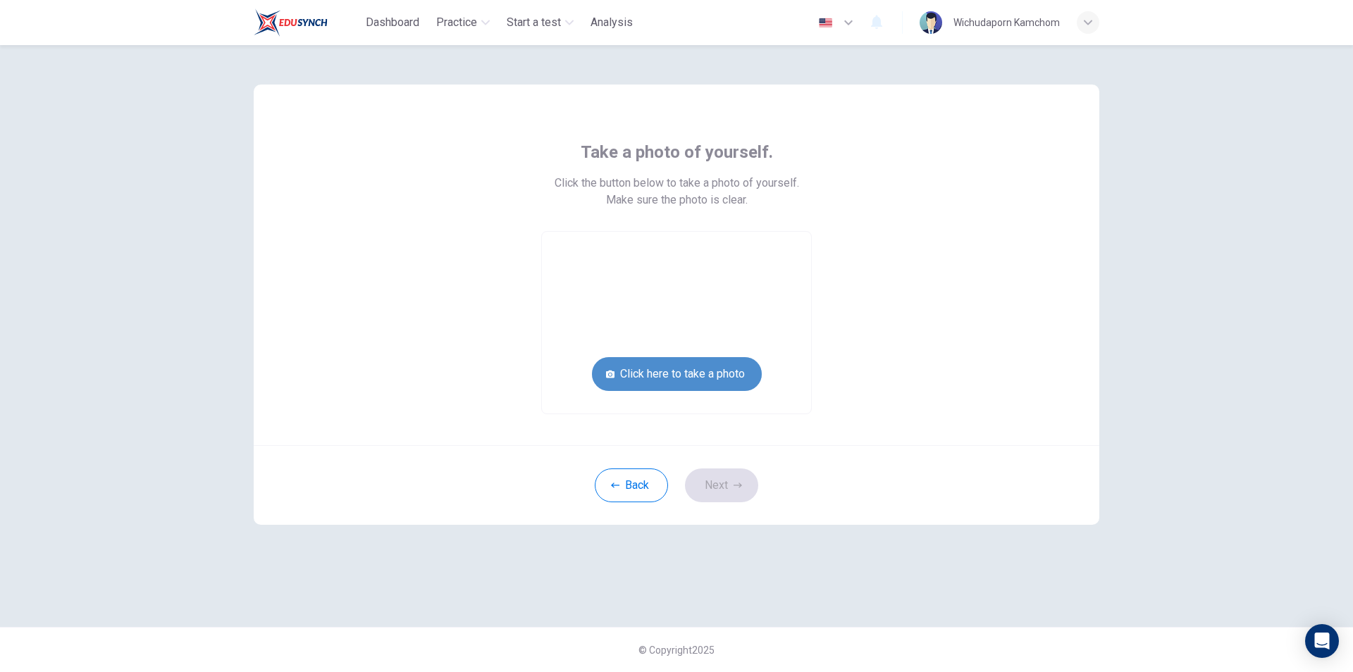
click at [653, 371] on button "Click here to take a photo" at bounding box center [677, 374] width 170 height 34
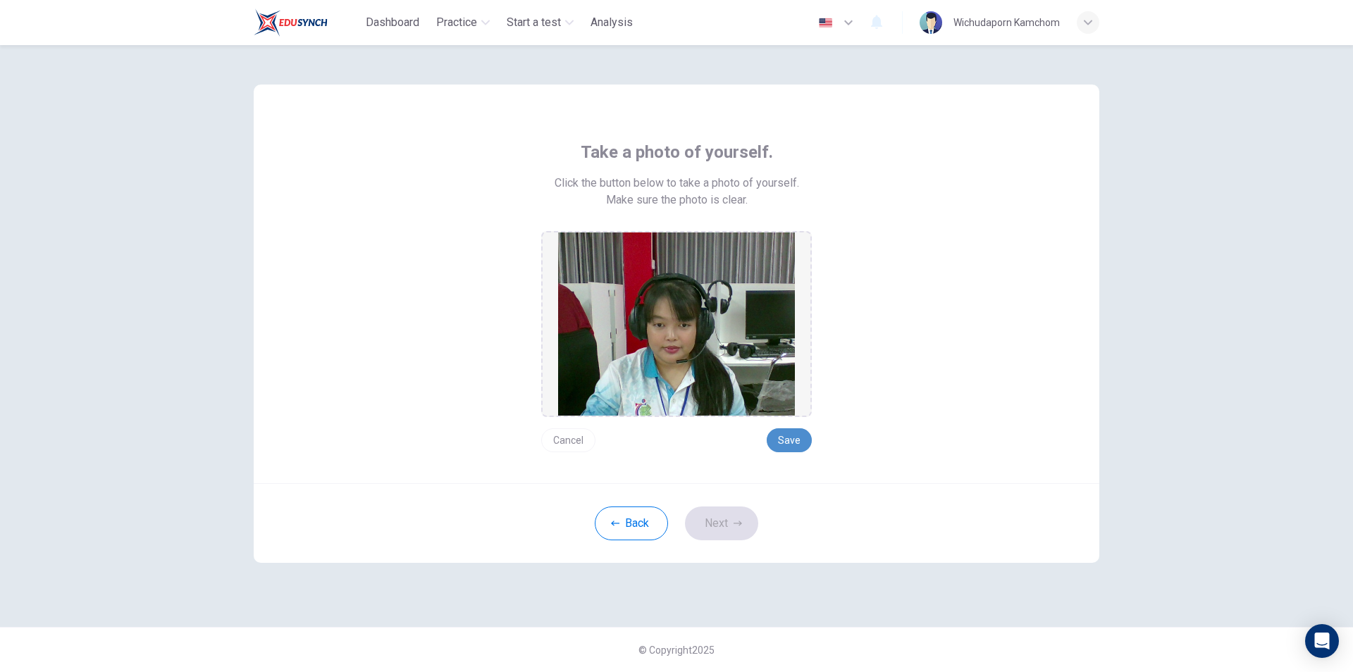
click at [797, 445] on button "Save" at bounding box center [789, 440] width 45 height 24
click at [743, 530] on button "Next" at bounding box center [721, 524] width 73 height 34
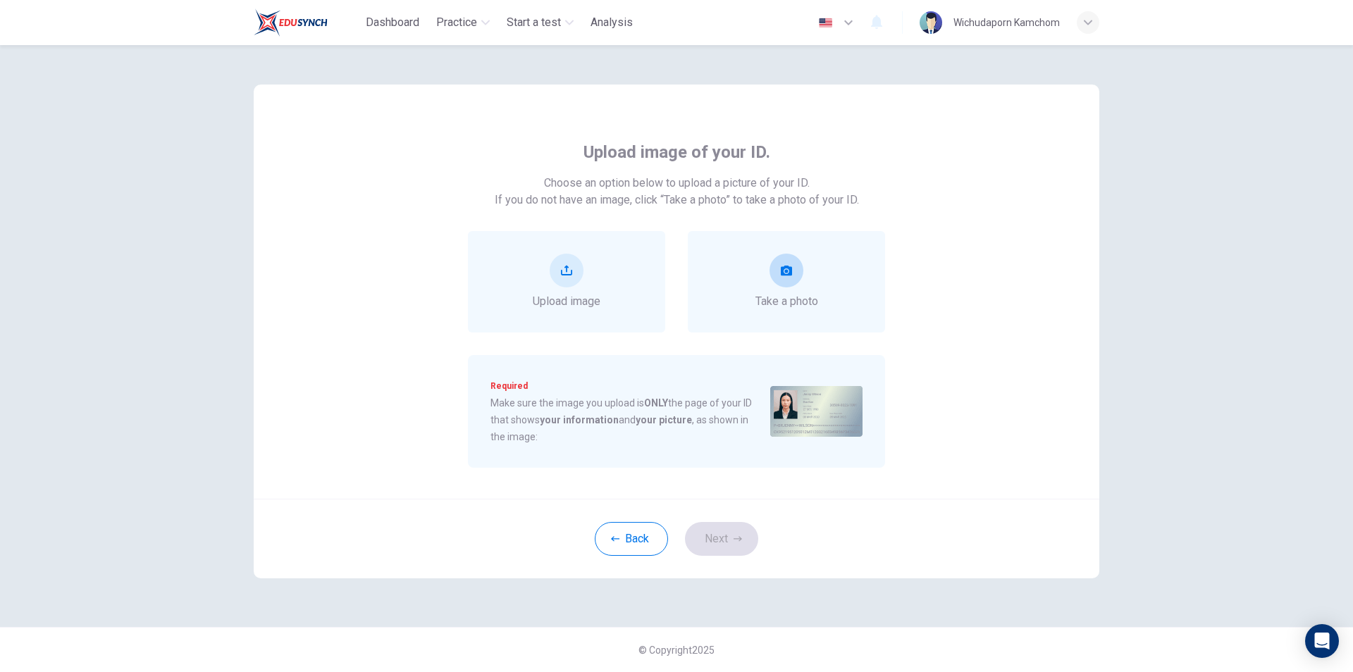
click at [803, 265] on div "Take a photo" at bounding box center [786, 282] width 63 height 56
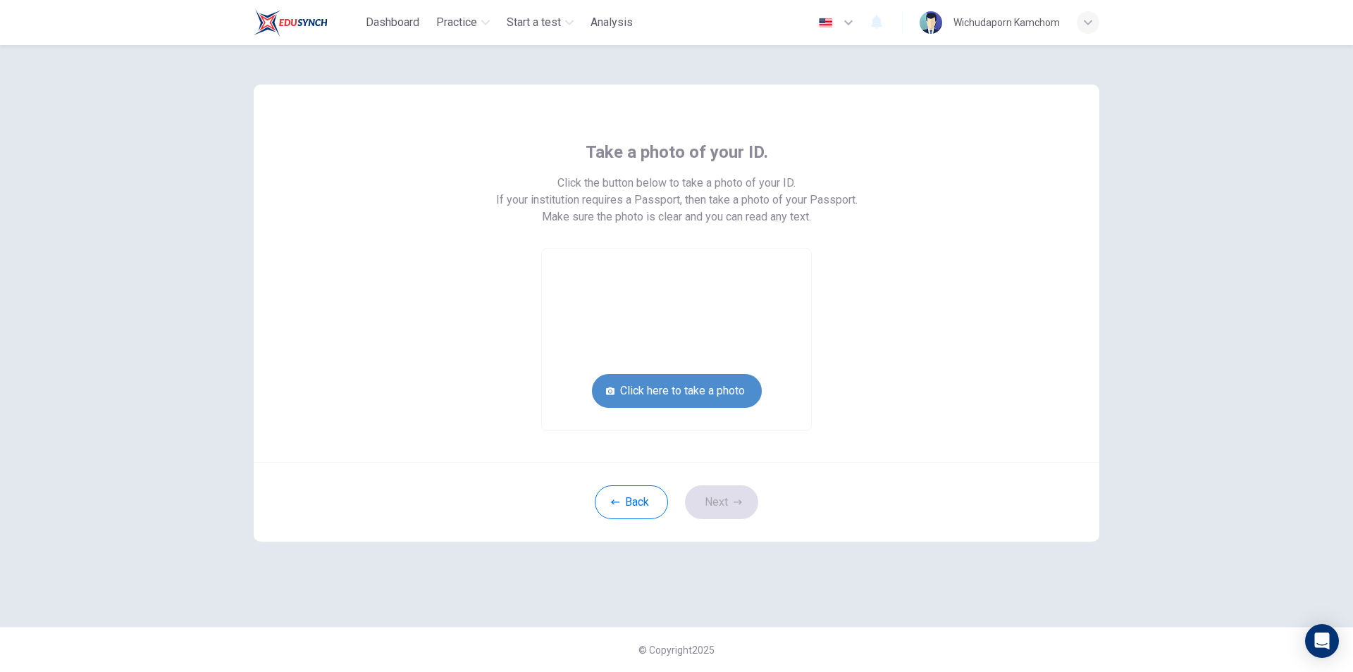
click at [731, 382] on button "Click here to take a photo" at bounding box center [677, 391] width 170 height 34
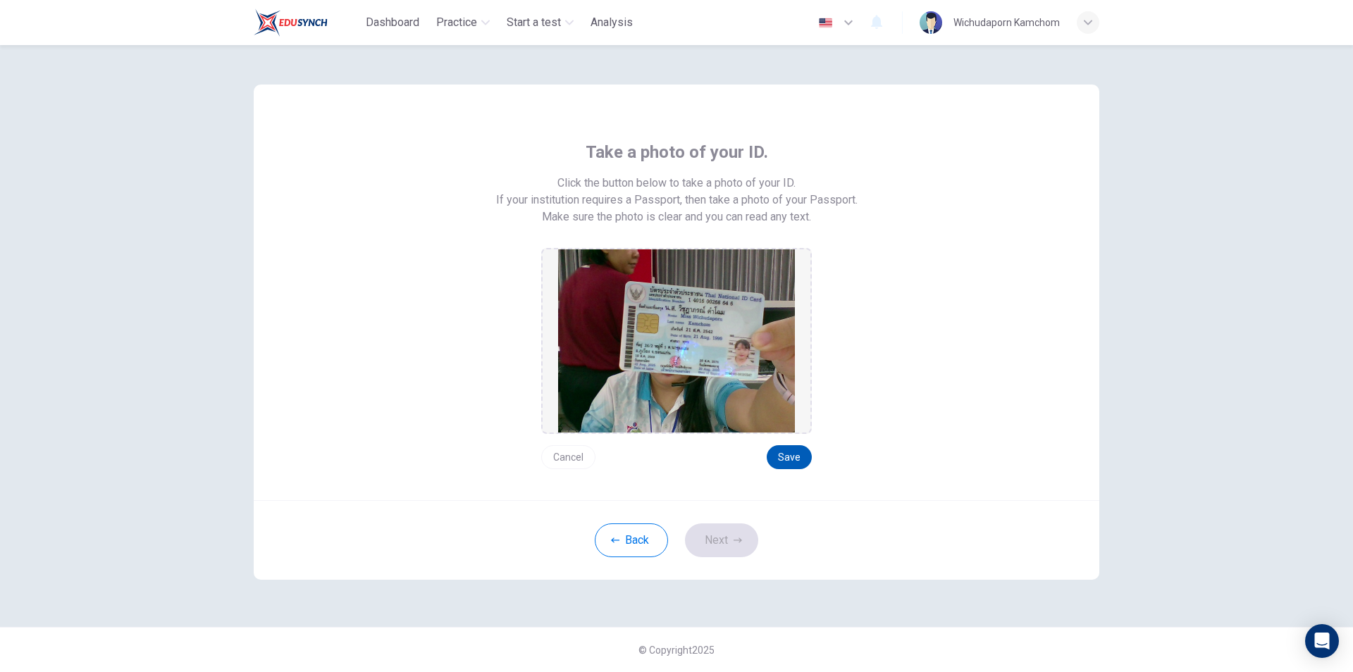
click at [789, 461] on button "Save" at bounding box center [789, 457] width 45 height 24
click at [726, 520] on div "Back Next" at bounding box center [676, 540] width 845 height 80
click at [726, 539] on button "Next" at bounding box center [721, 540] width 73 height 34
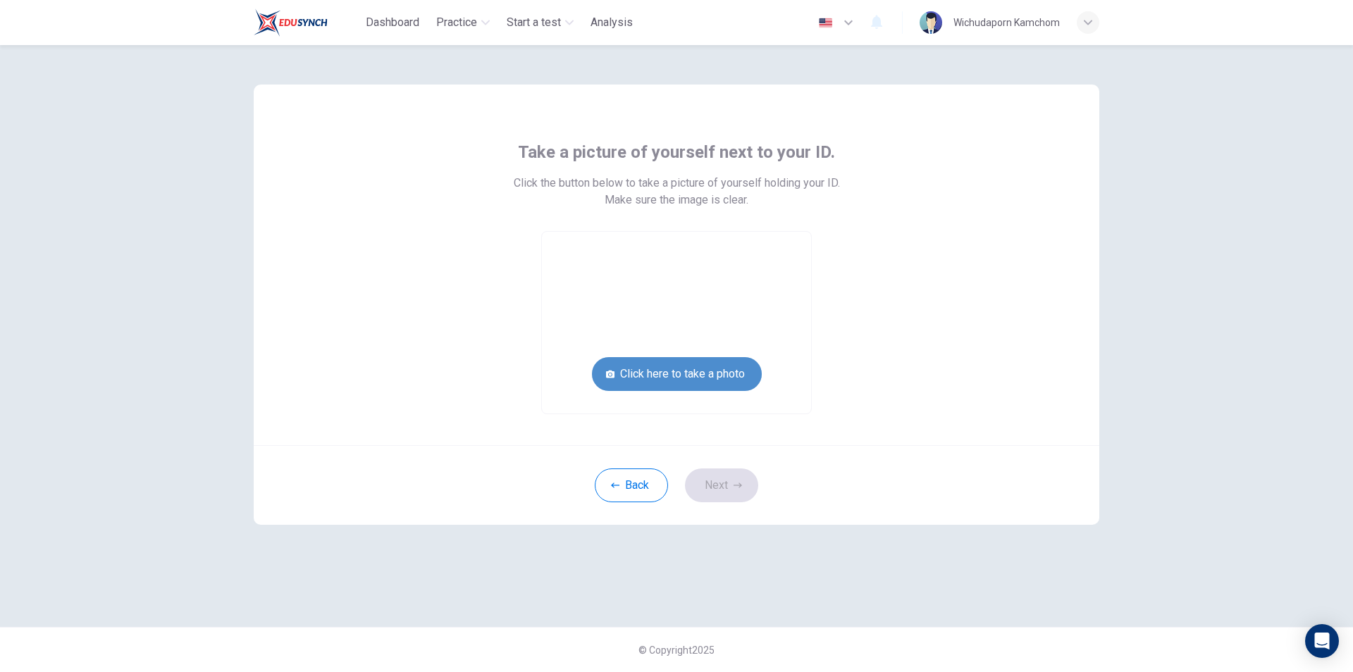
click at [714, 381] on button "Click here to take a photo" at bounding box center [677, 374] width 170 height 34
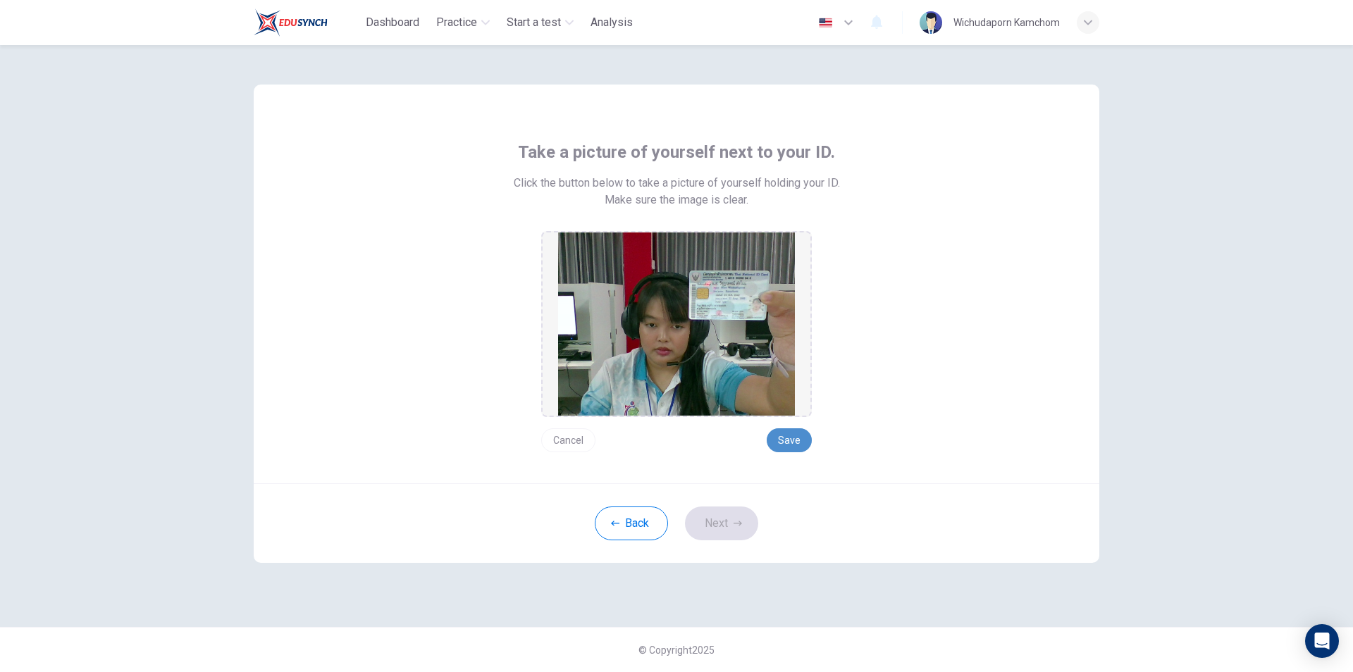
click at [800, 451] on button "Save" at bounding box center [789, 440] width 45 height 24
click at [737, 527] on icon "button" at bounding box center [737, 523] width 8 height 8
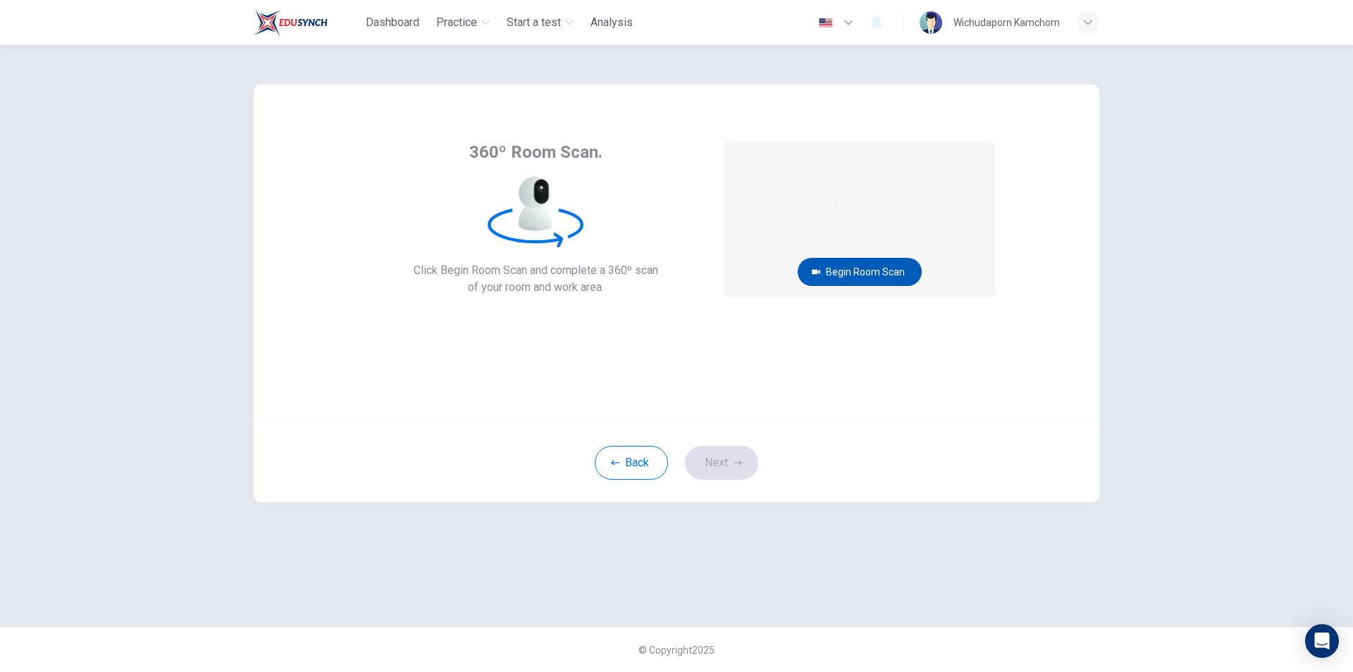
click at [859, 277] on button "Begin Room Scan" at bounding box center [860, 272] width 124 height 28
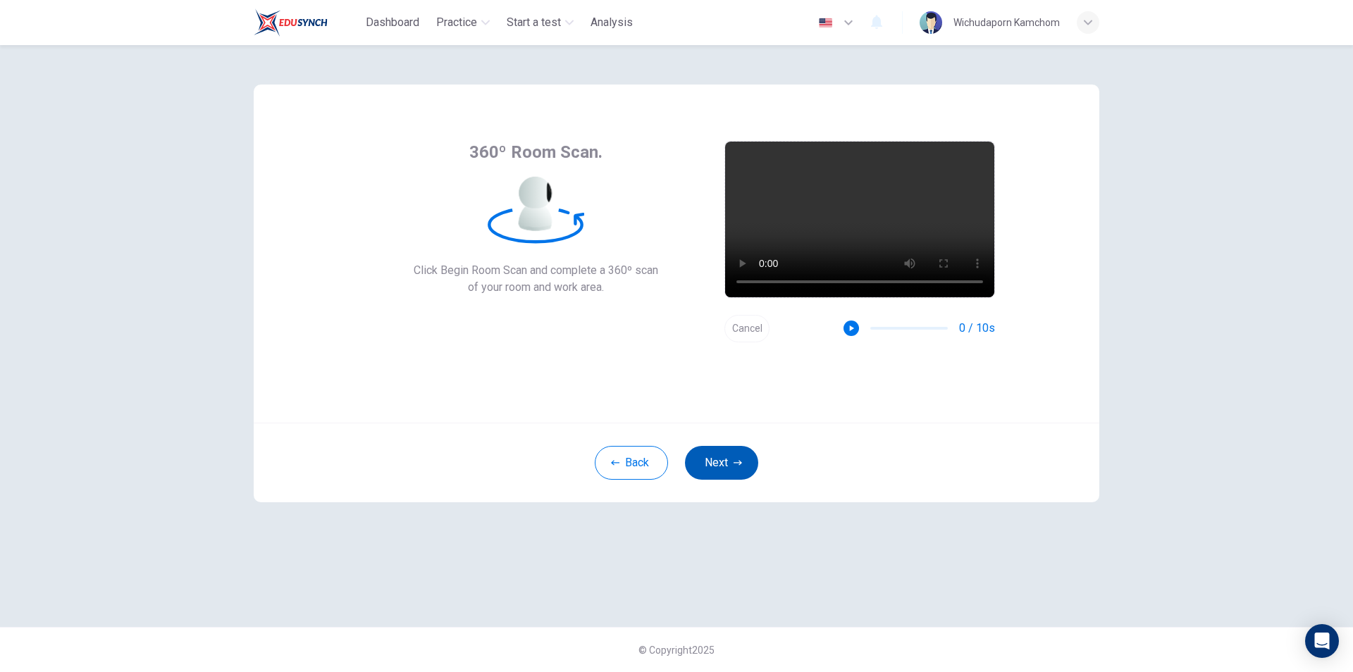
click at [729, 457] on button "Next" at bounding box center [721, 463] width 73 height 34
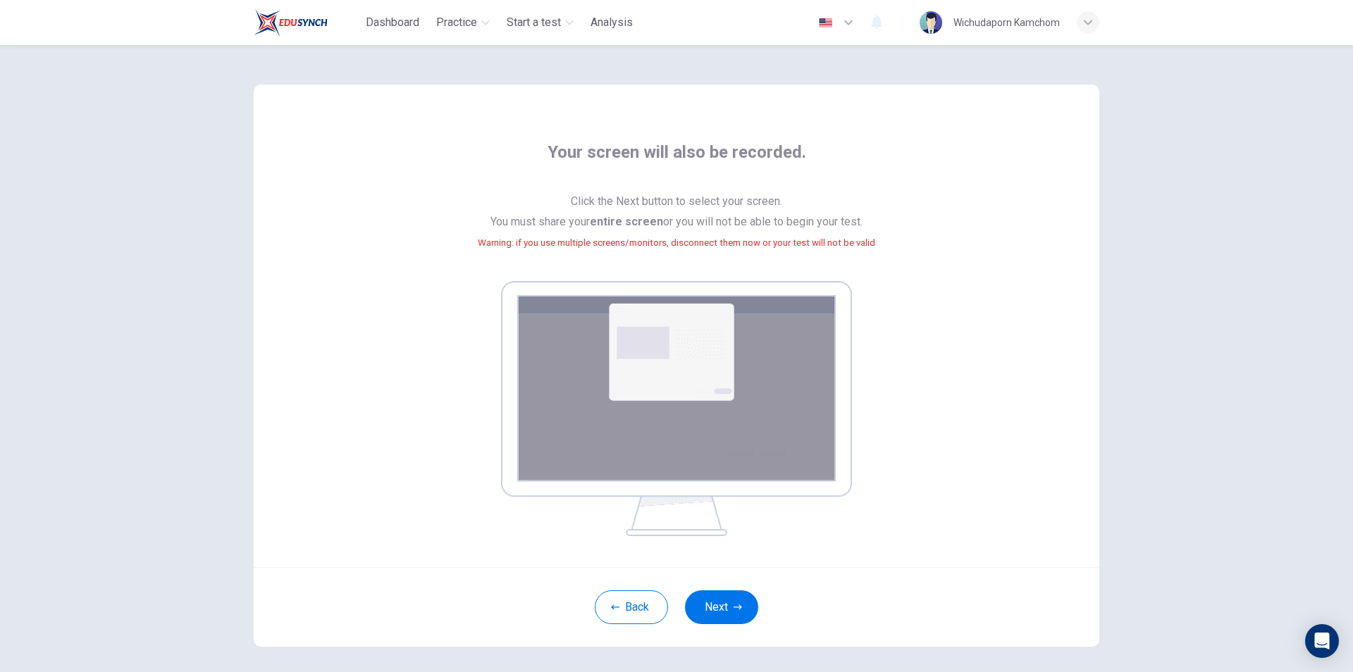
click at [745, 391] on img at bounding box center [676, 408] width 351 height 255
click at [702, 608] on button "Next" at bounding box center [721, 607] width 73 height 34
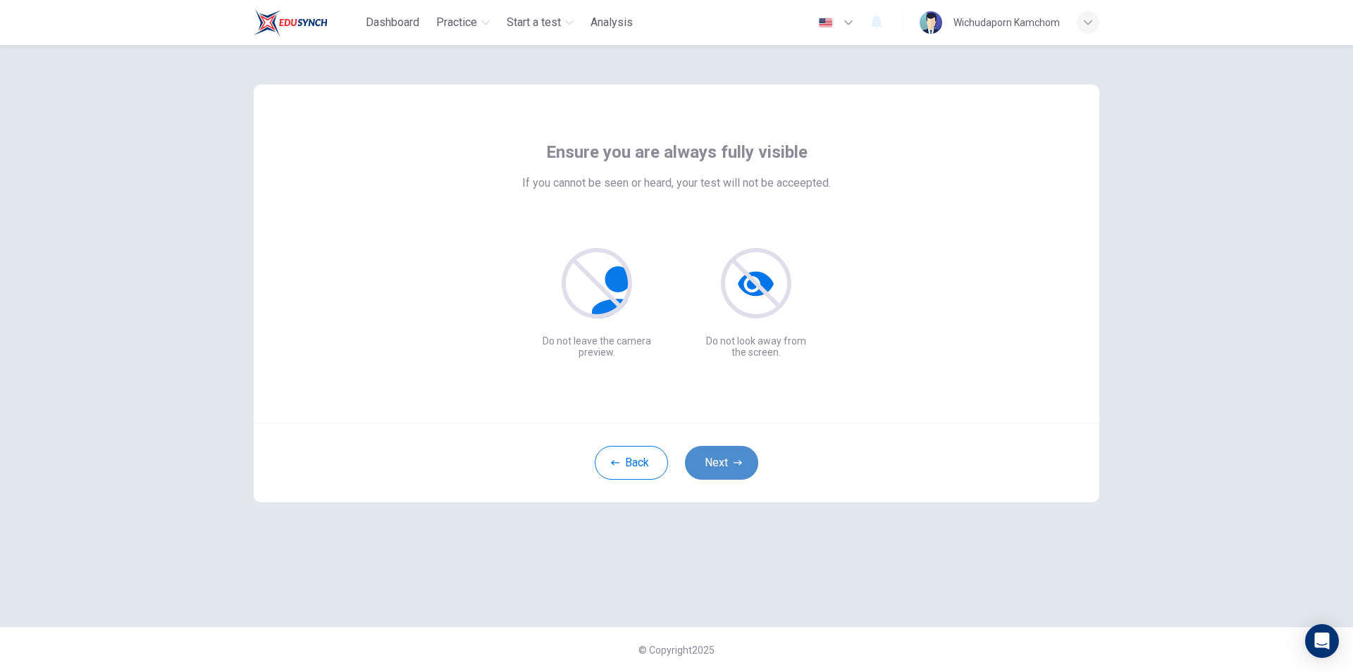
click at [731, 460] on button "Next" at bounding box center [721, 463] width 73 height 34
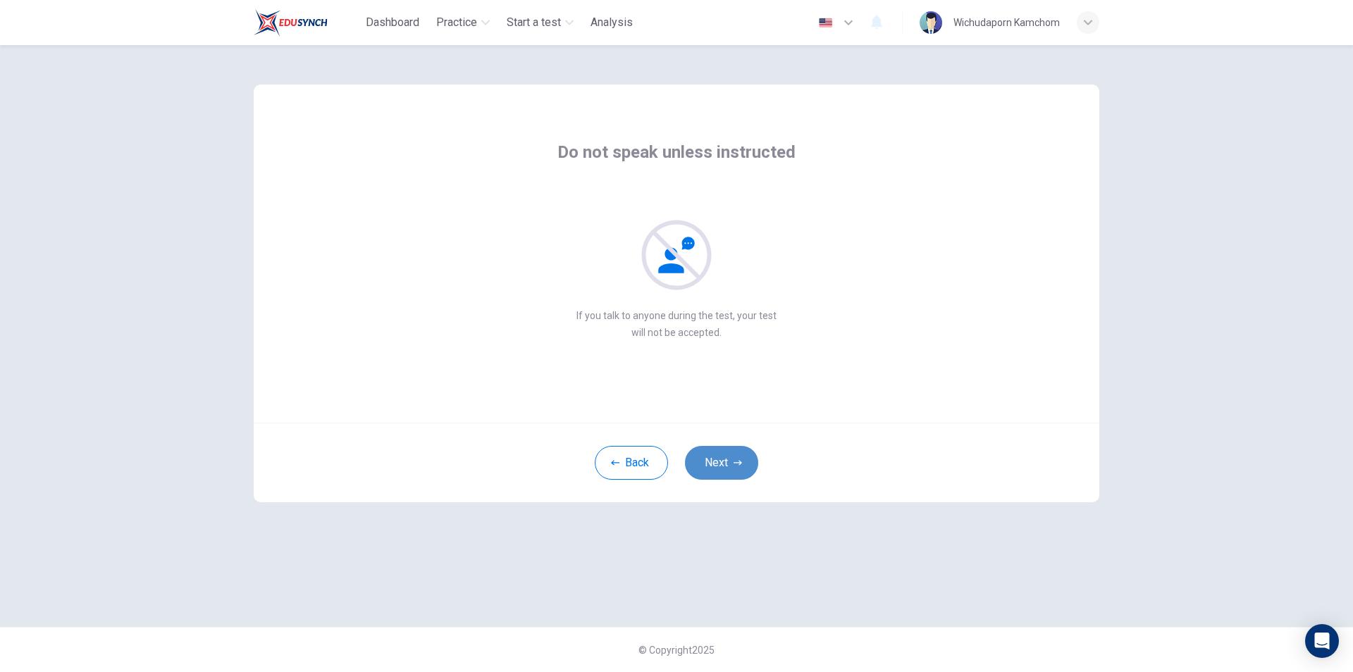
click at [731, 460] on button "Next" at bounding box center [721, 463] width 73 height 34
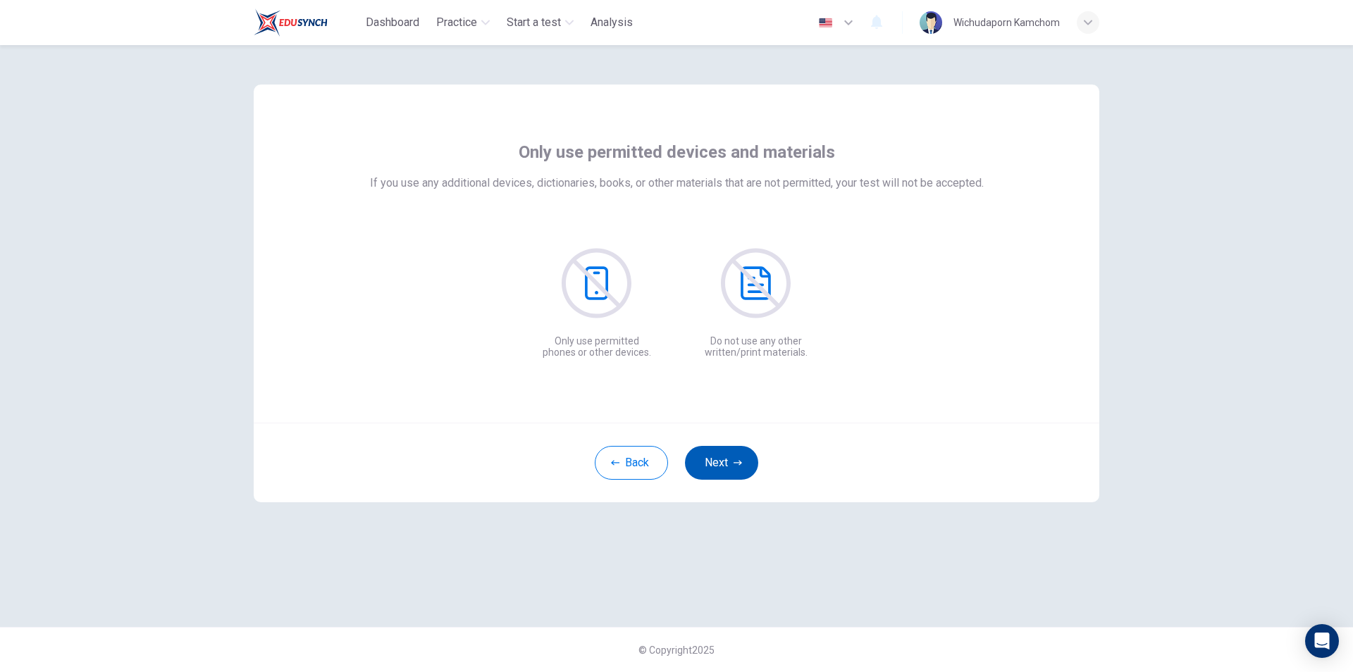
click at [731, 460] on button "Next" at bounding box center [721, 463] width 73 height 34
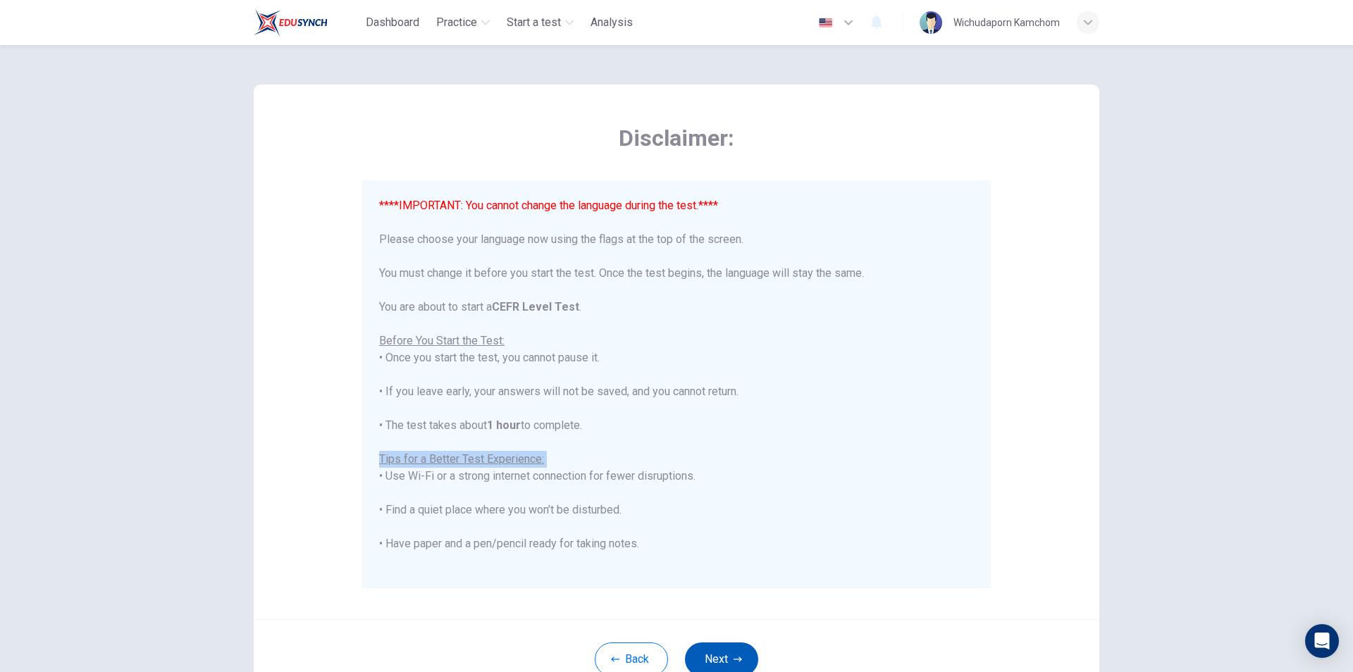
click at [731, 460] on div "****IMPORTANT: You cannot change the language during the test.**** Please choos…" at bounding box center [676, 450] width 595 height 507
click at [734, 666] on button "Next" at bounding box center [721, 660] width 73 height 34
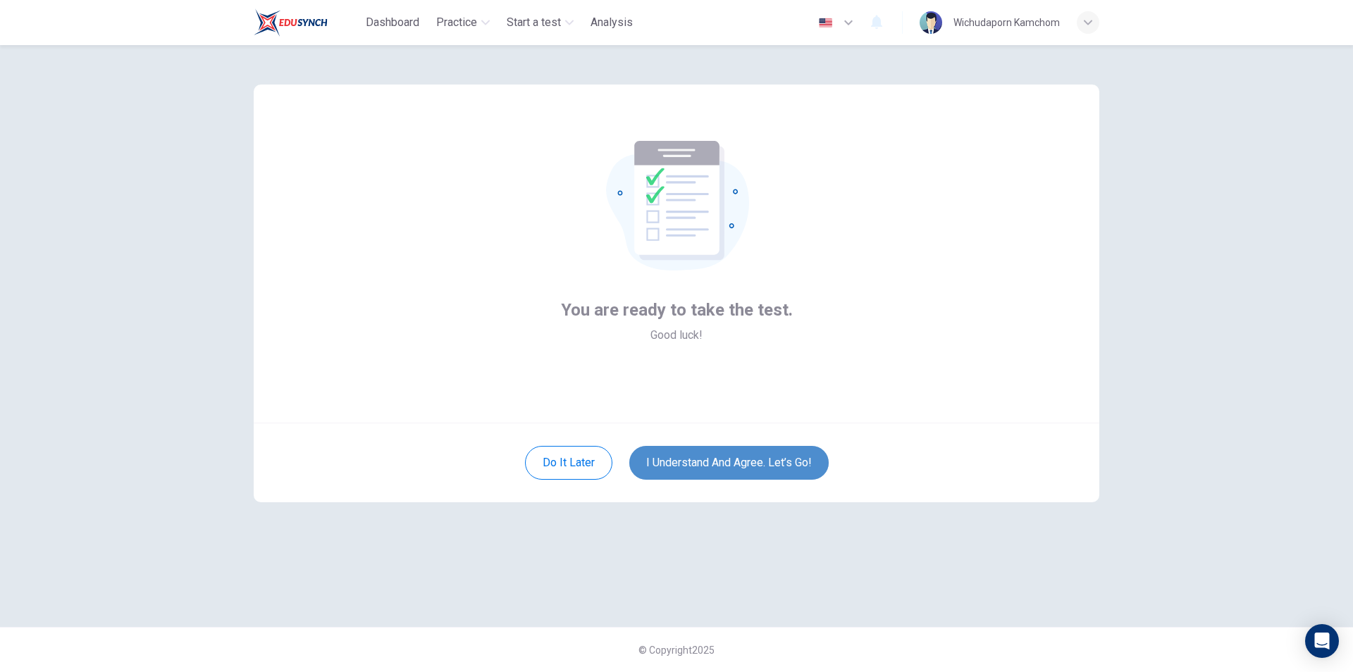
click at [764, 464] on button "I understand and agree. Let’s go!" at bounding box center [728, 463] width 199 height 34
